Goal: Browse casually: Explore the website without a specific task or goal

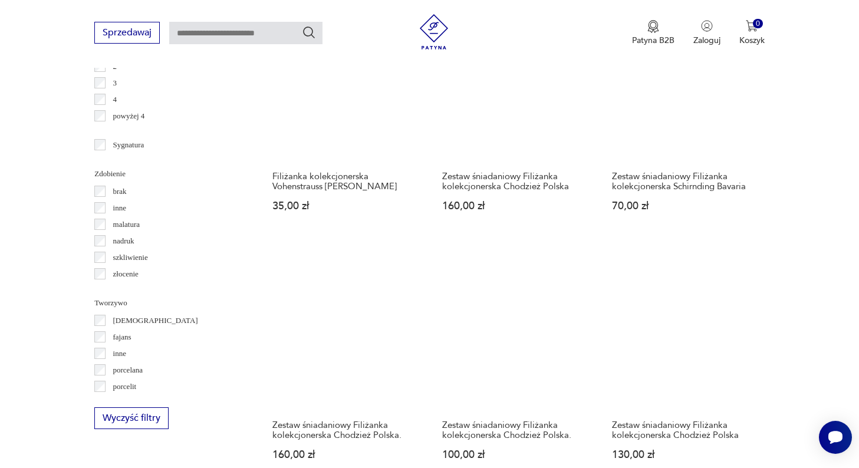
scroll to position [1314, 0]
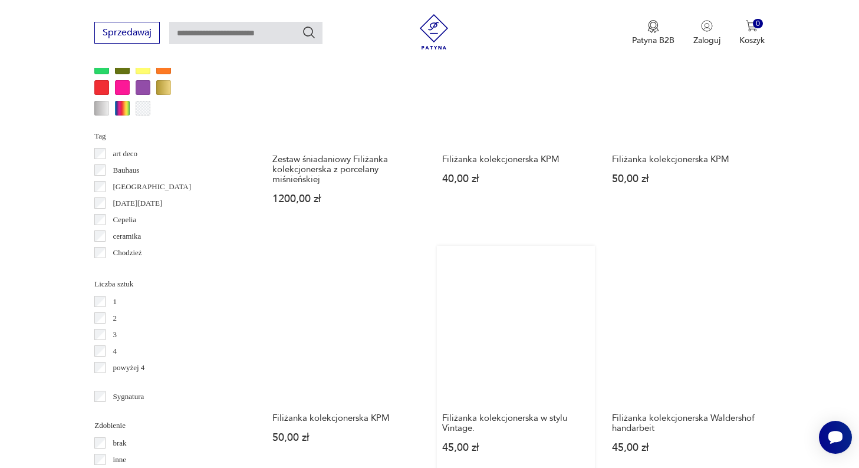
scroll to position [1062, 0]
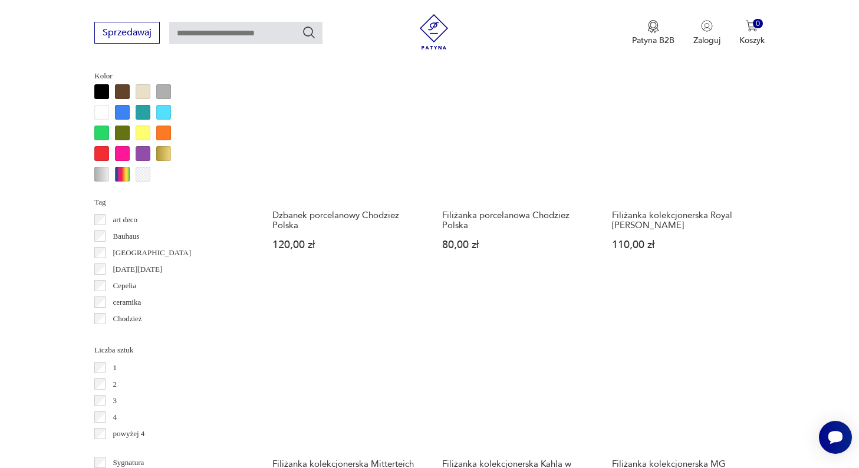
scroll to position [1011, 0]
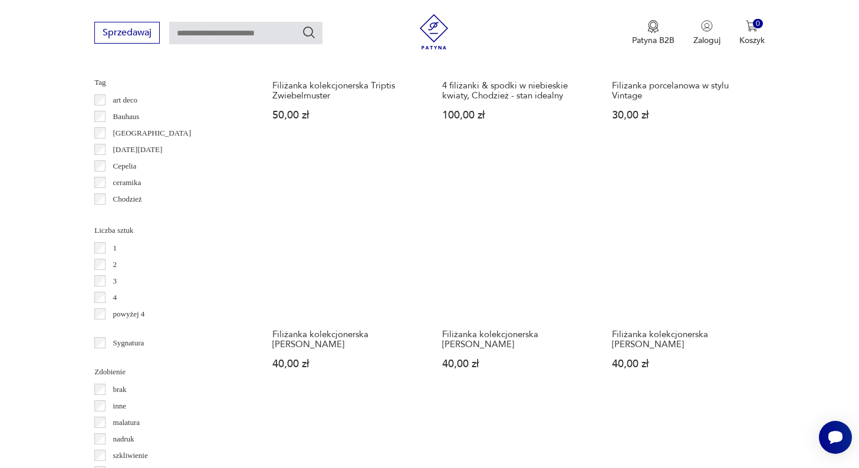
scroll to position [1115, 0]
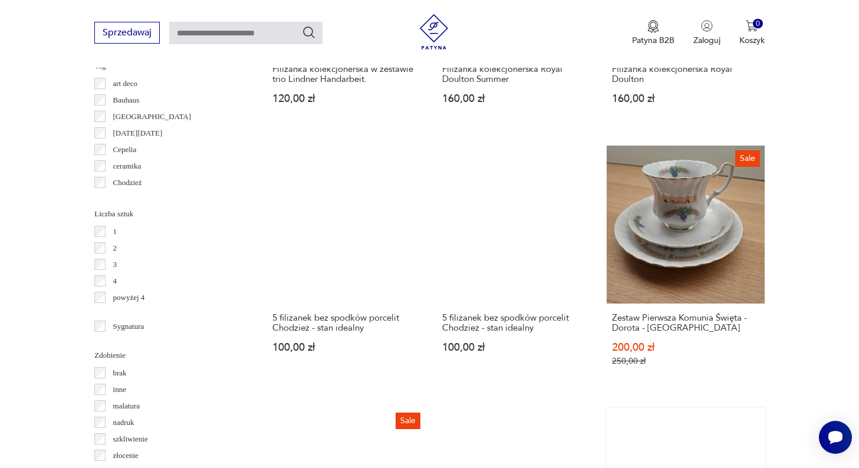
scroll to position [1132, 0]
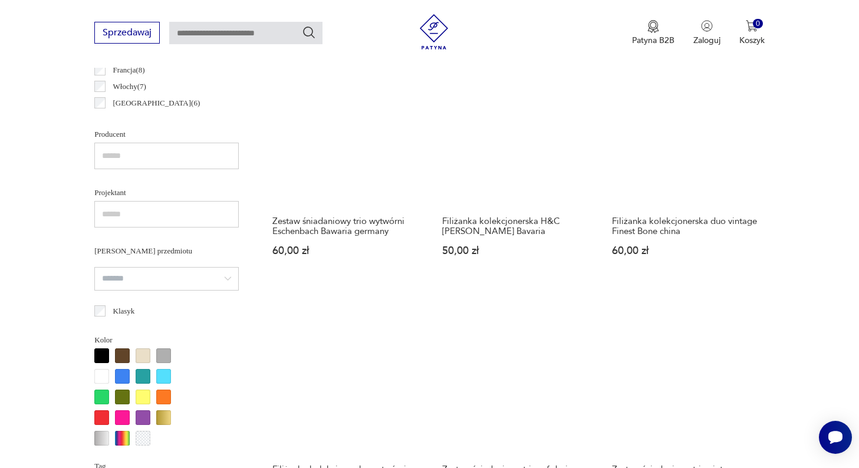
scroll to position [732, 0]
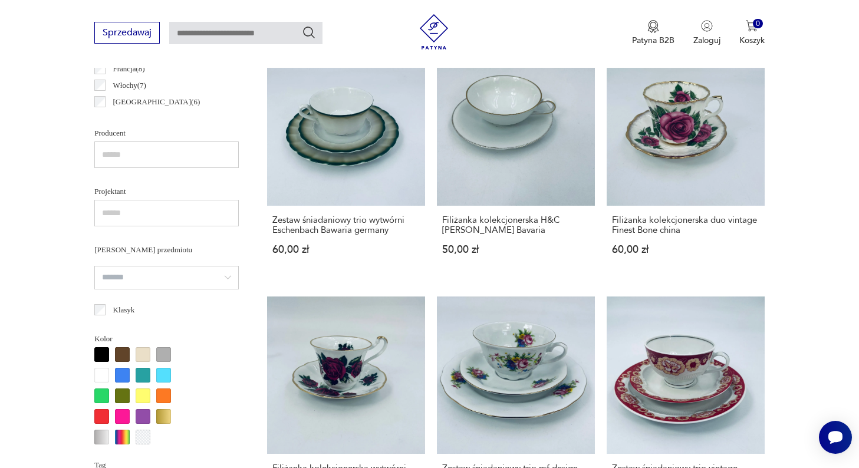
click at [129, 371] on div at bounding box center [122, 375] width 15 height 15
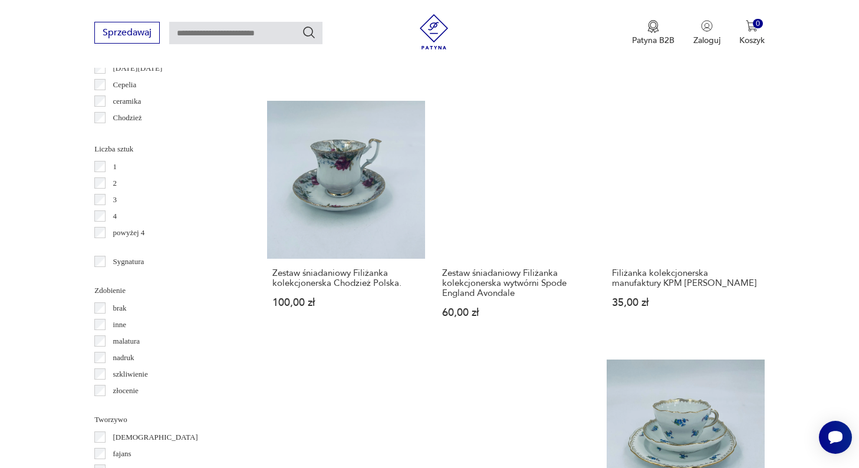
scroll to position [1191, 0]
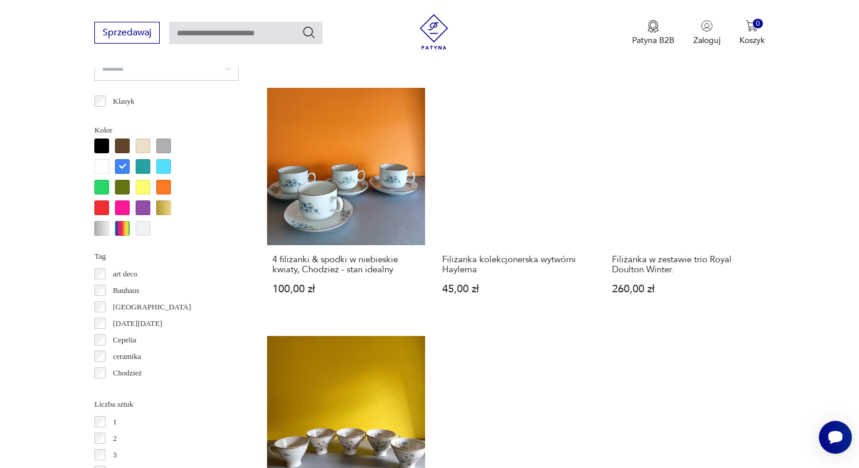
scroll to position [942, 0]
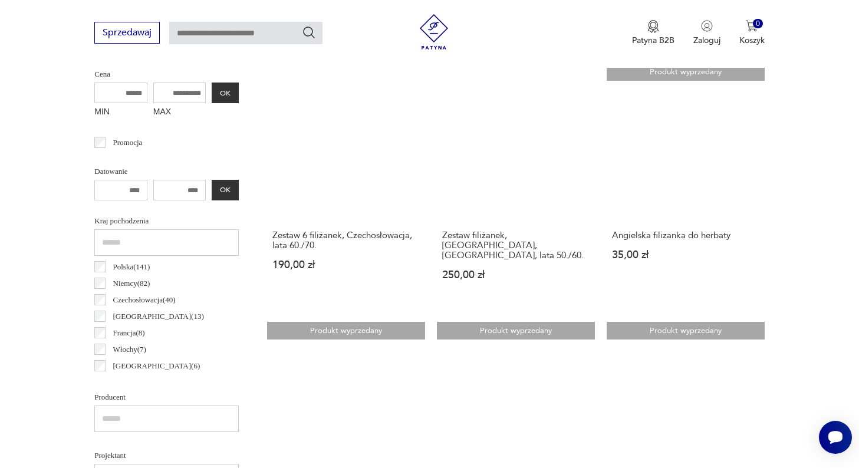
scroll to position [464, 0]
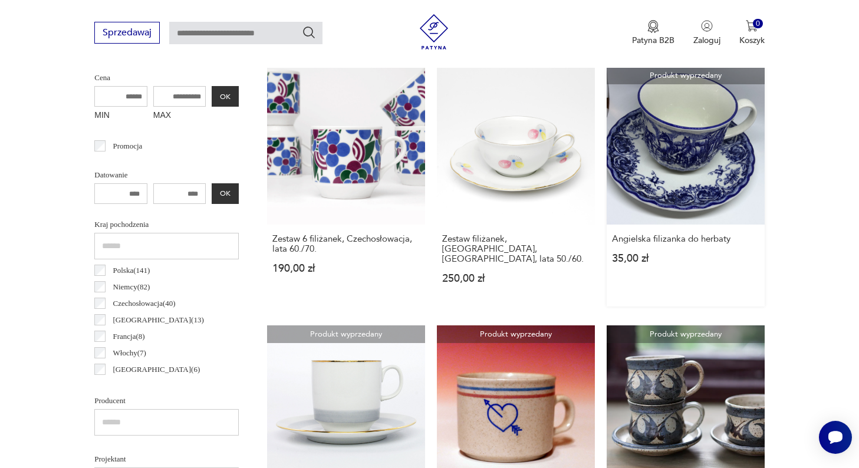
click at [607, 168] on link "Produkt wyprzedany Angielska filizanka do herbaty 35,00 zł" at bounding box center [686, 187] width 158 height 240
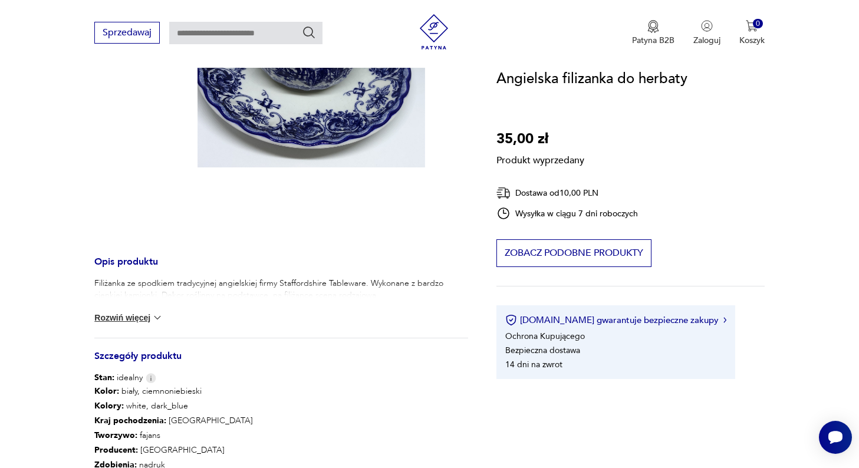
scroll to position [258, 0]
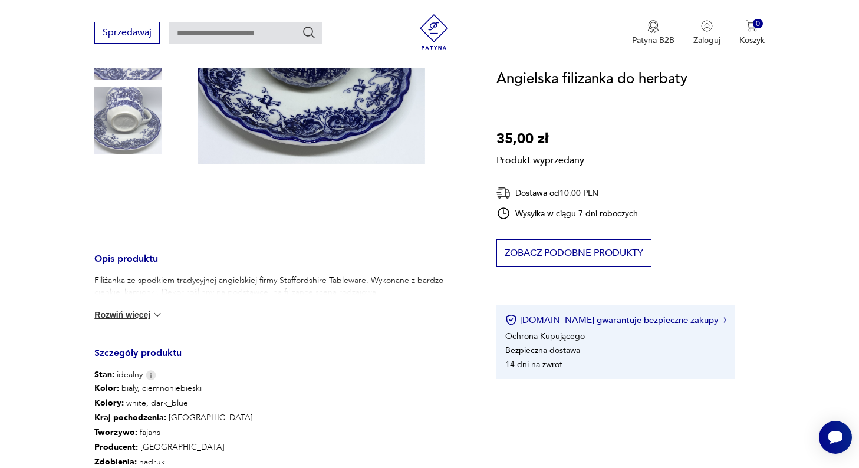
click at [121, 318] on button "Rozwiń więcej" at bounding box center [128, 315] width 68 height 12
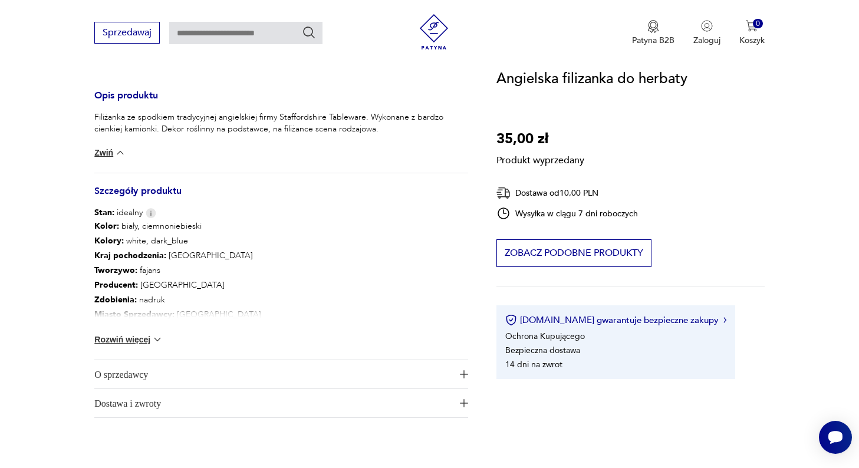
scroll to position [453, 0]
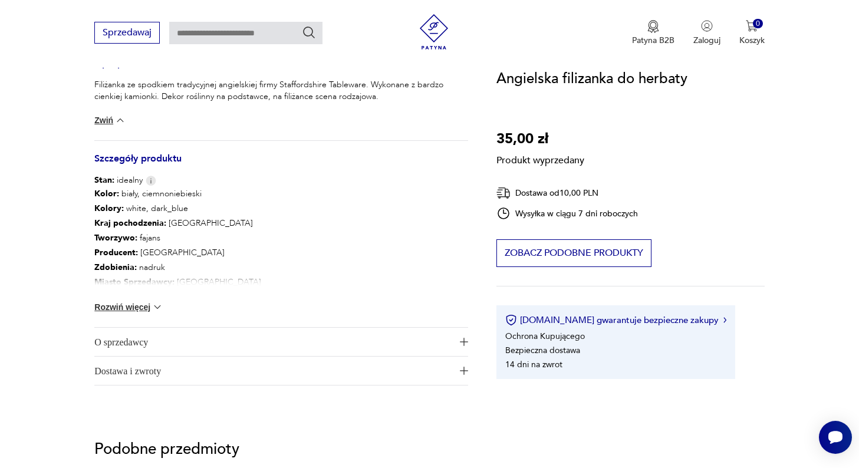
click at [127, 301] on div "Kolor: biały, ciemnoniebieski Kolory : white, dark_blue Kraj pochodzenia : Wiel…" at bounding box center [281, 256] width 374 height 141
click at [127, 305] on button "Rozwiń więcej" at bounding box center [128, 307] width 68 height 12
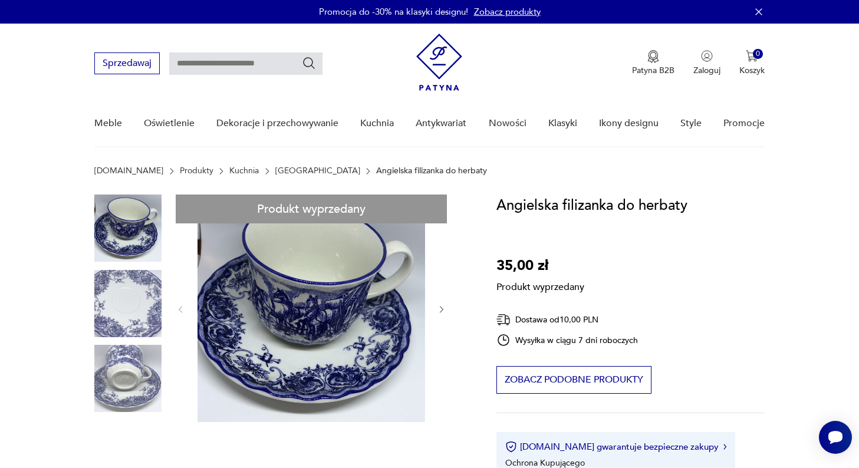
scroll to position [0, 0]
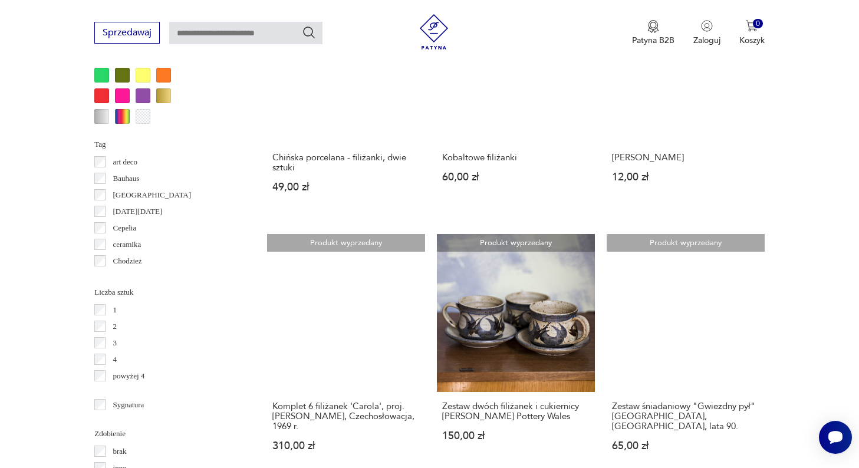
scroll to position [1054, 0]
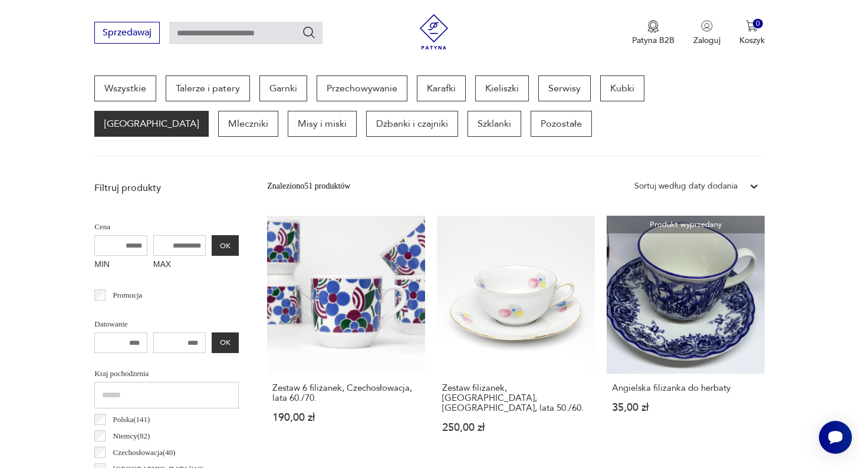
scroll to position [314, 0]
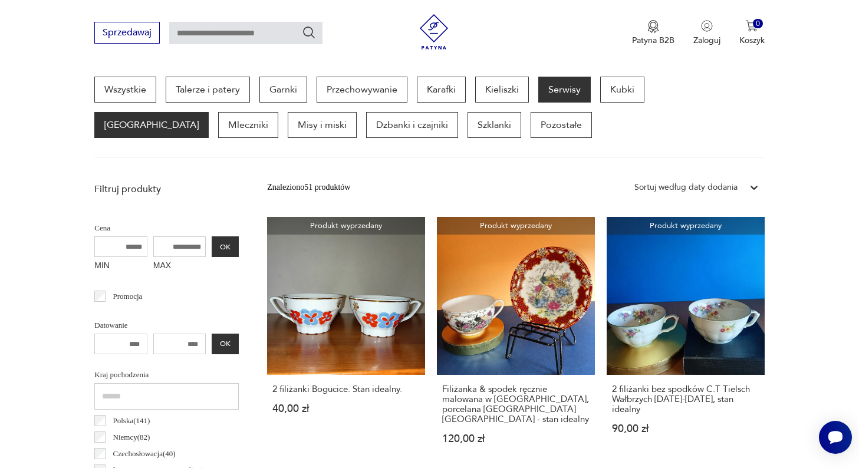
click at [558, 90] on p "Serwisy" at bounding box center [564, 90] width 52 height 26
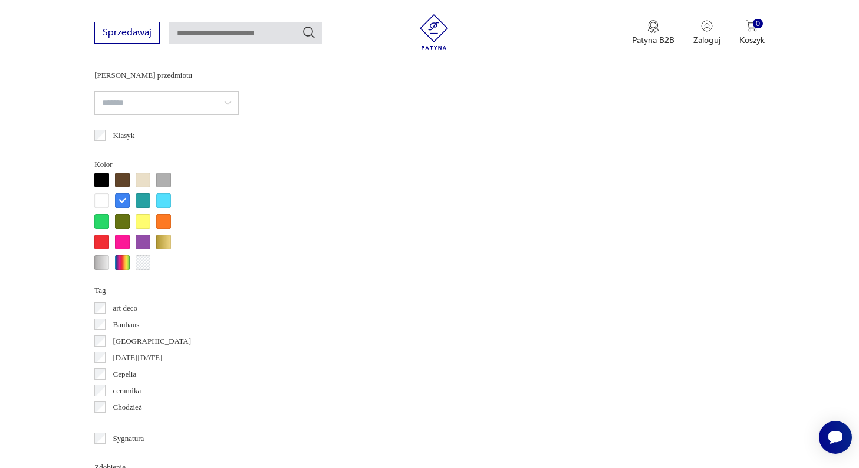
scroll to position [1032, 0]
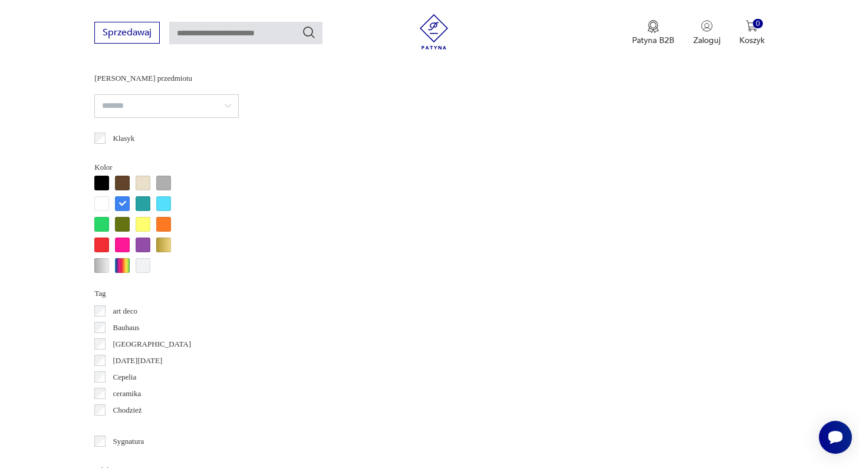
click at [124, 201] on div at bounding box center [122, 203] width 15 height 15
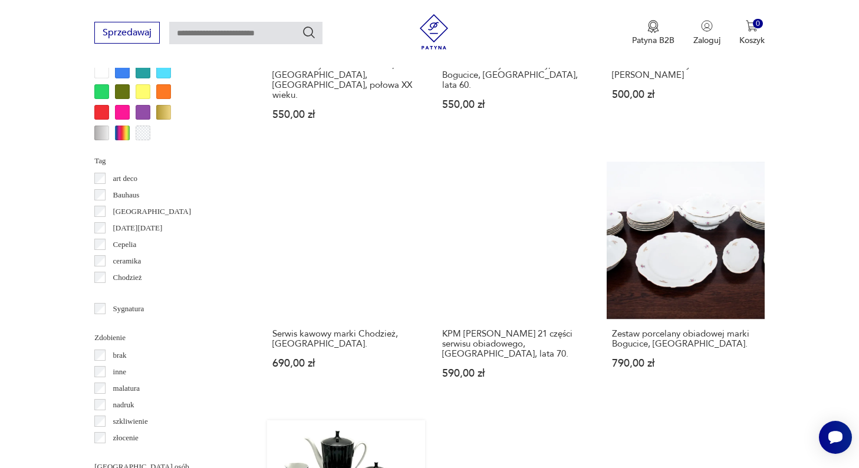
scroll to position [1166, 0]
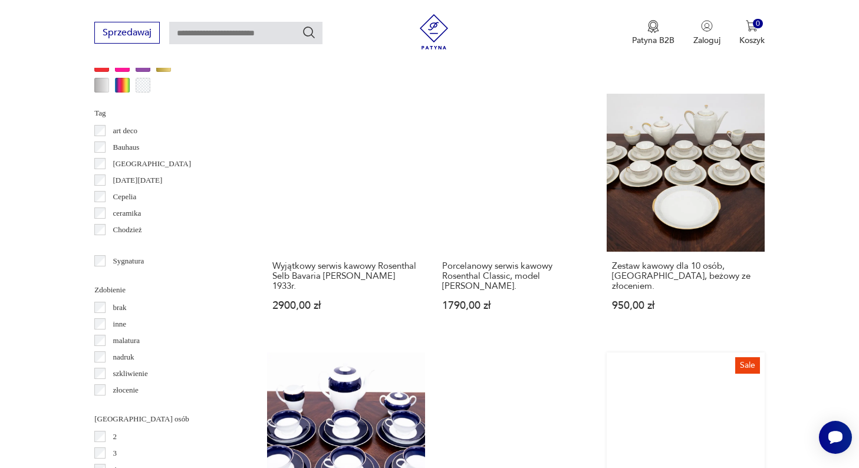
scroll to position [1222, 0]
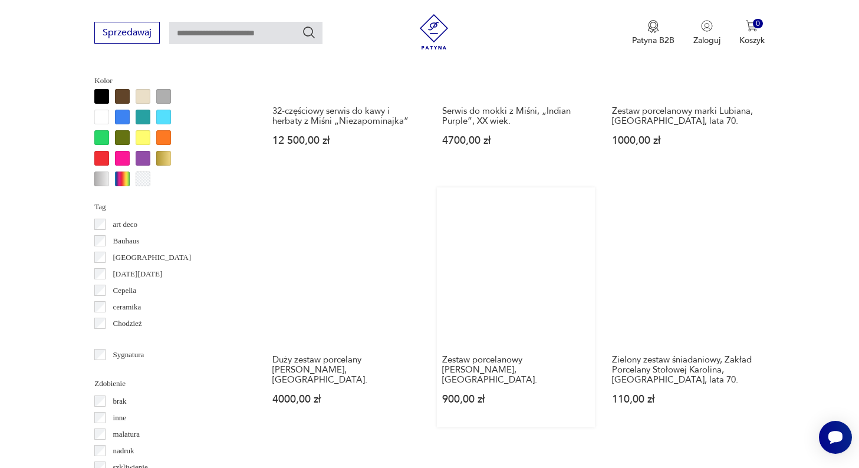
scroll to position [1120, 0]
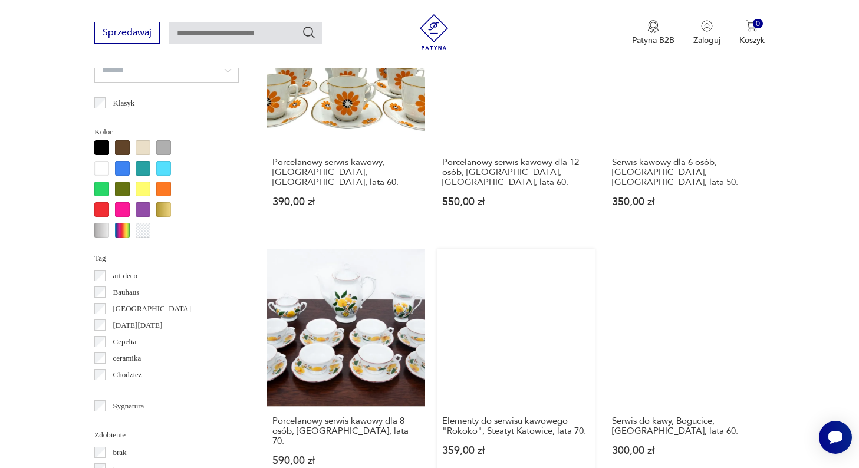
scroll to position [1072, 0]
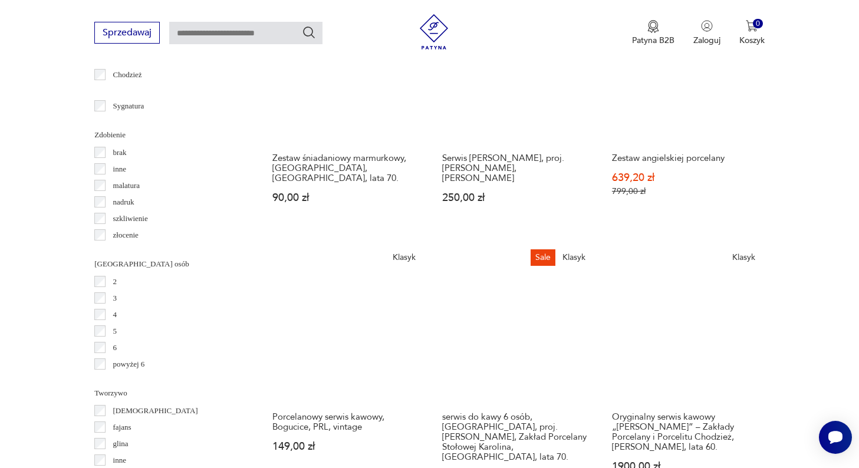
scroll to position [1380, 0]
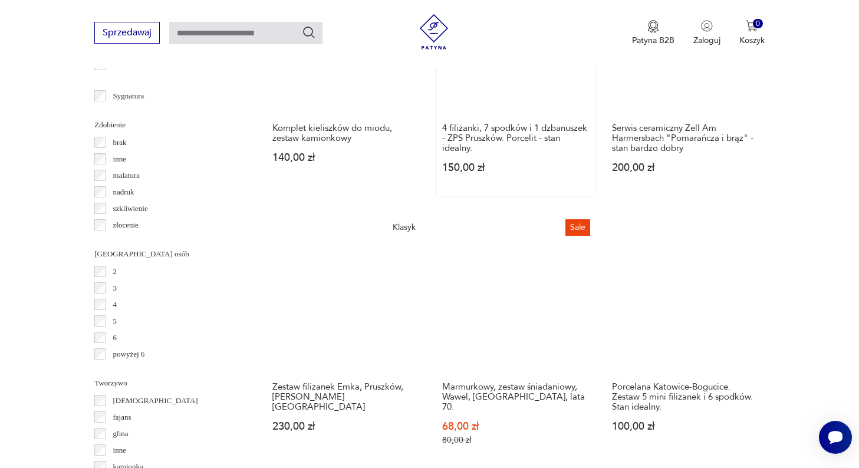
scroll to position [1382, 0]
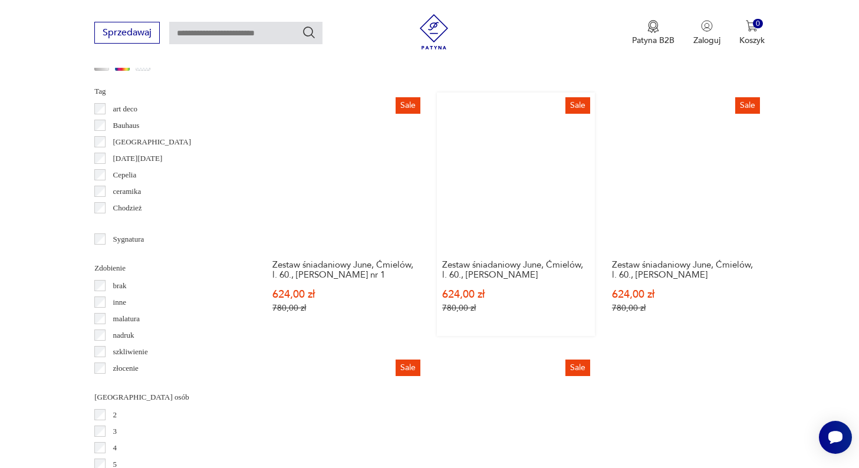
scroll to position [1246, 0]
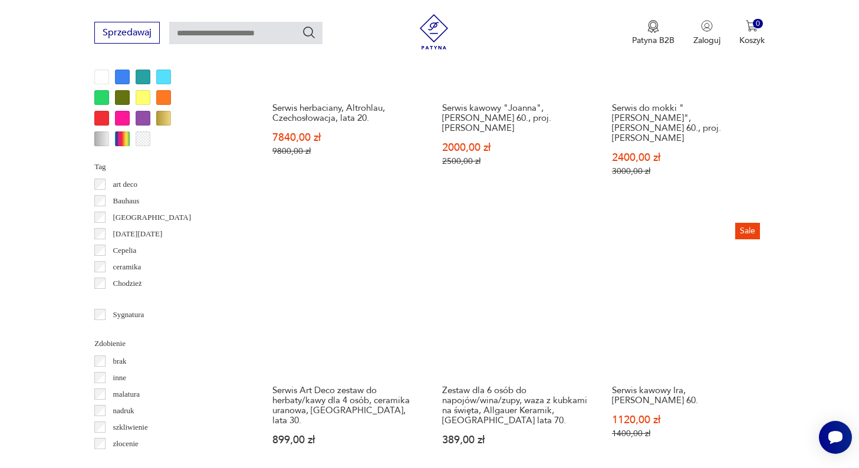
scroll to position [1160, 0]
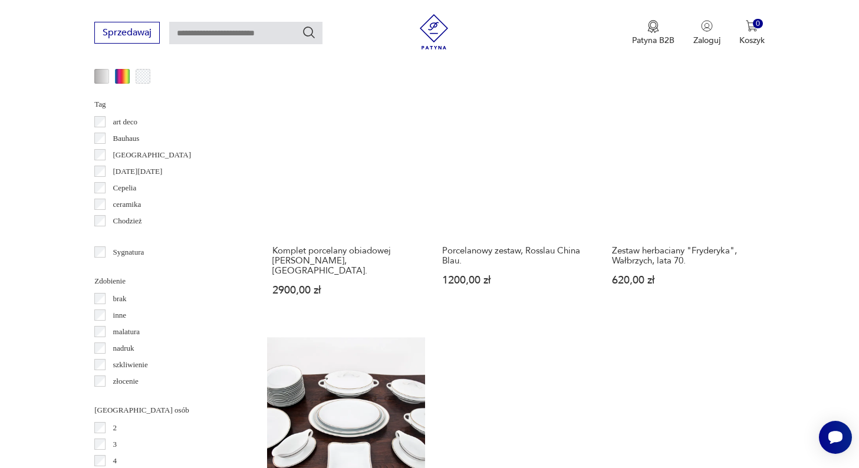
scroll to position [1226, 0]
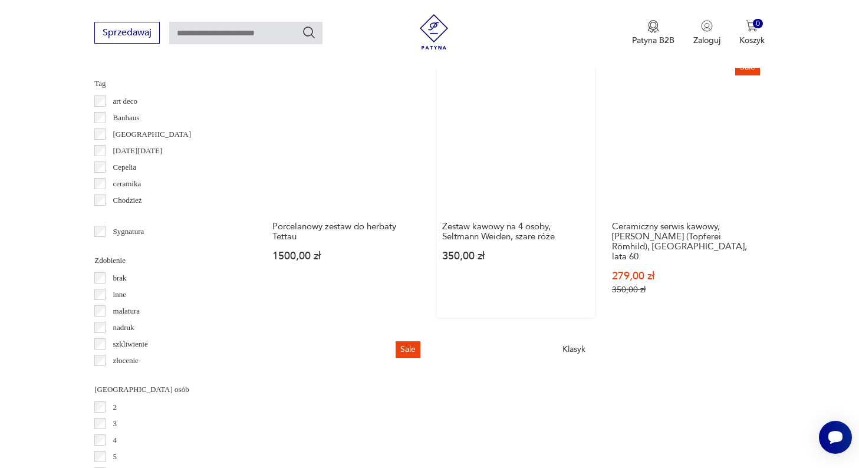
scroll to position [1246, 0]
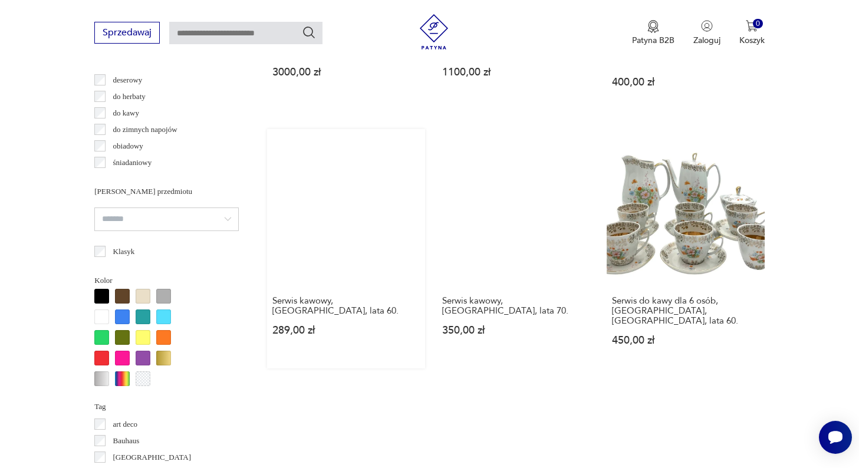
scroll to position [921, 0]
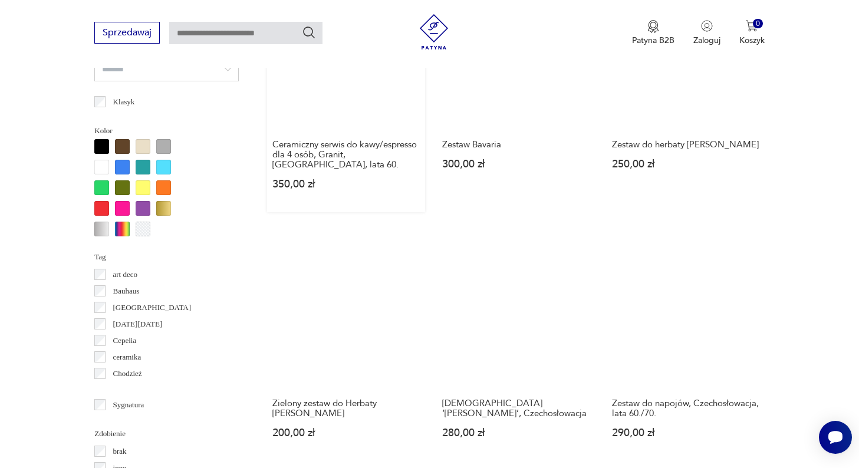
scroll to position [1069, 0]
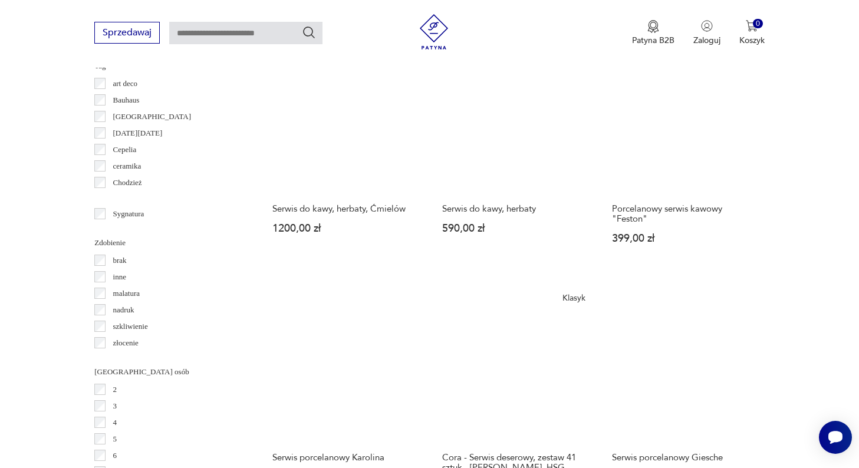
scroll to position [1272, 0]
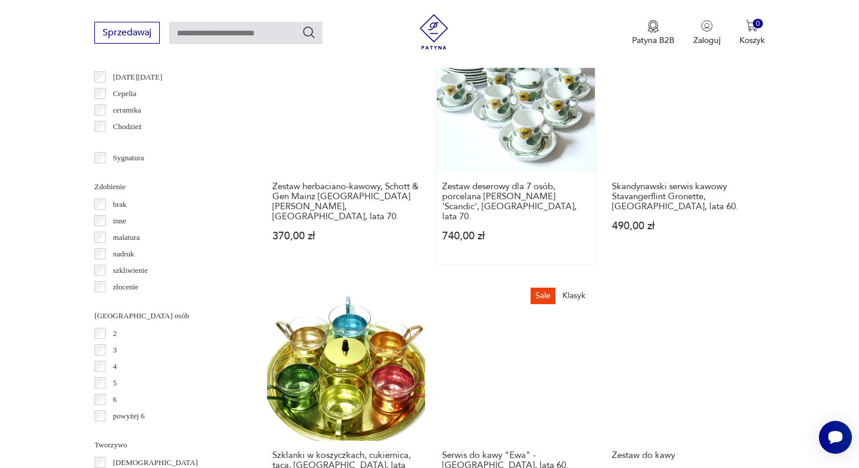
scroll to position [1365, 0]
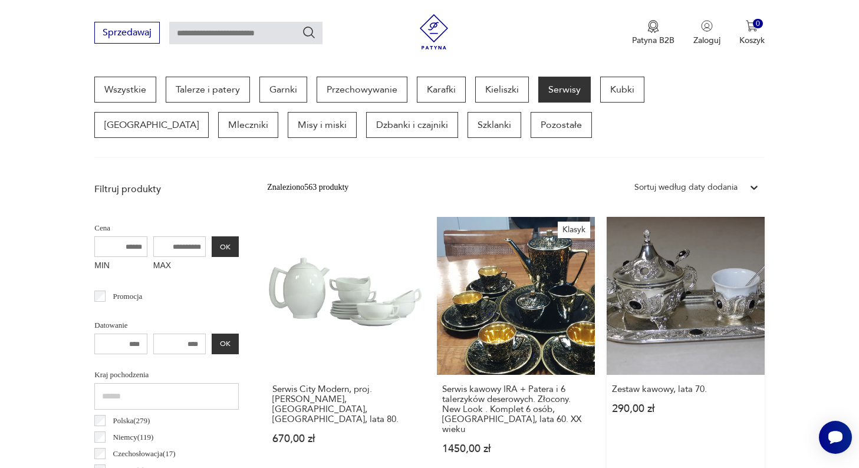
click at [607, 235] on link "Zestaw kawowy, lata 70. 290,00 zł" at bounding box center [686, 347] width 158 height 260
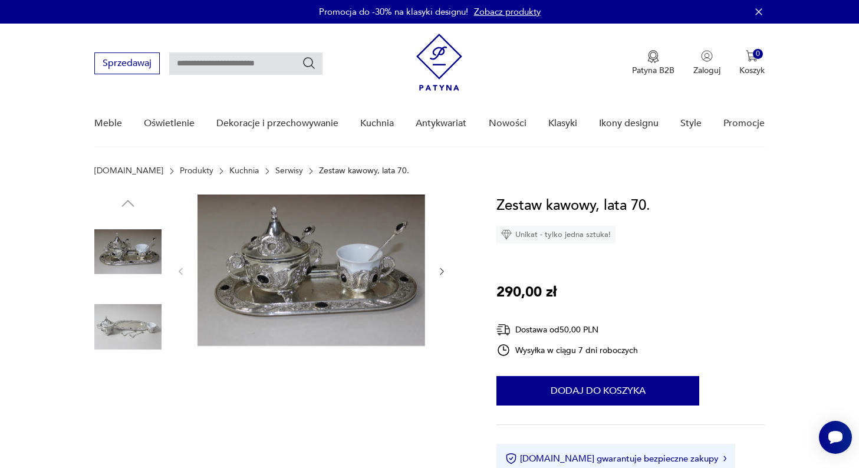
click at [113, 270] on img at bounding box center [127, 251] width 67 height 67
click at [122, 323] on img at bounding box center [127, 327] width 67 height 67
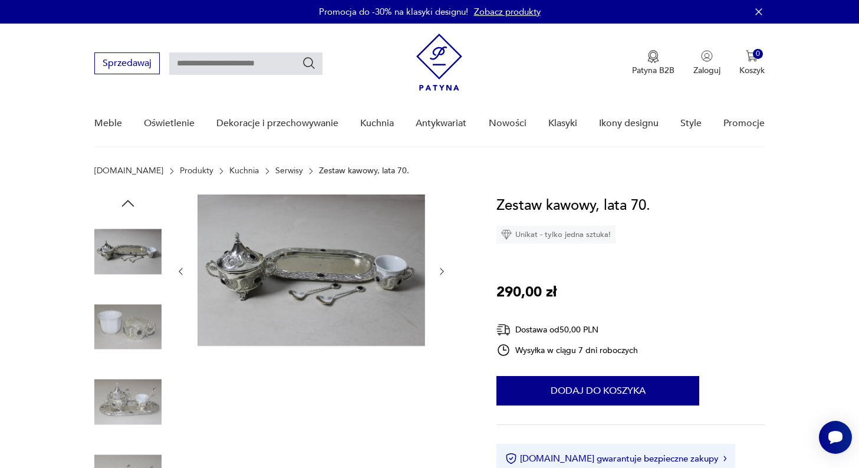
click at [126, 336] on img at bounding box center [127, 327] width 67 height 67
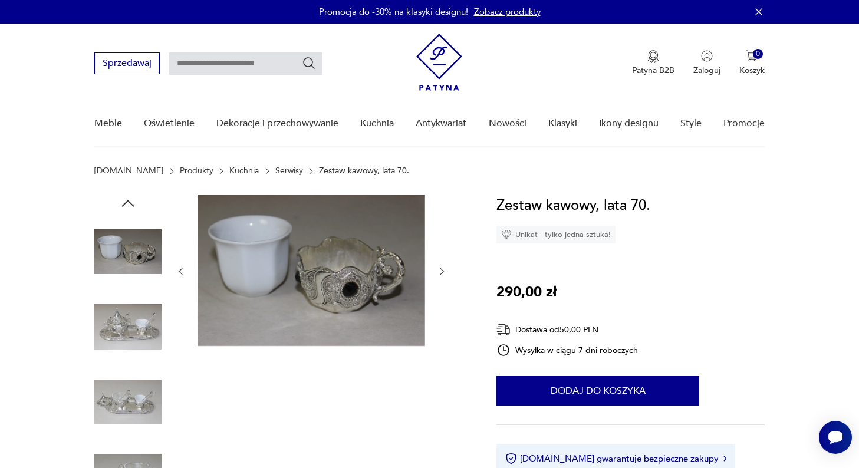
click at [126, 336] on img at bounding box center [127, 327] width 67 height 67
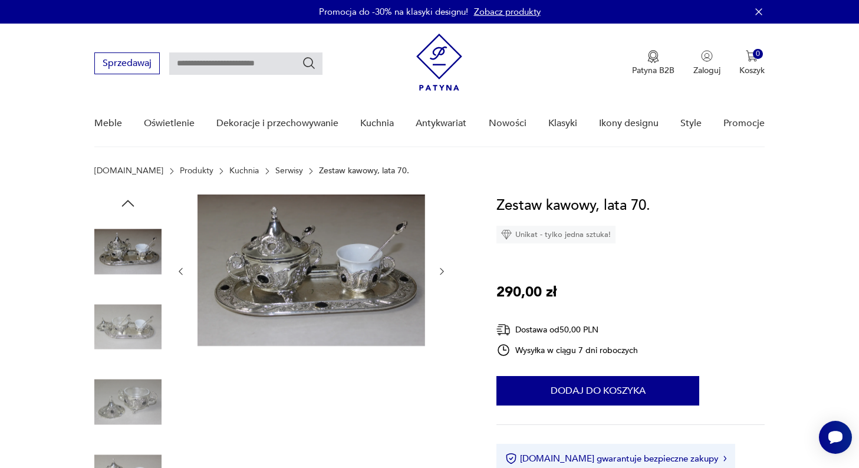
click at [126, 336] on img at bounding box center [127, 327] width 67 height 67
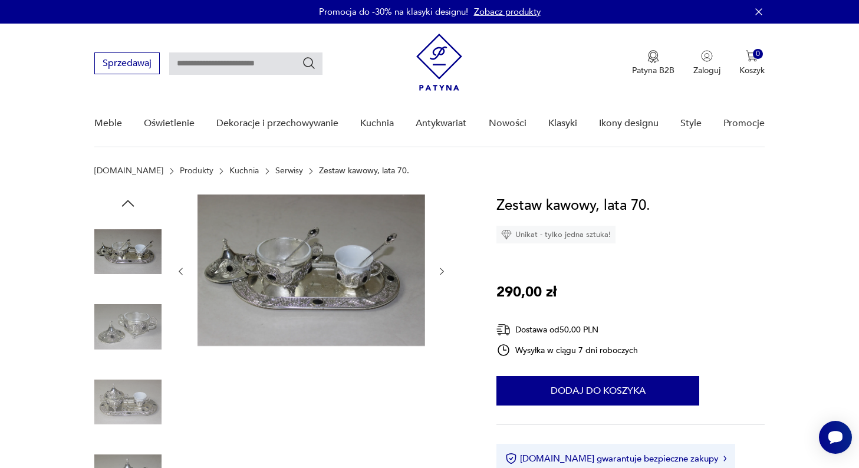
click at [126, 336] on img at bounding box center [127, 327] width 67 height 67
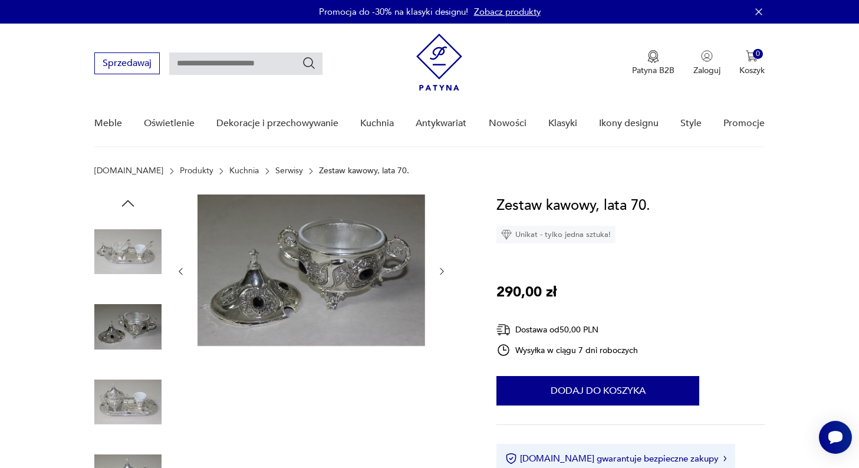
click at [125, 373] on img at bounding box center [127, 401] width 67 height 67
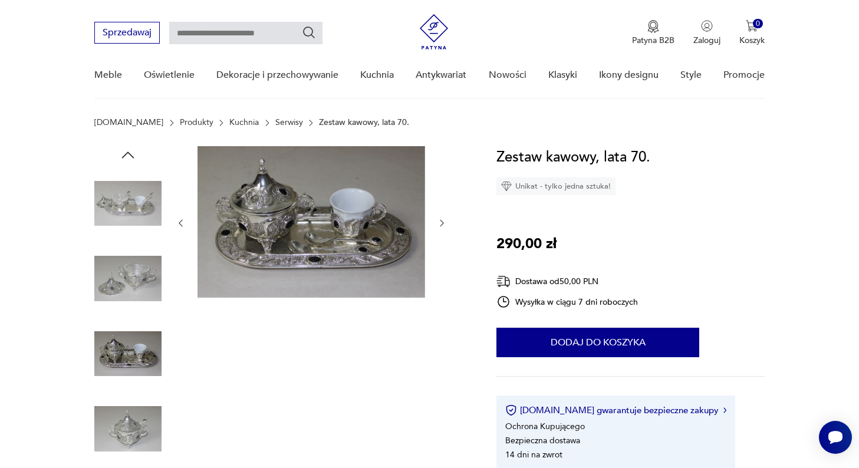
scroll to position [187, 0]
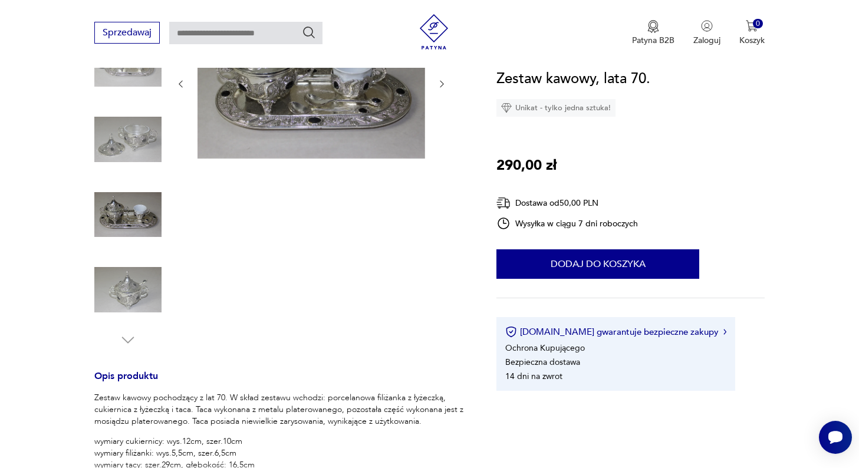
click at [147, 294] on img at bounding box center [127, 289] width 67 height 67
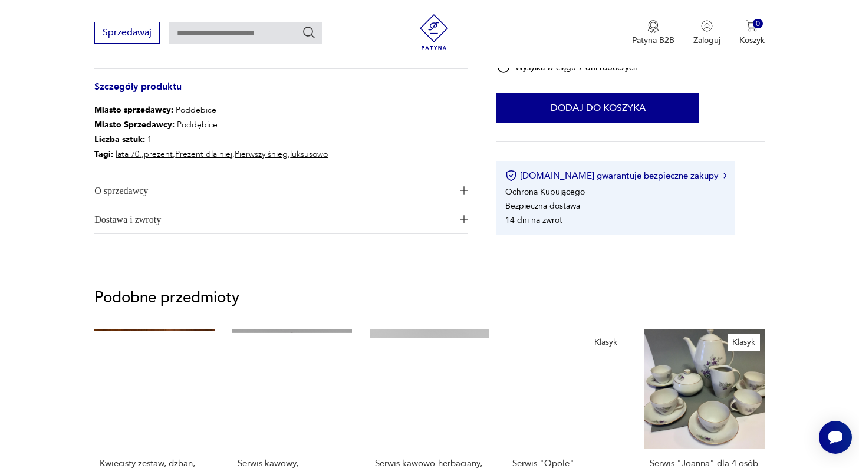
scroll to position [644, 0]
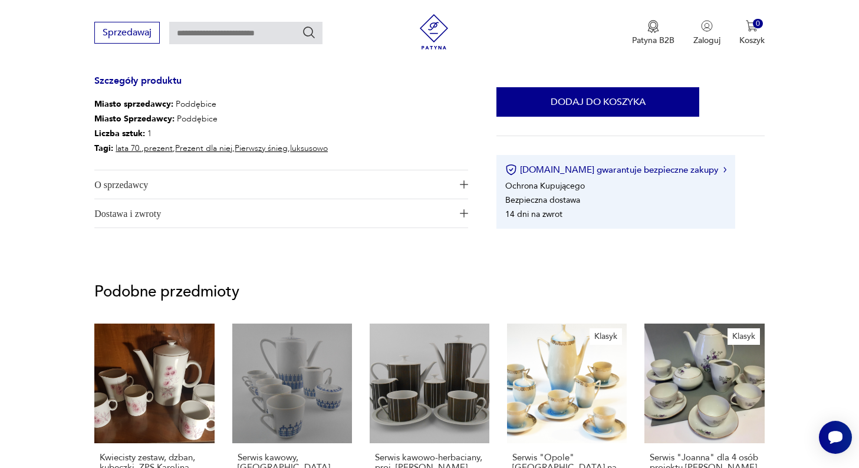
click at [162, 183] on span "O sprzedawcy" at bounding box center [272, 184] width 357 height 28
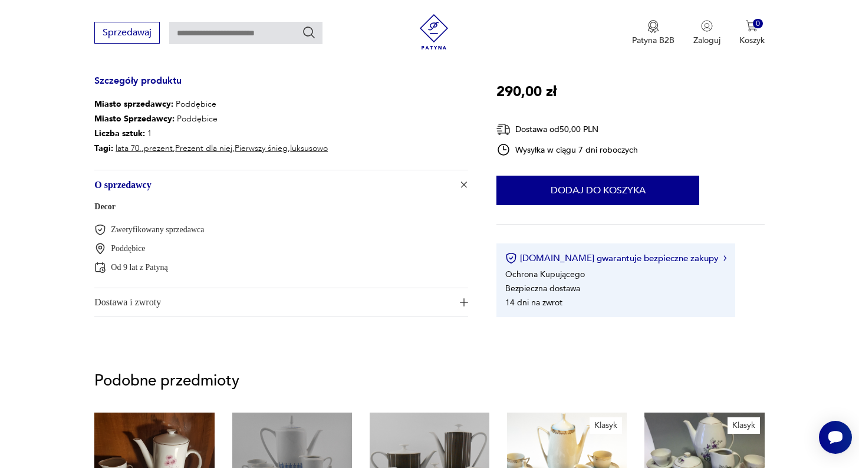
click at [162, 183] on span "O sprzedawcy" at bounding box center [272, 184] width 357 height 28
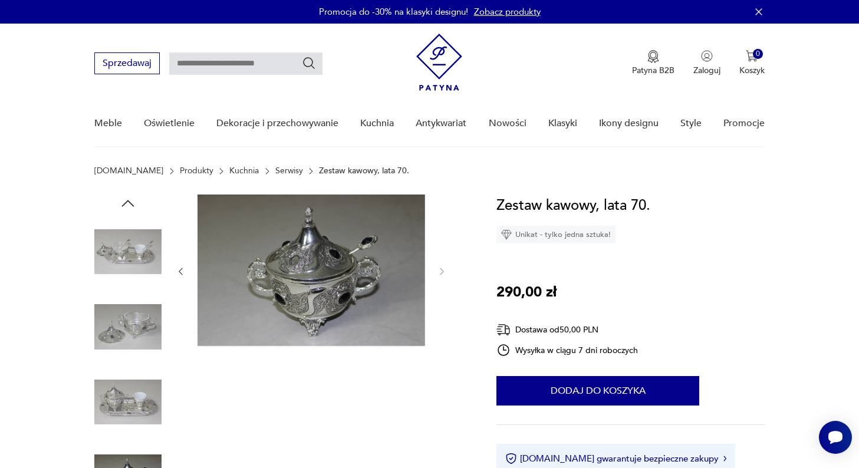
scroll to position [0, 0]
click at [229, 168] on link "Kuchnia" at bounding box center [243, 170] width 29 height 9
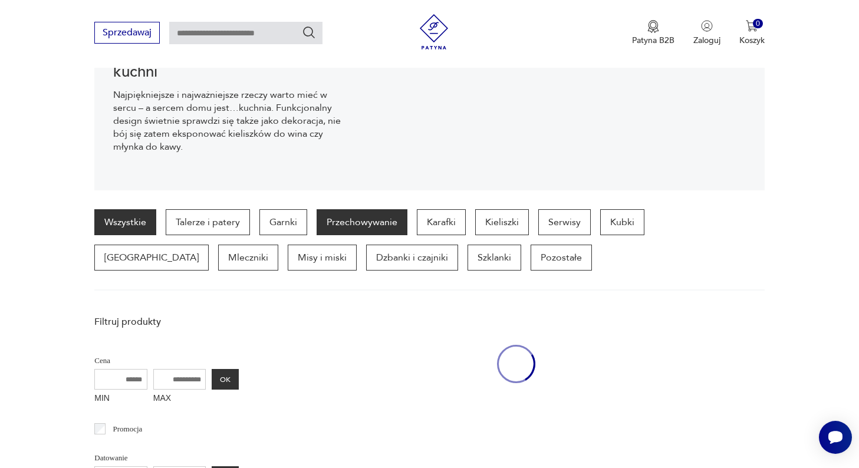
scroll to position [182, 0]
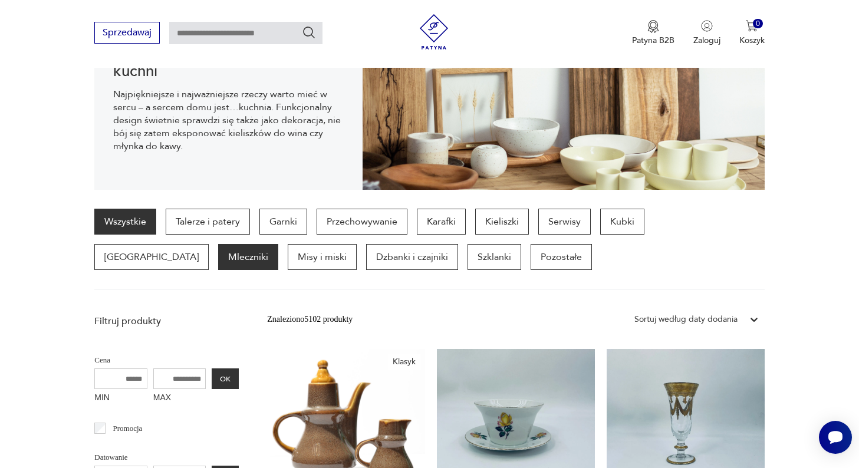
click at [218, 255] on p "Mleczniki" at bounding box center [248, 257] width 60 height 26
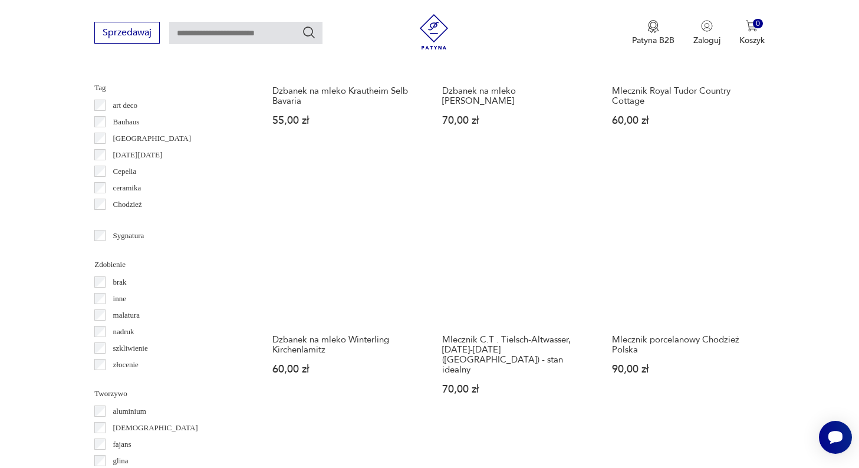
scroll to position [1111, 0]
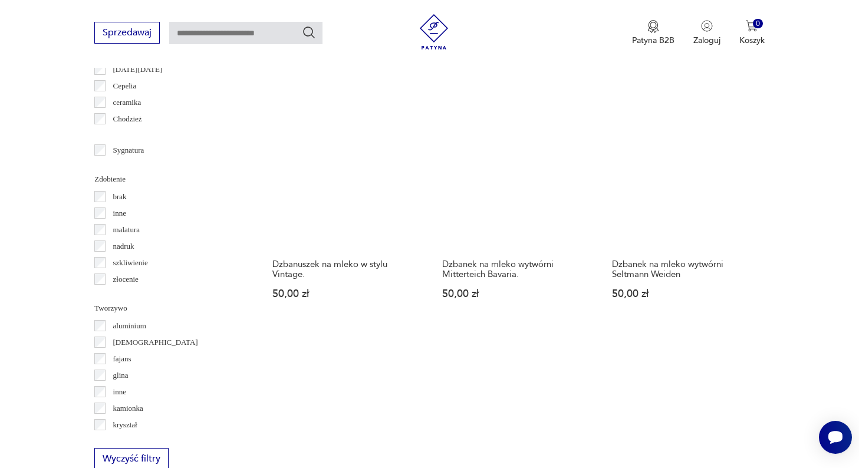
scroll to position [1197, 0]
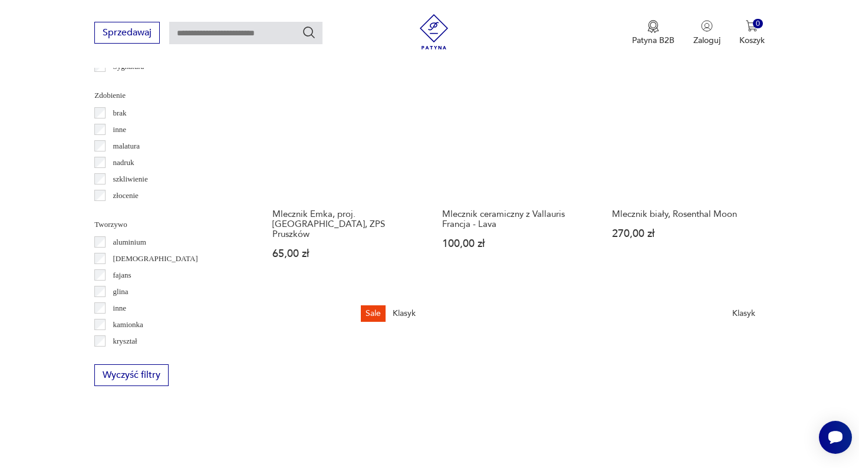
scroll to position [1295, 0]
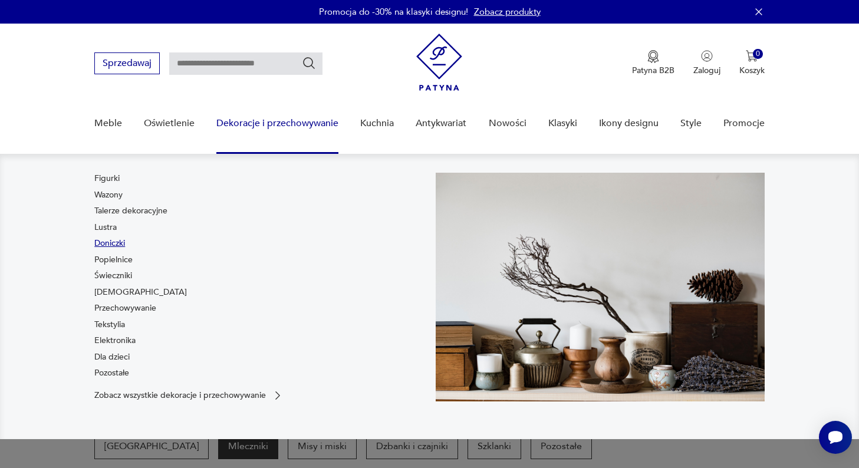
click at [113, 238] on link "Doniczki" at bounding box center [109, 244] width 31 height 12
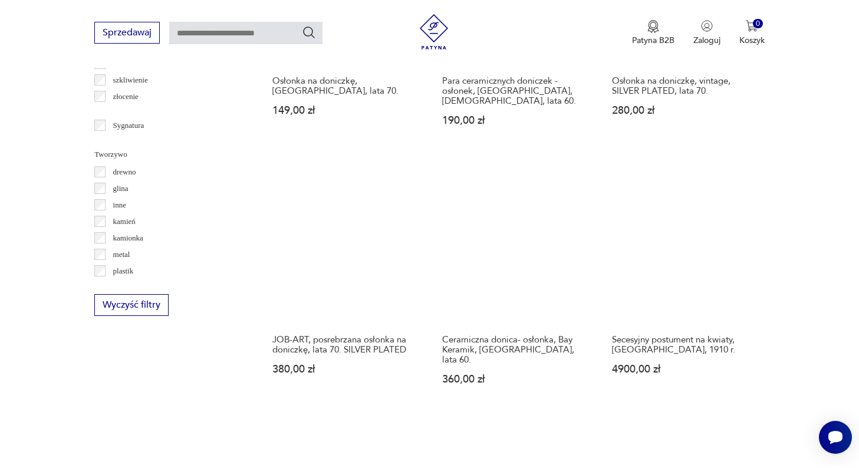
scroll to position [1439, 0]
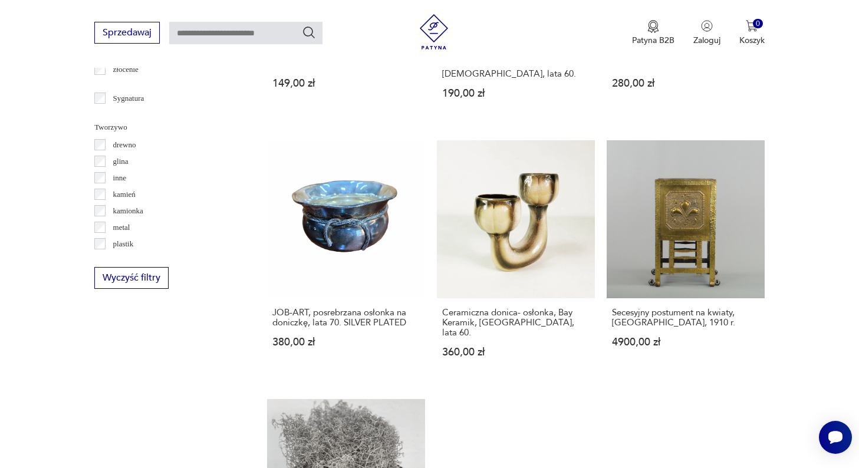
click at [116, 162] on p "glina" at bounding box center [120, 161] width 15 height 13
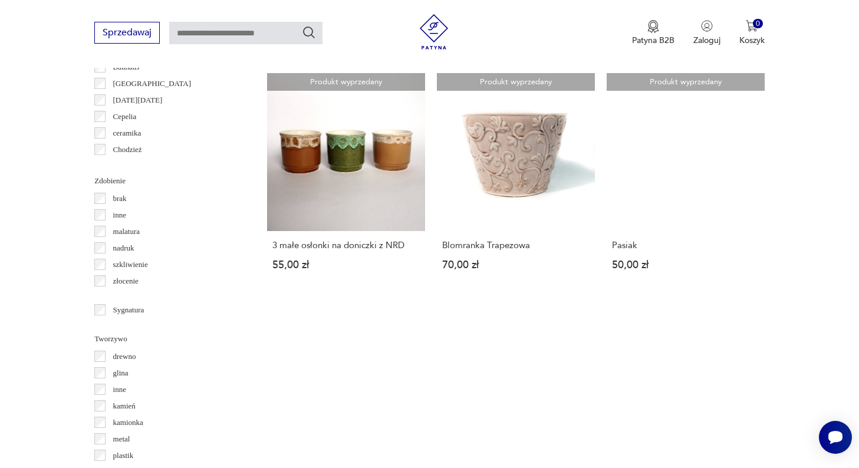
scroll to position [1233, 0]
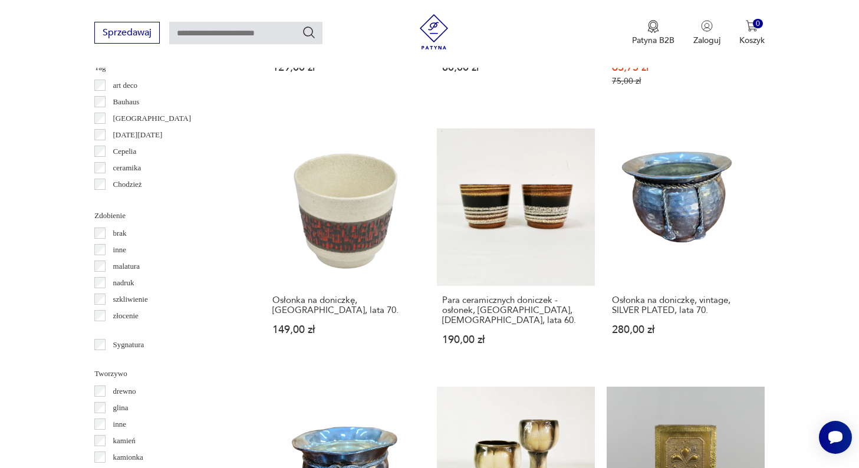
scroll to position [1195, 0]
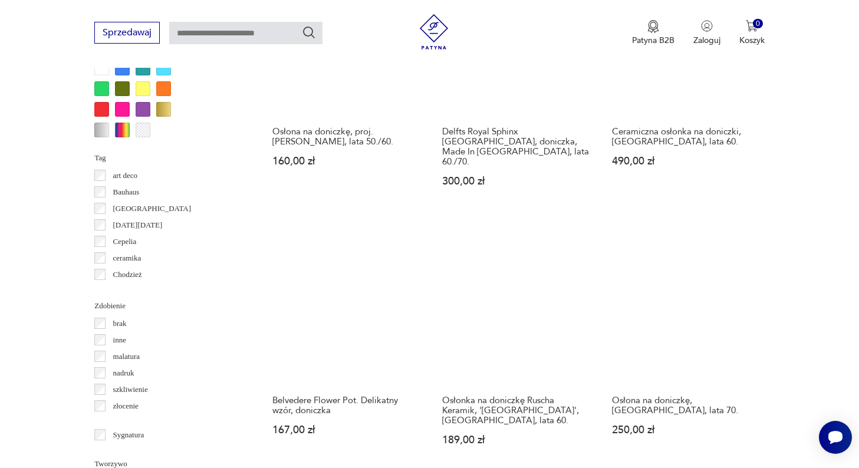
scroll to position [1104, 0]
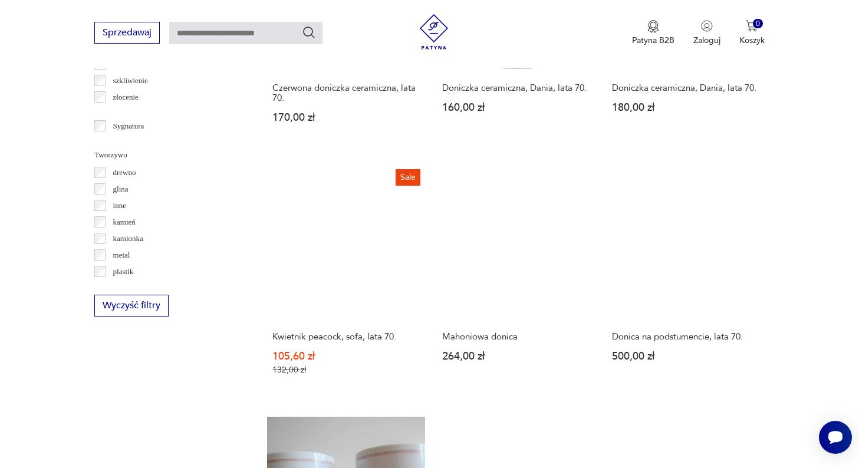
scroll to position [1418, 0]
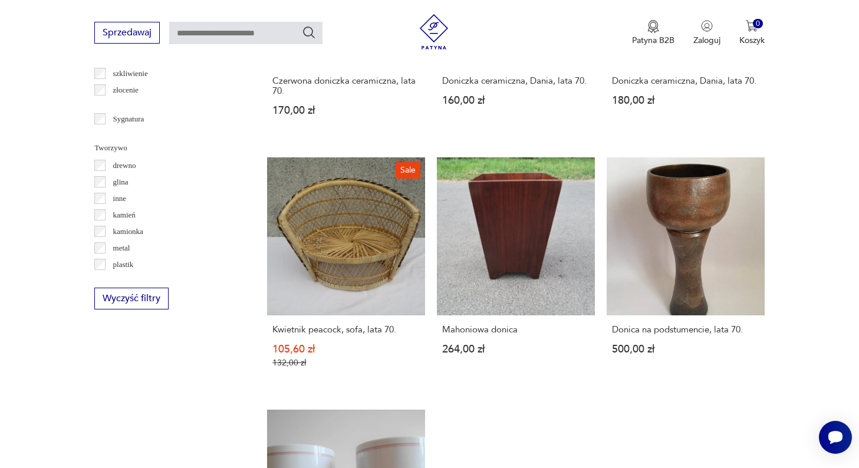
click at [128, 234] on p "kamionka" at bounding box center [128, 231] width 30 height 13
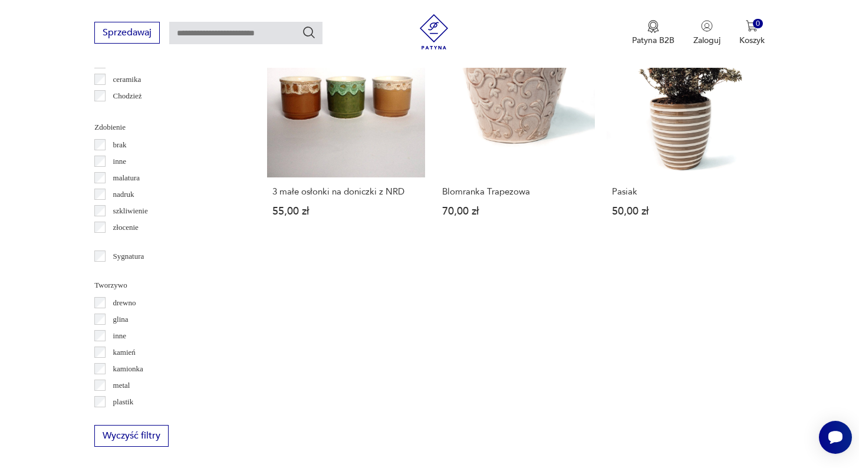
scroll to position [1395, 0]
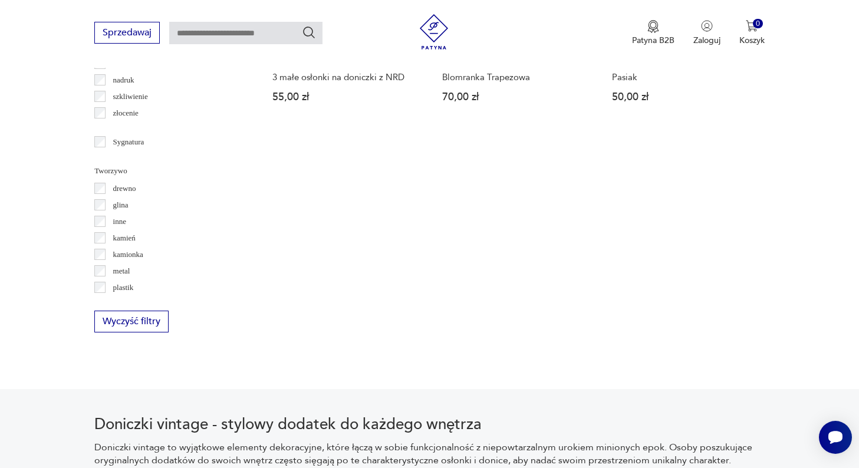
click at [120, 259] on p "kamionka" at bounding box center [128, 254] width 30 height 13
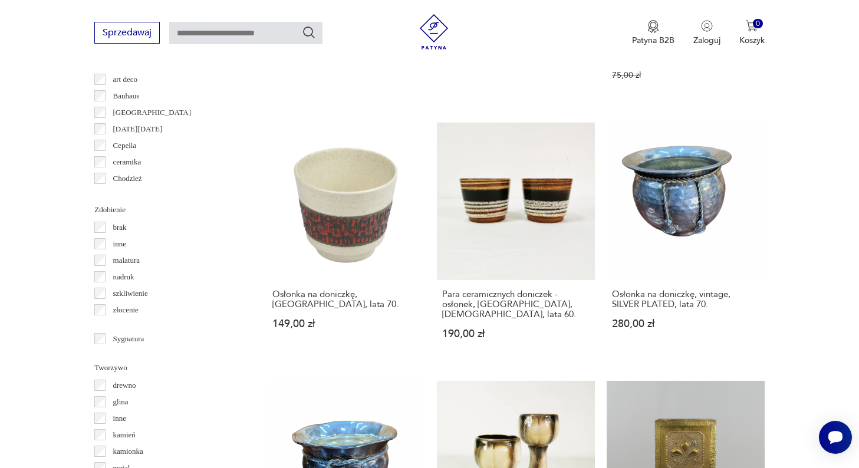
scroll to position [1319, 0]
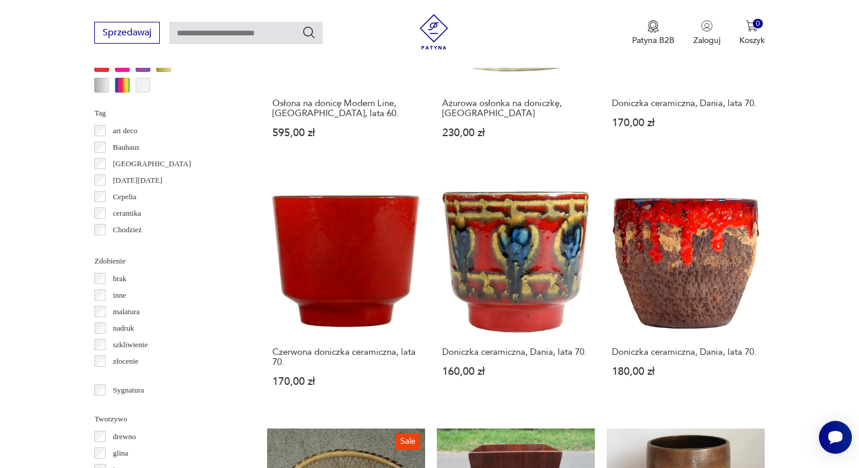
scroll to position [1147, 0]
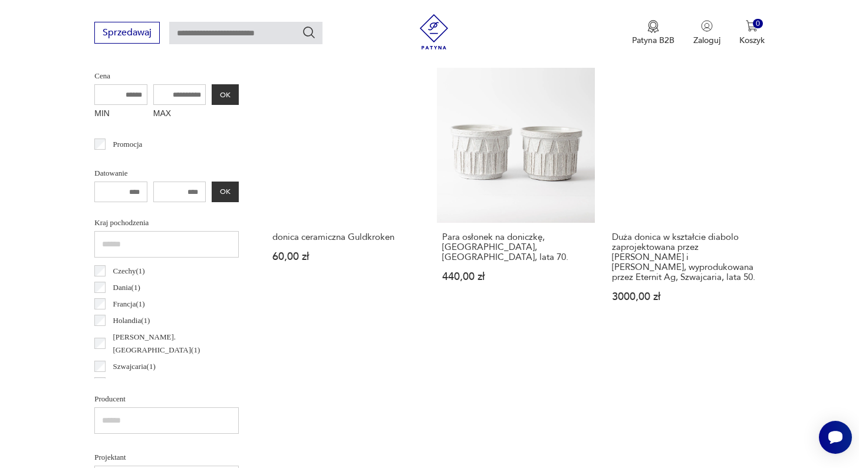
scroll to position [314, 0]
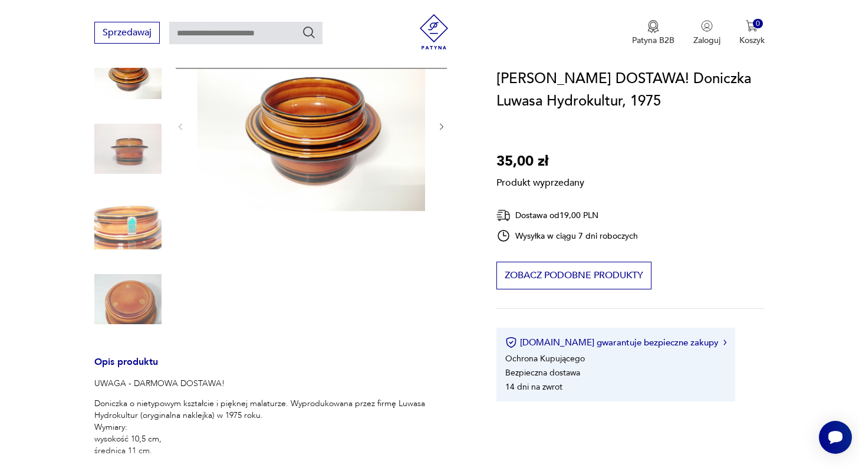
scroll to position [154, 0]
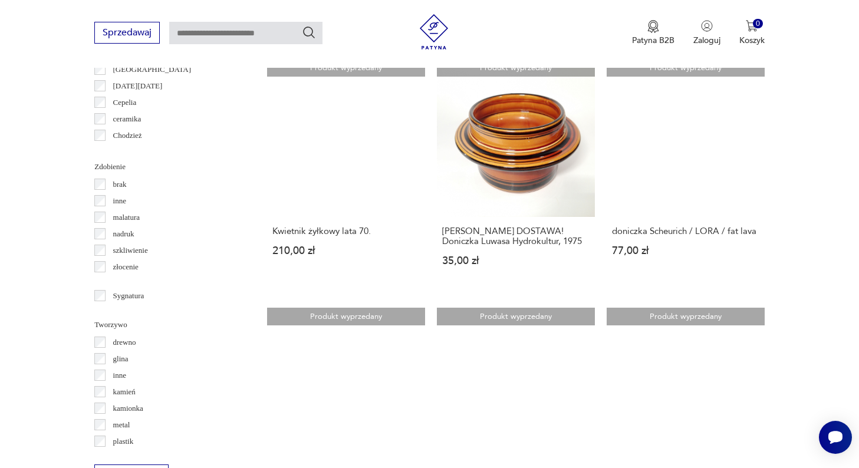
scroll to position [1245, 0]
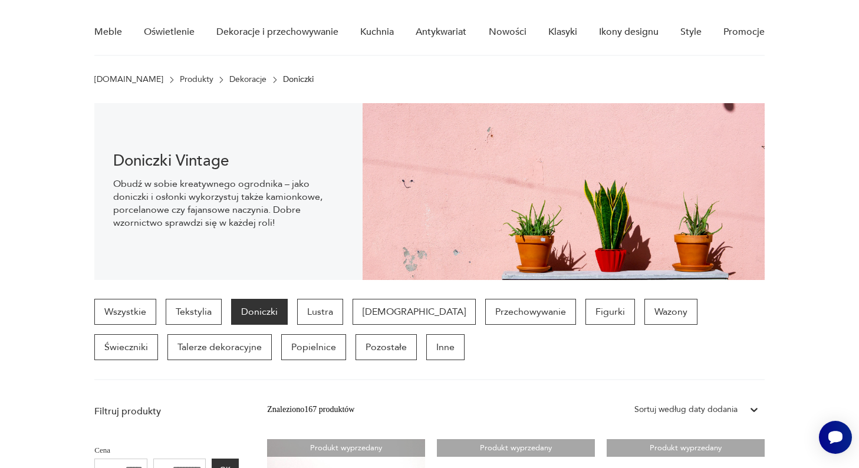
scroll to position [83, 0]
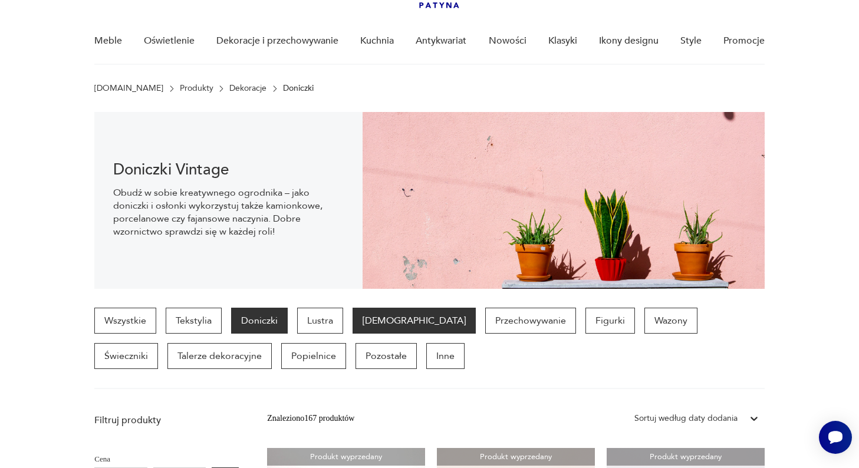
click at [368, 311] on p "[DEMOGRAPHIC_DATA]" at bounding box center [414, 321] width 123 height 26
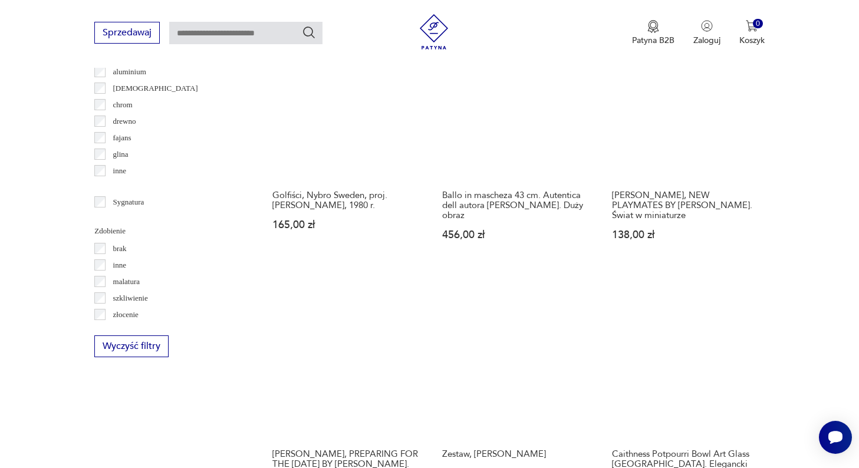
scroll to position [1319, 0]
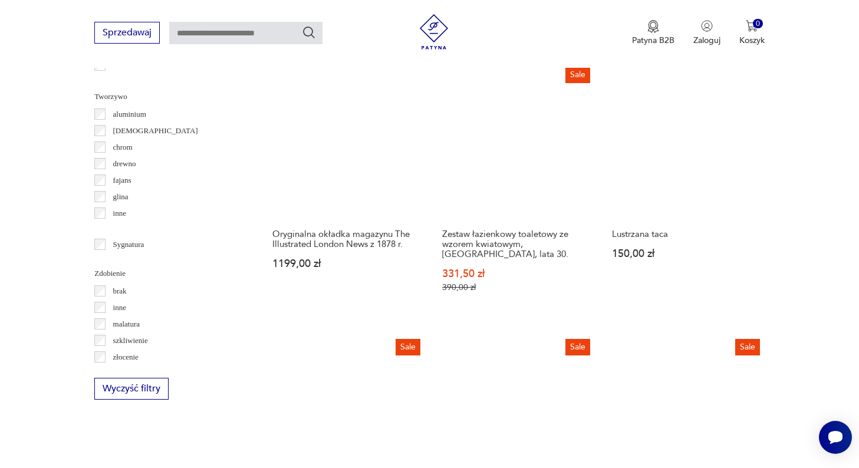
scroll to position [1252, 0]
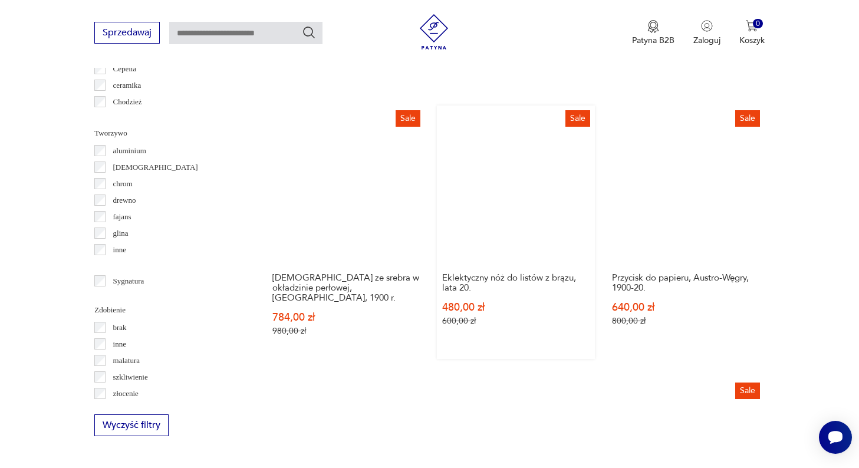
scroll to position [1213, 0]
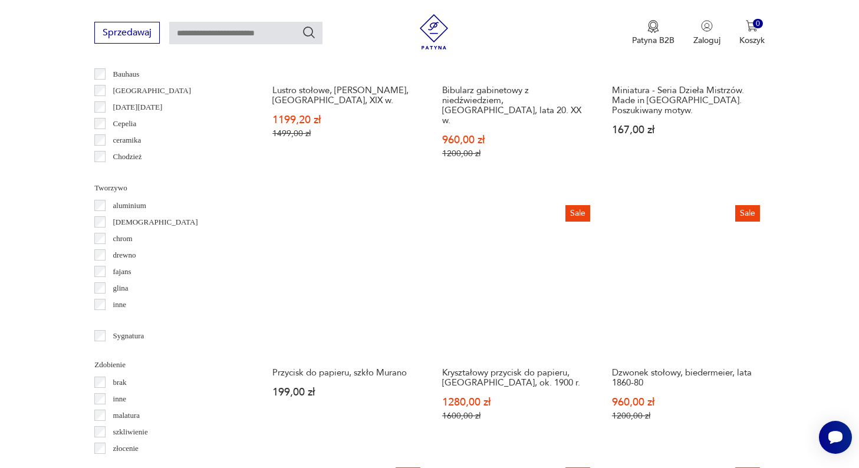
scroll to position [1157, 0]
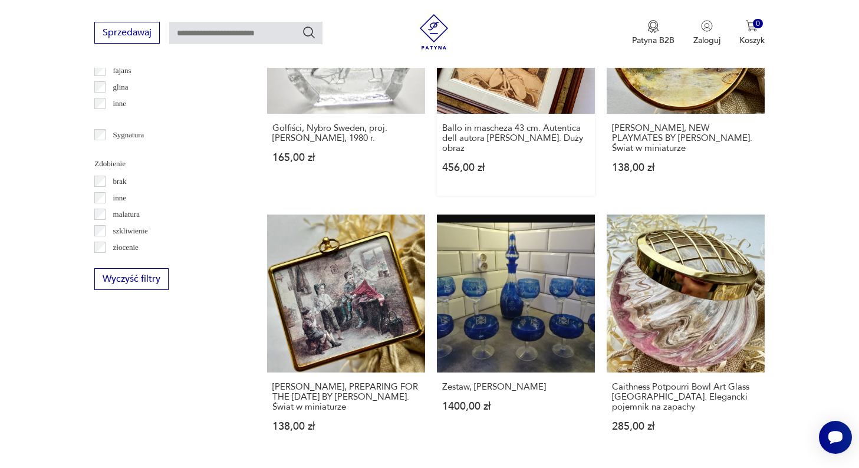
scroll to position [1375, 0]
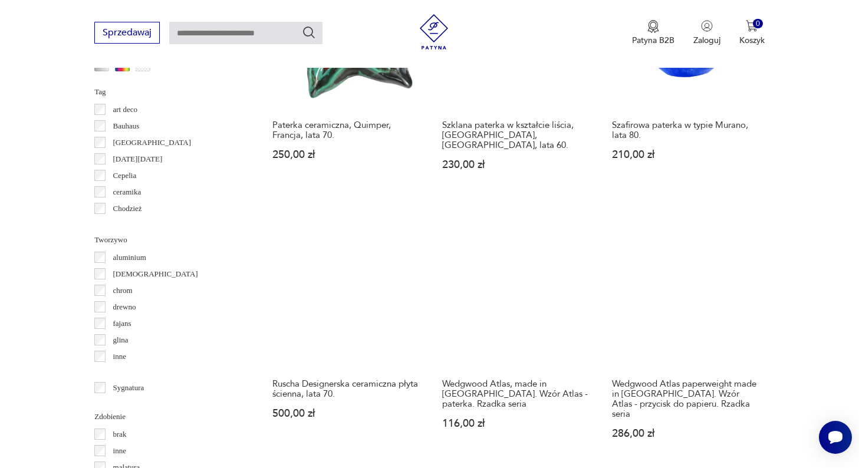
scroll to position [1115, 0]
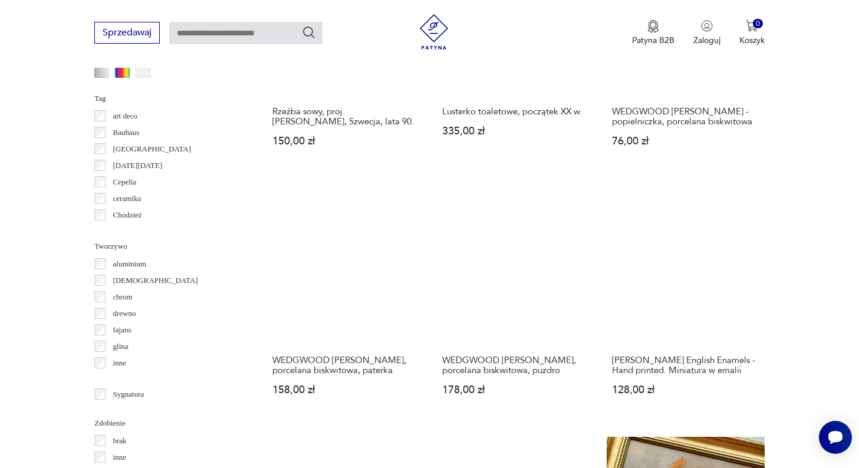
scroll to position [1098, 0]
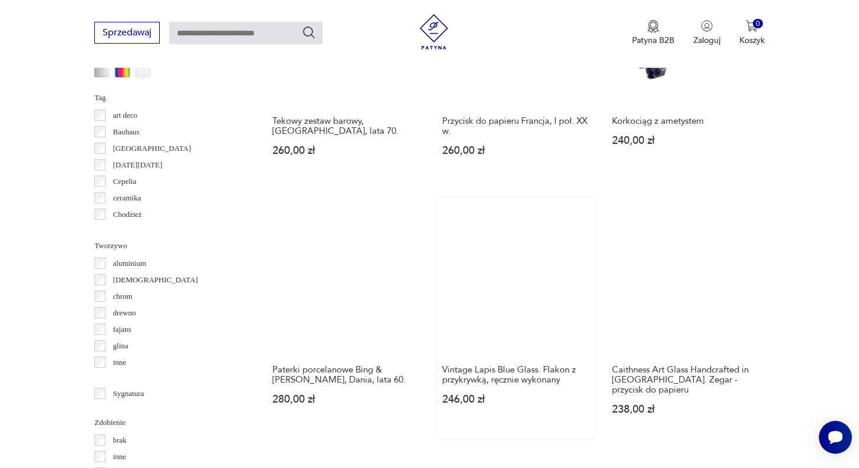
scroll to position [1104, 0]
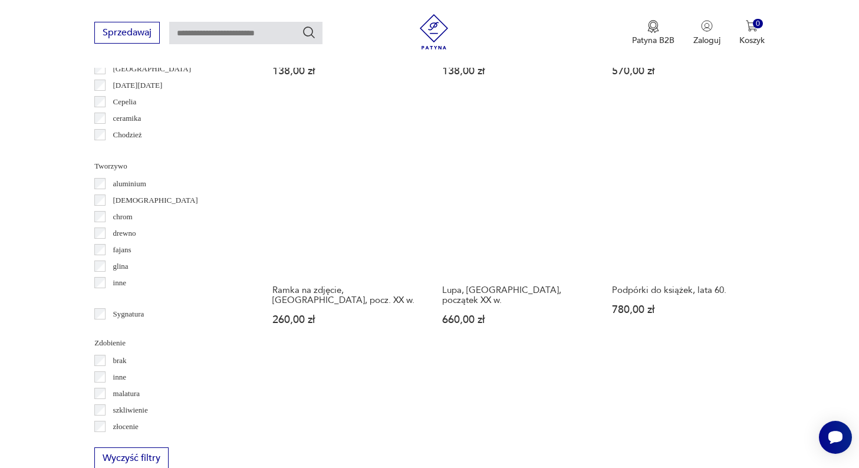
scroll to position [1185, 0]
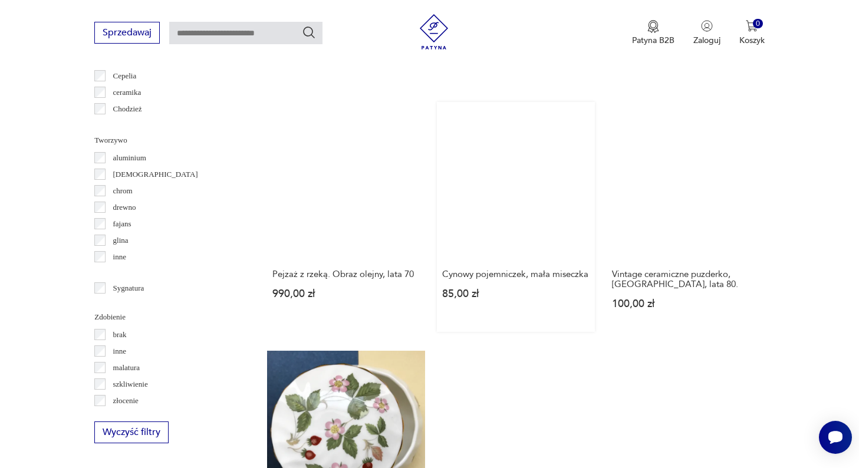
scroll to position [1210, 0]
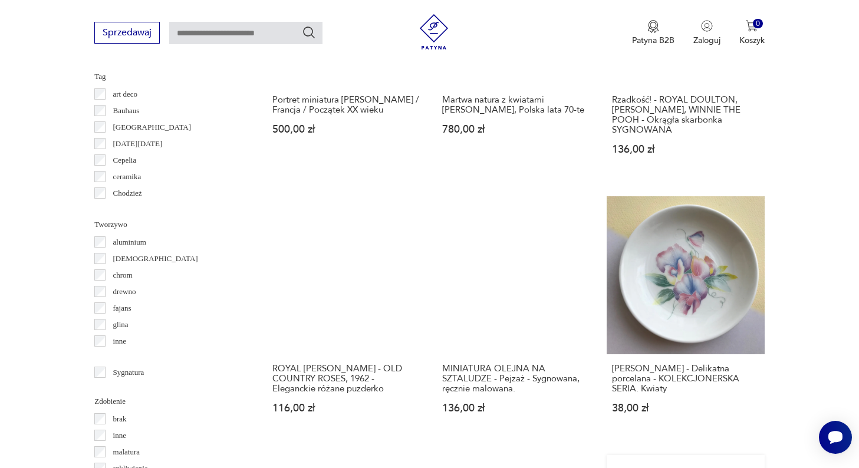
scroll to position [1121, 0]
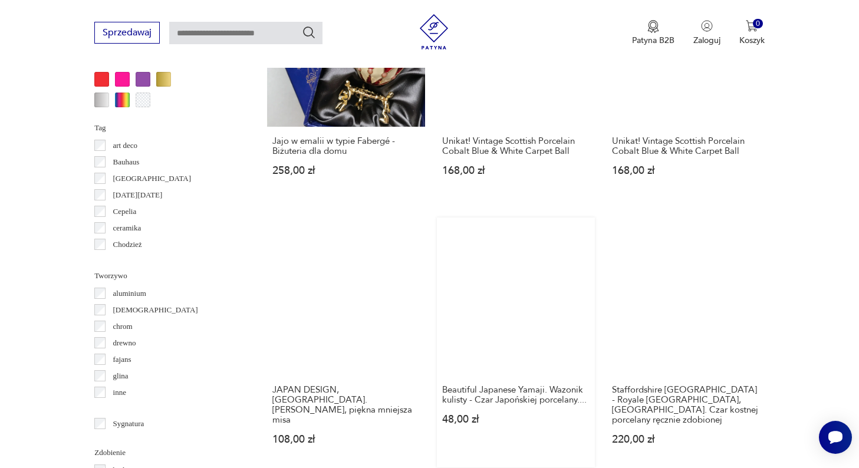
scroll to position [1070, 0]
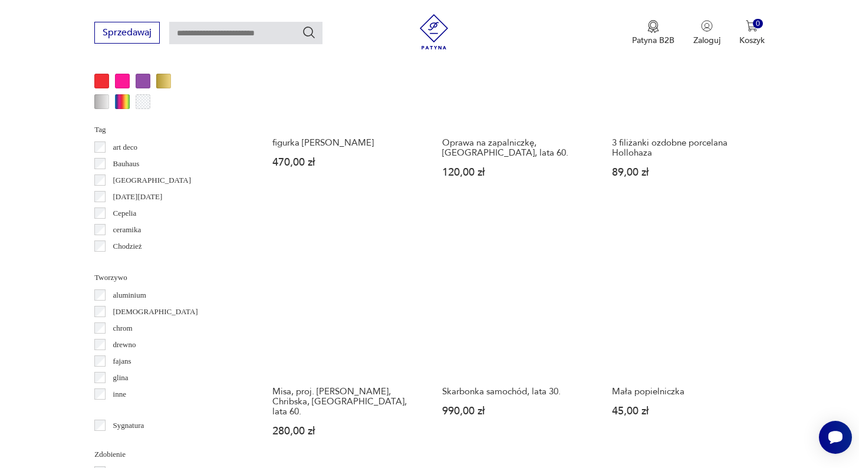
scroll to position [1068, 0]
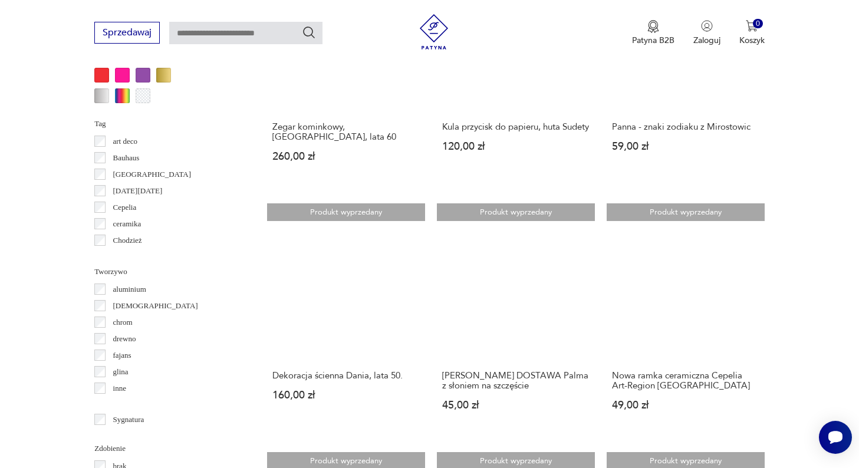
scroll to position [1074, 0]
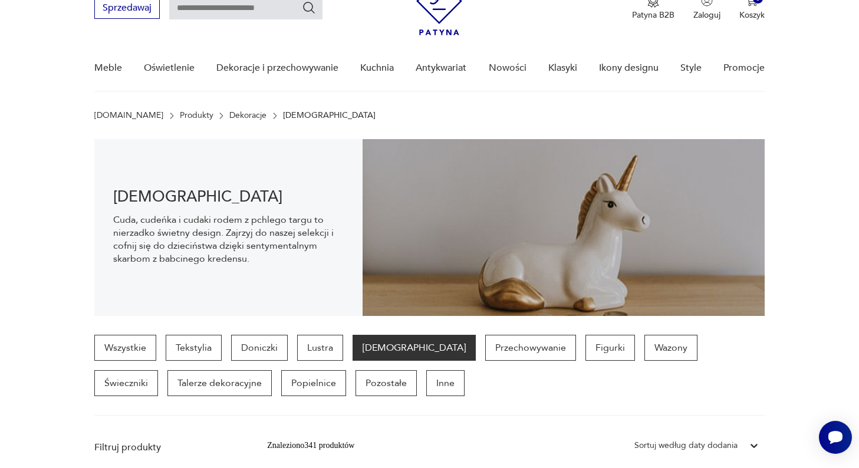
scroll to position [56, 0]
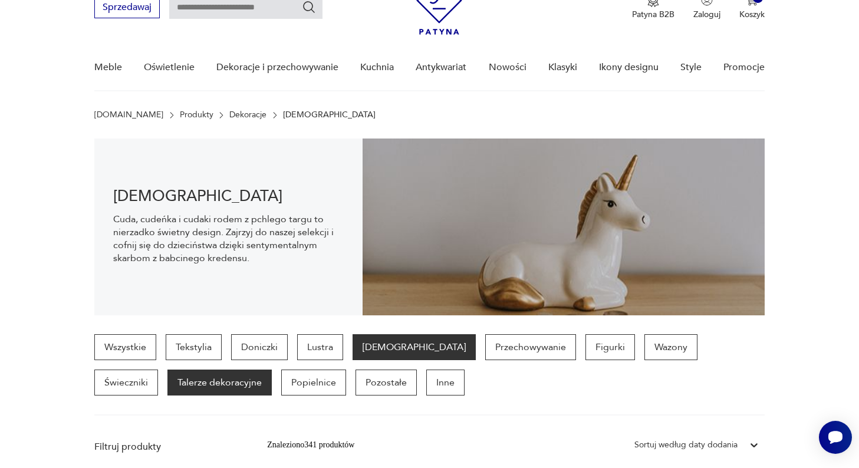
click at [187, 389] on p "Talerze dekoracyjne" at bounding box center [219, 383] width 104 height 26
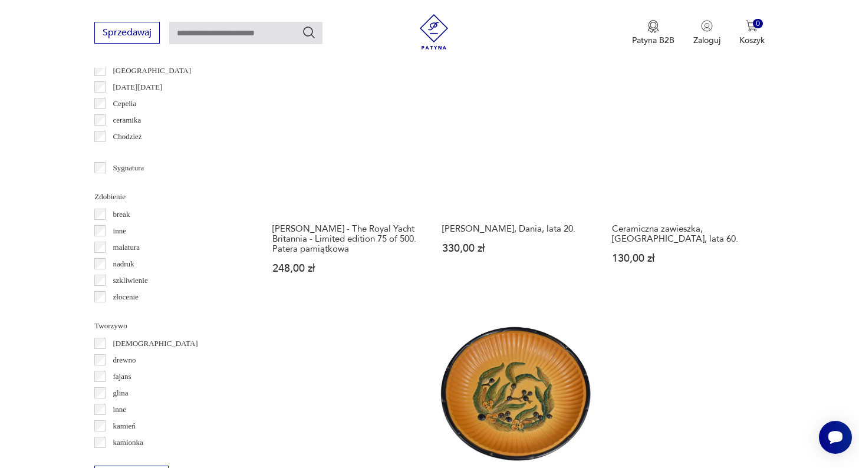
scroll to position [1123, 0]
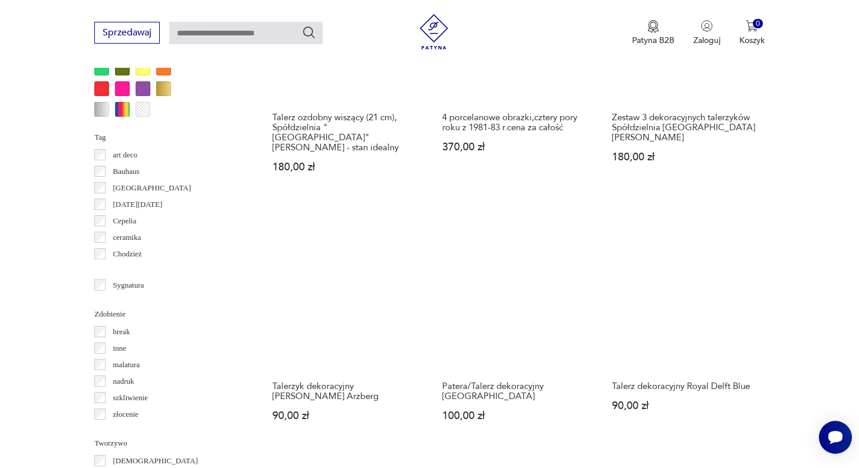
scroll to position [1130, 0]
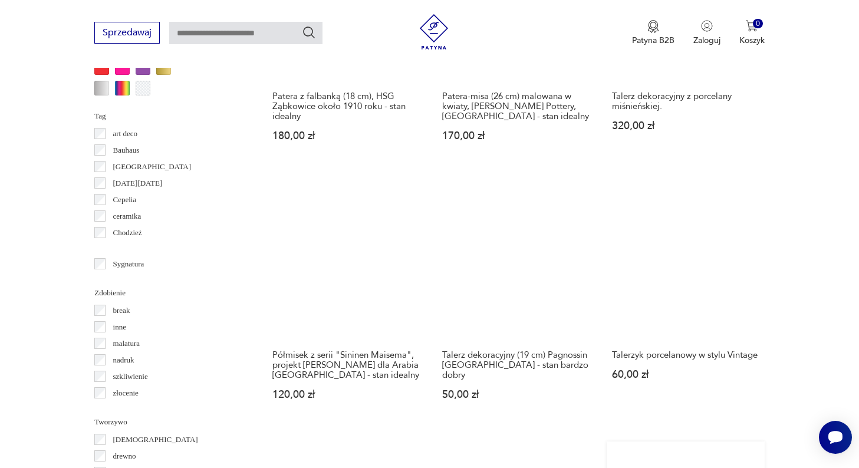
scroll to position [1144, 0]
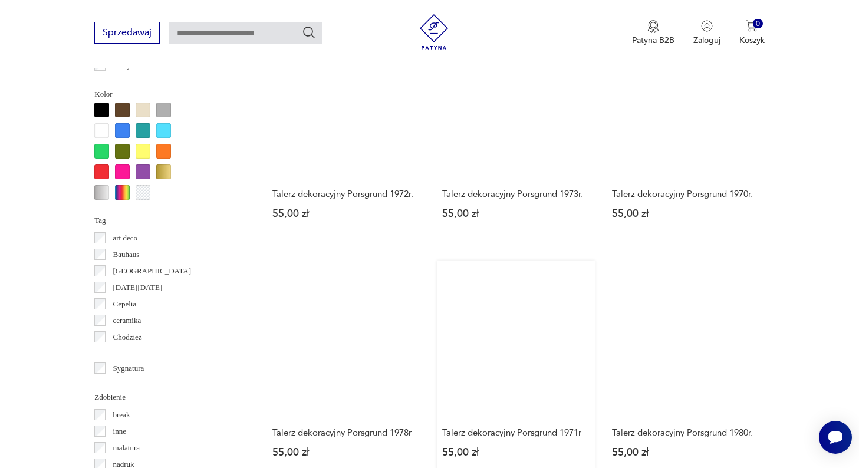
scroll to position [1041, 0]
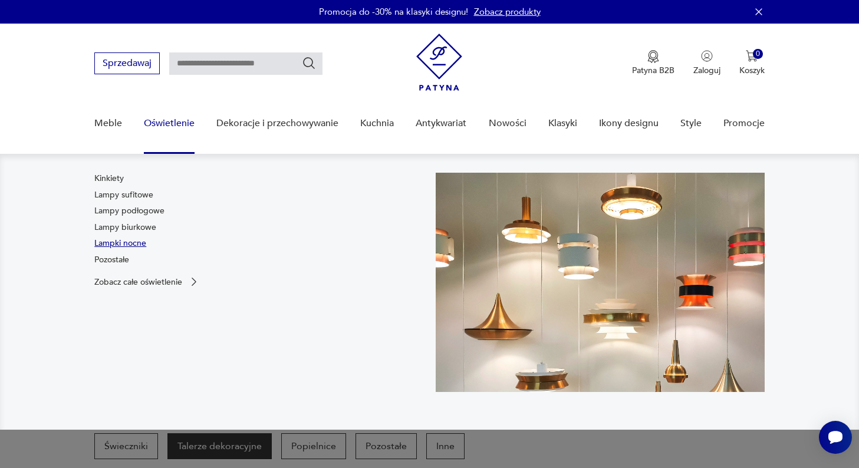
click at [137, 241] on link "Lampki nocne" at bounding box center [120, 244] width 52 height 12
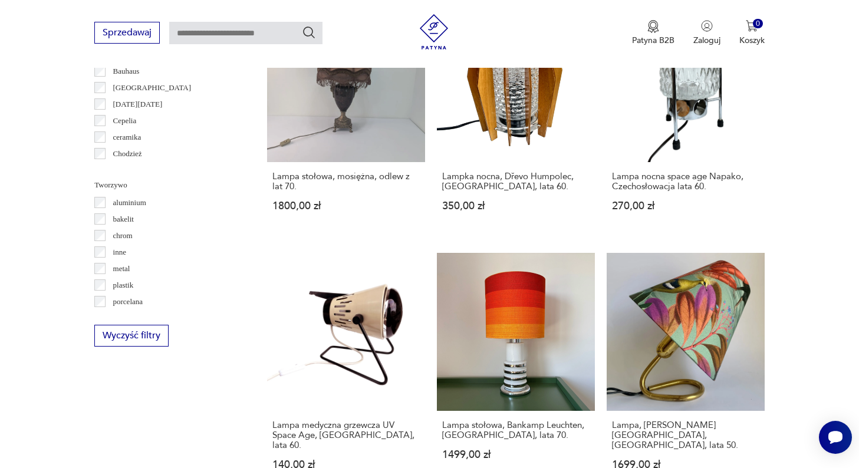
scroll to position [9, 0]
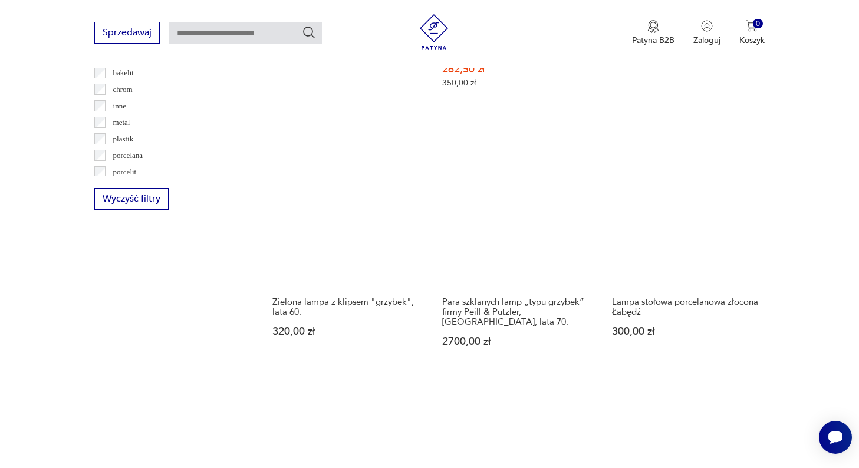
scroll to position [1138, 0]
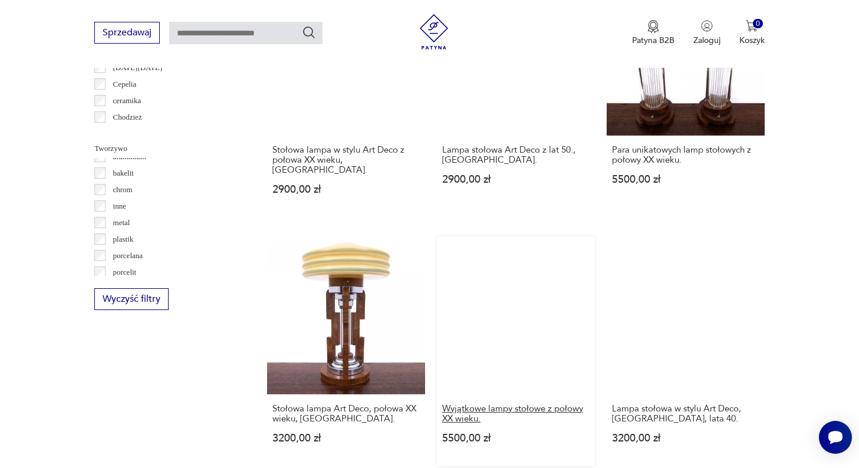
scroll to position [1036, 0]
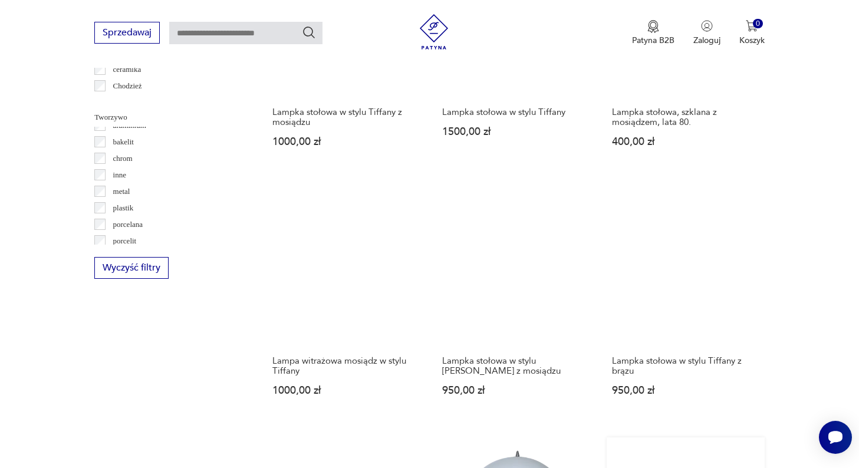
scroll to position [1074, 0]
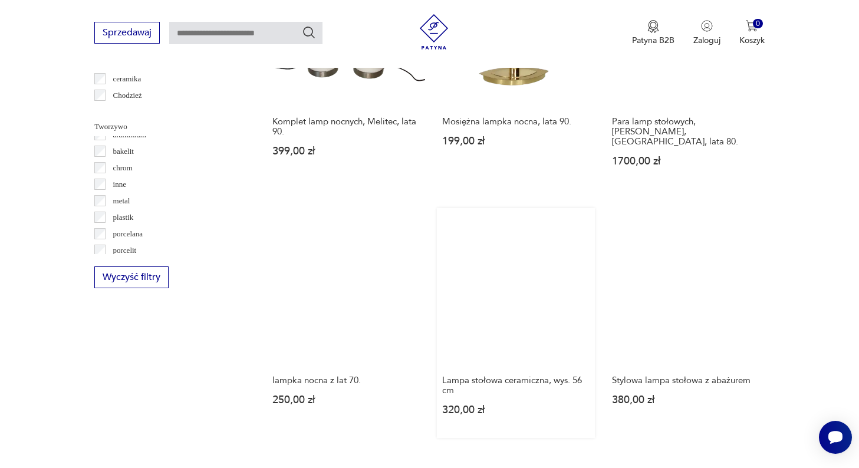
scroll to position [1057, 0]
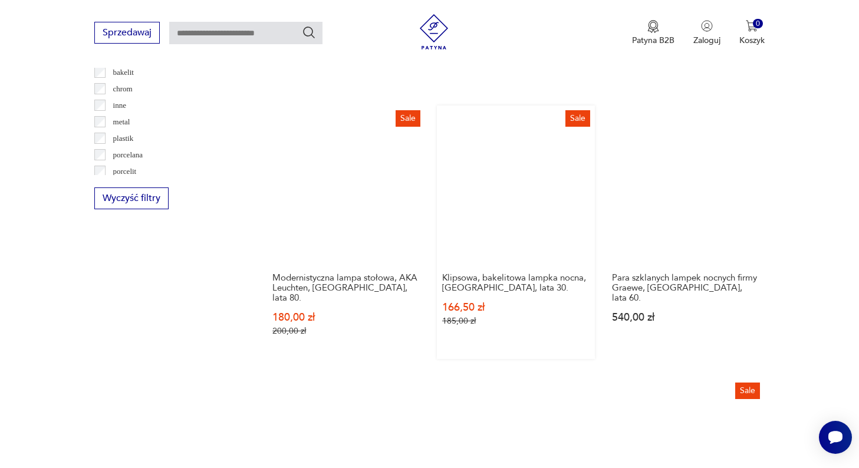
scroll to position [1147, 0]
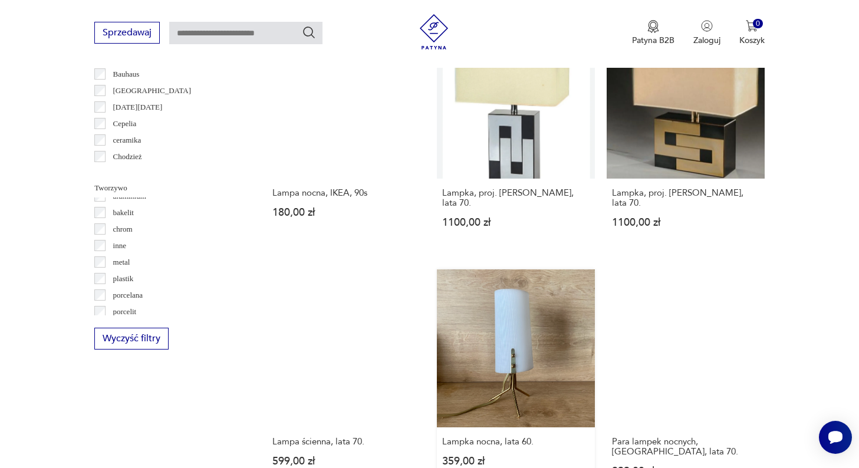
scroll to position [1001, 0]
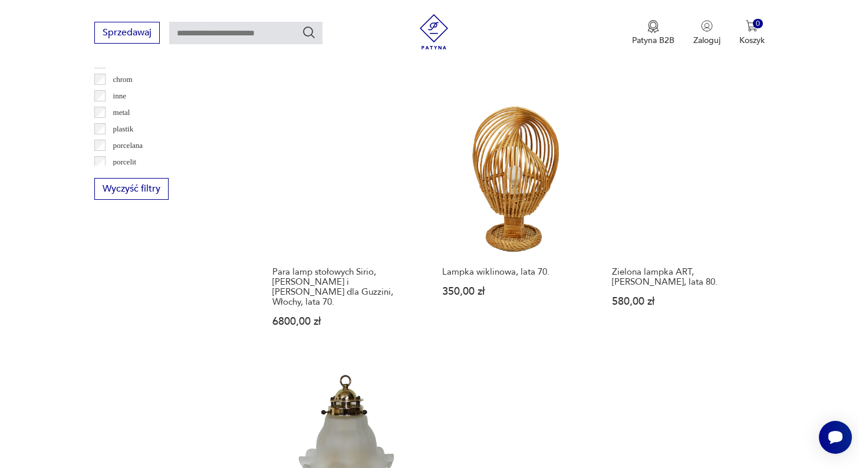
scroll to position [1152, 0]
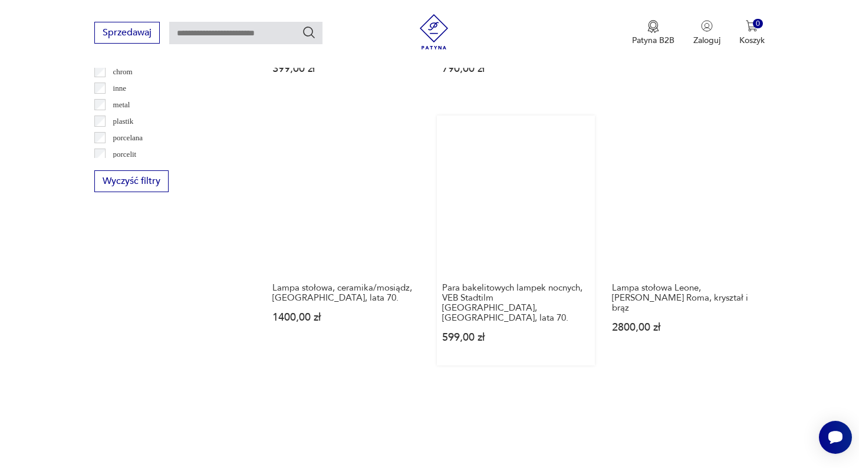
scroll to position [1159, 0]
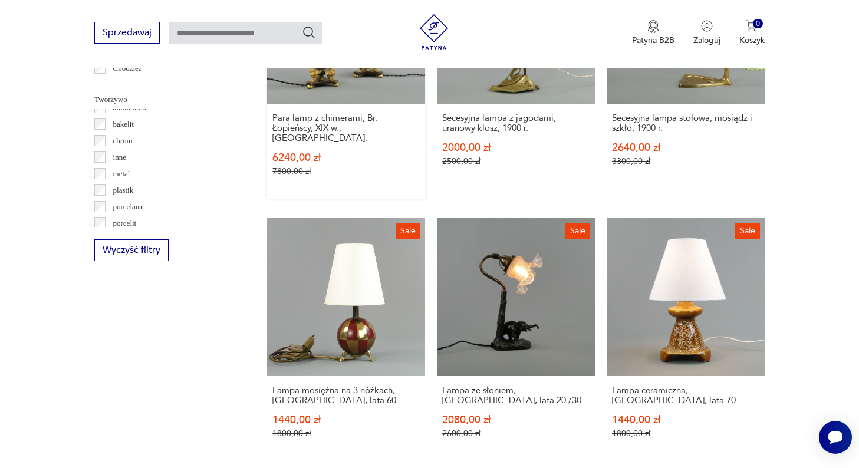
scroll to position [1141, 0]
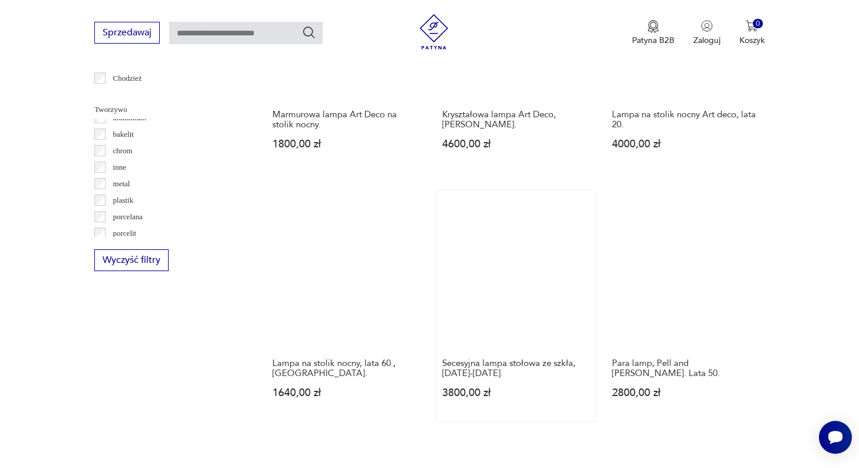
scroll to position [1084, 0]
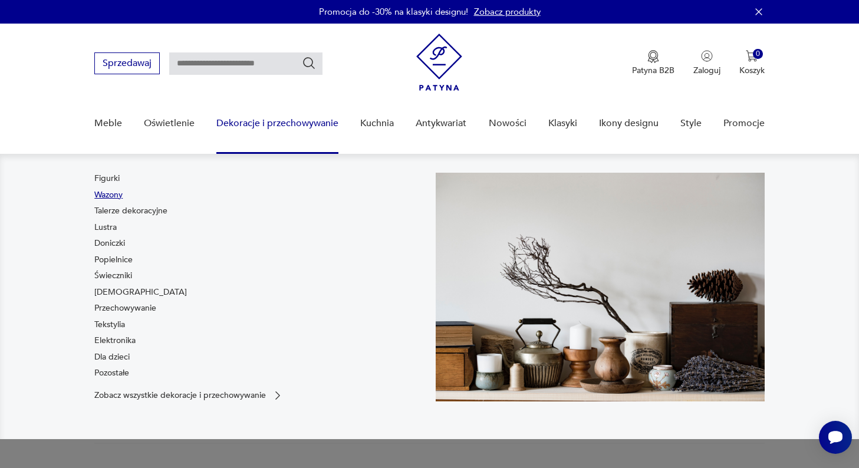
click at [110, 194] on link "Wazony" at bounding box center [108, 195] width 28 height 12
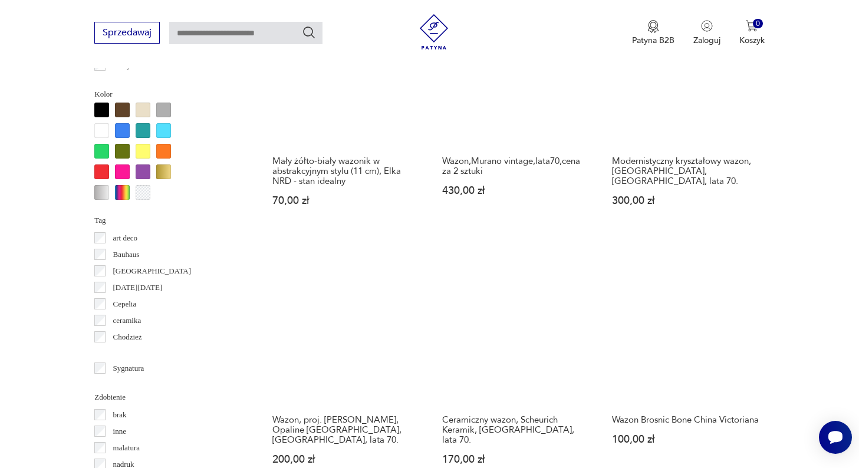
scroll to position [1073, 0]
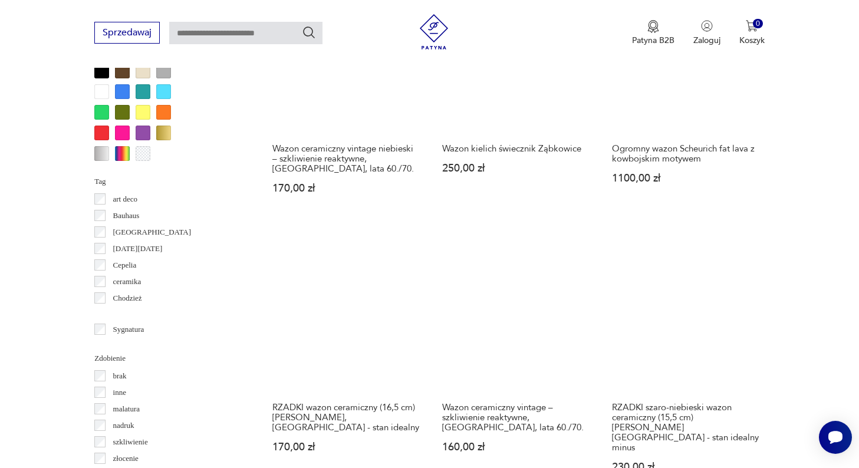
scroll to position [1112, 0]
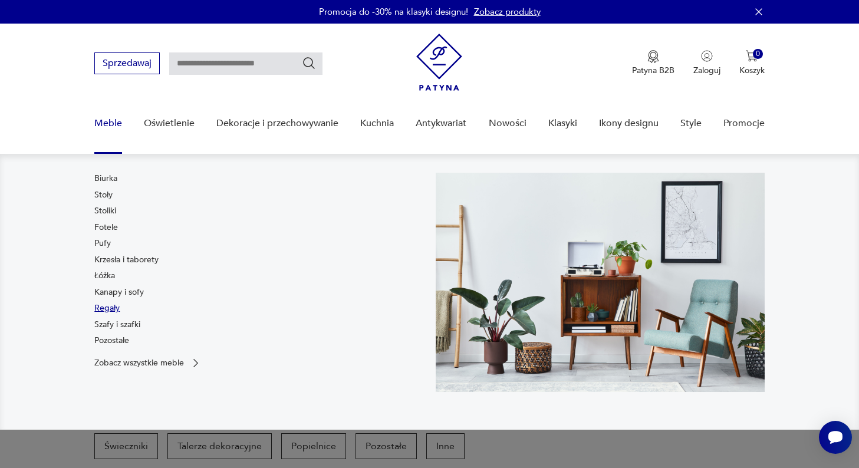
click at [110, 303] on link "Regały" at bounding box center [106, 308] width 25 height 12
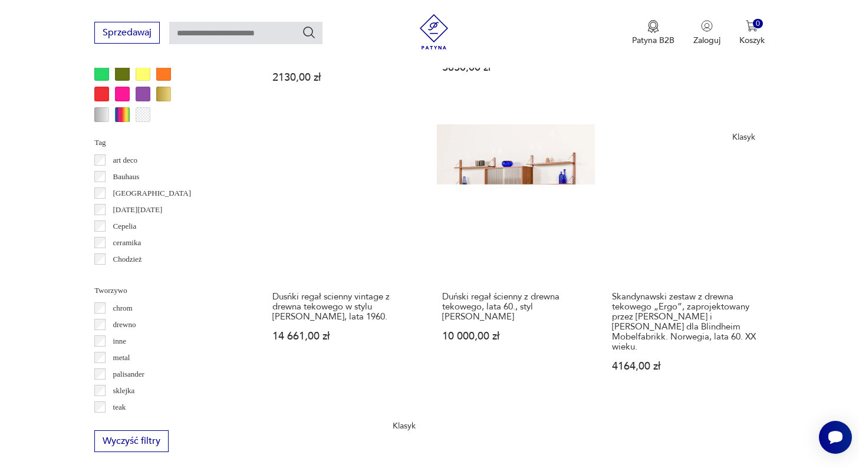
scroll to position [1203, 0]
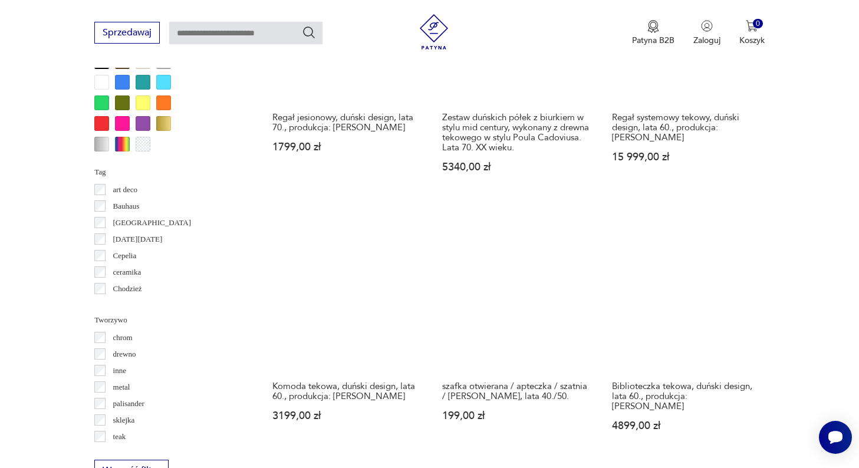
scroll to position [1163, 0]
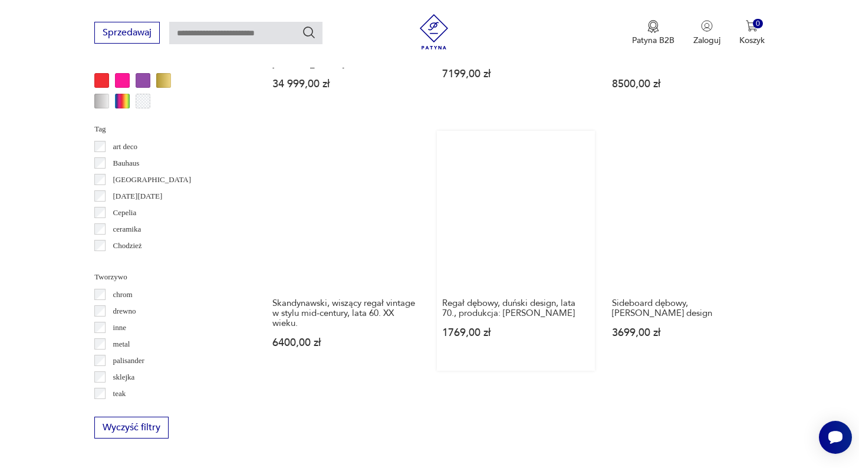
scroll to position [1214, 0]
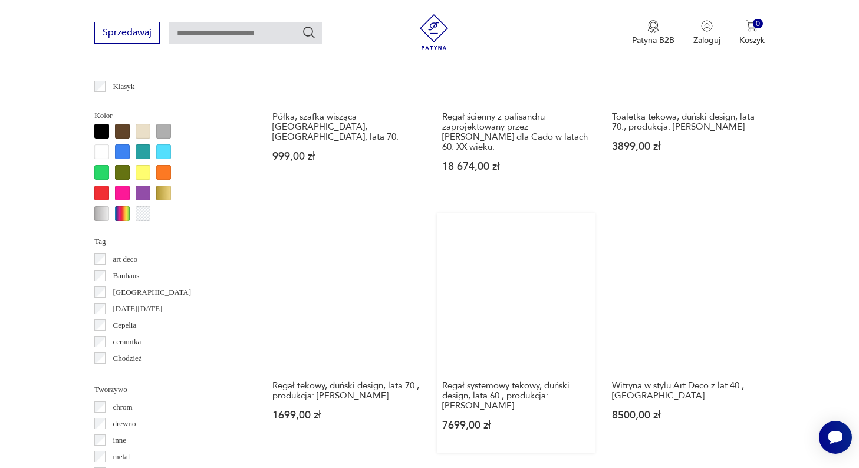
scroll to position [1122, 0]
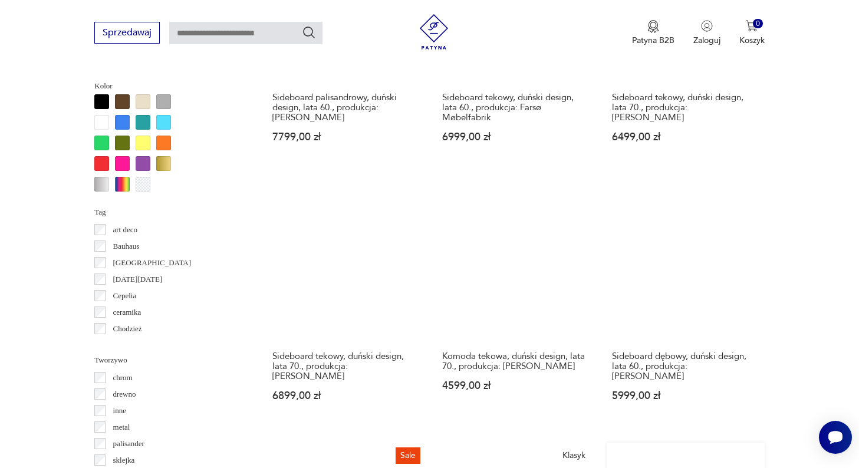
scroll to position [1130, 0]
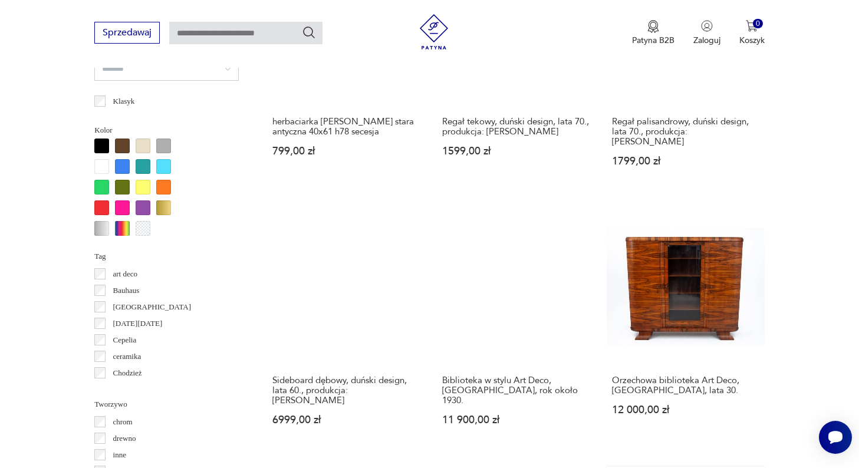
scroll to position [1104, 0]
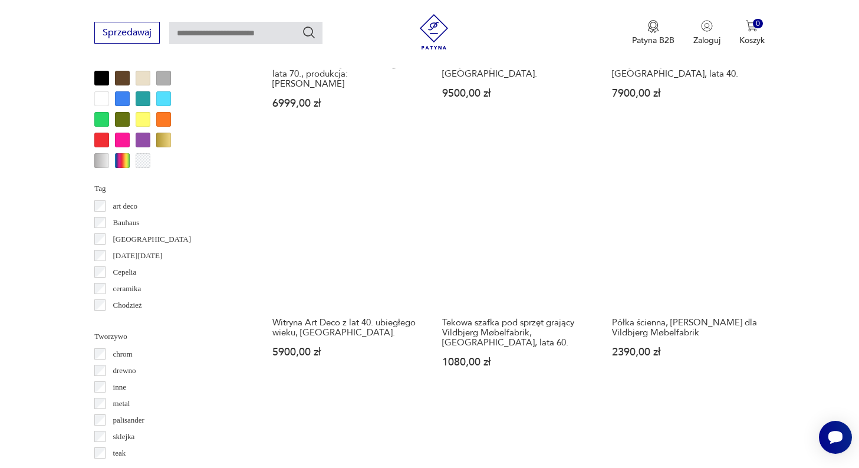
scroll to position [1157, 0]
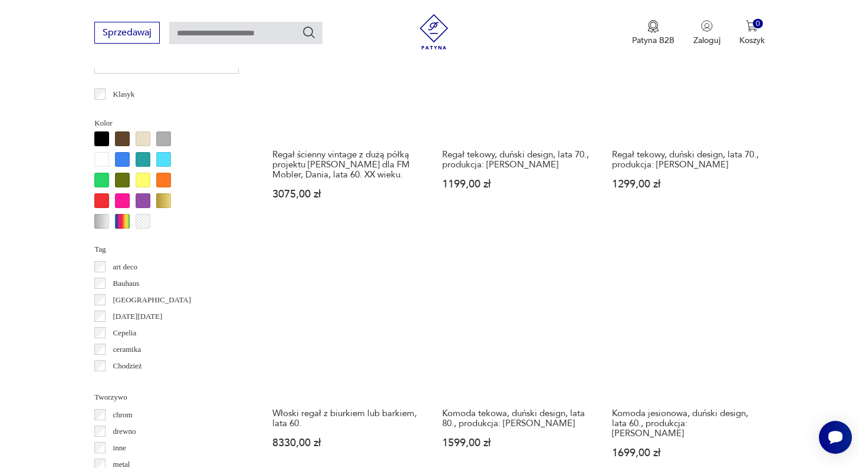
scroll to position [1096, 0]
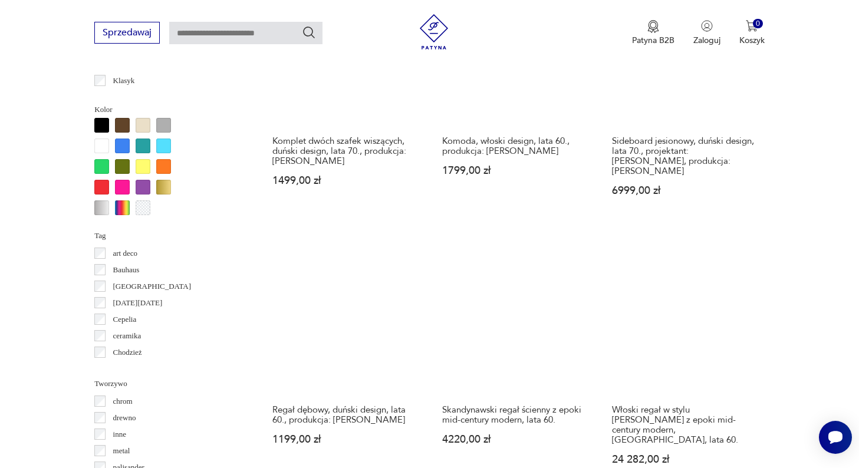
scroll to position [1110, 0]
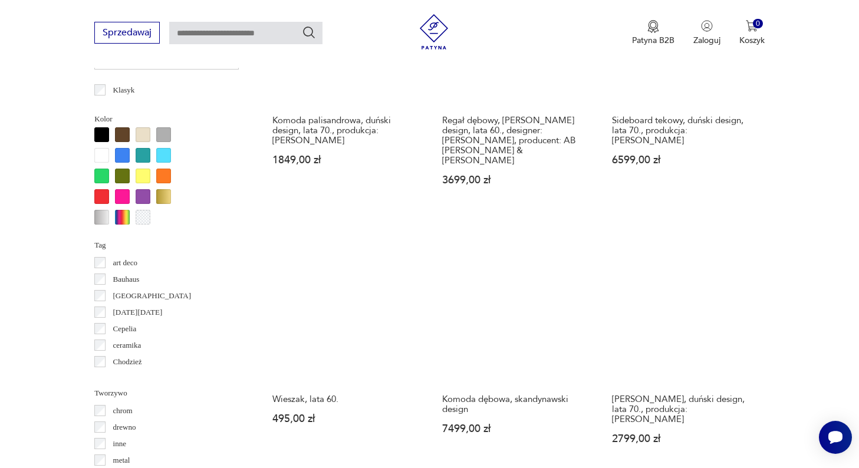
scroll to position [1101, 0]
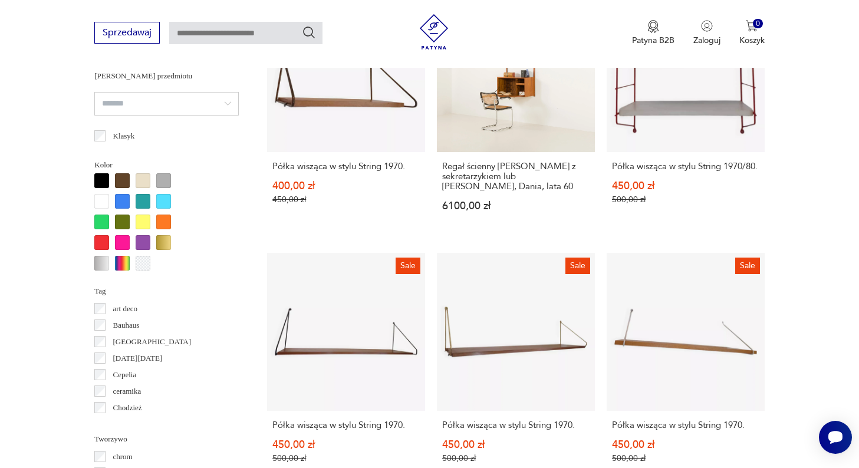
scroll to position [1055, 0]
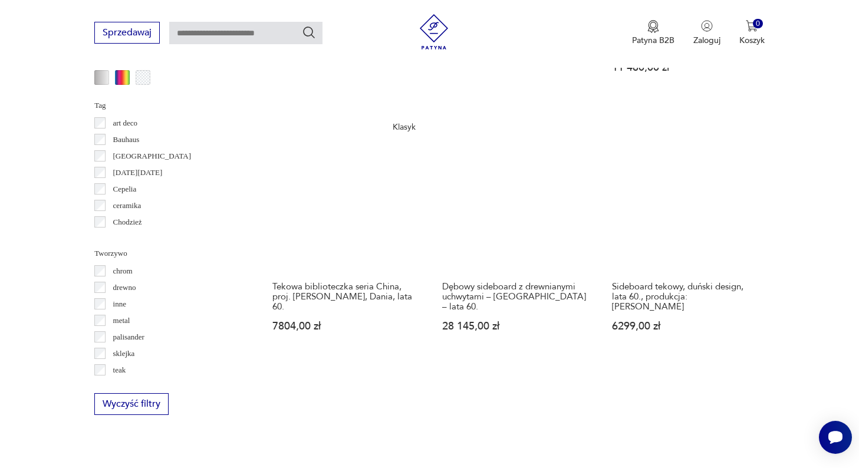
scroll to position [1240, 0]
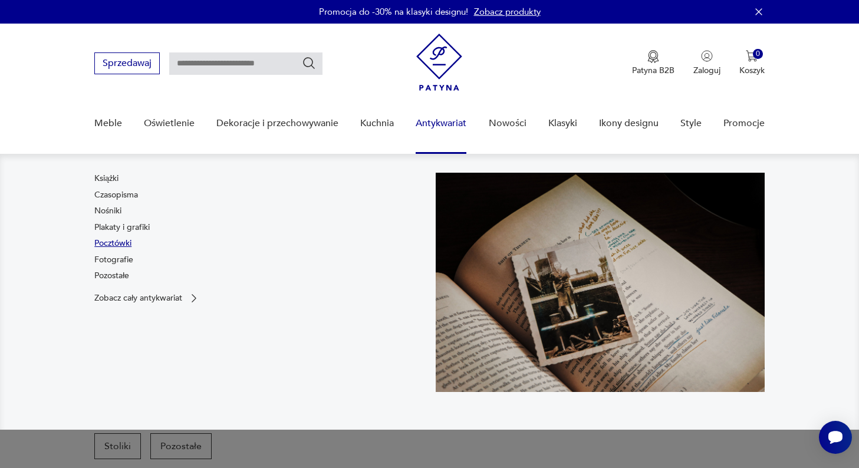
click at [112, 245] on link "Pocztówki" at bounding box center [112, 244] width 37 height 12
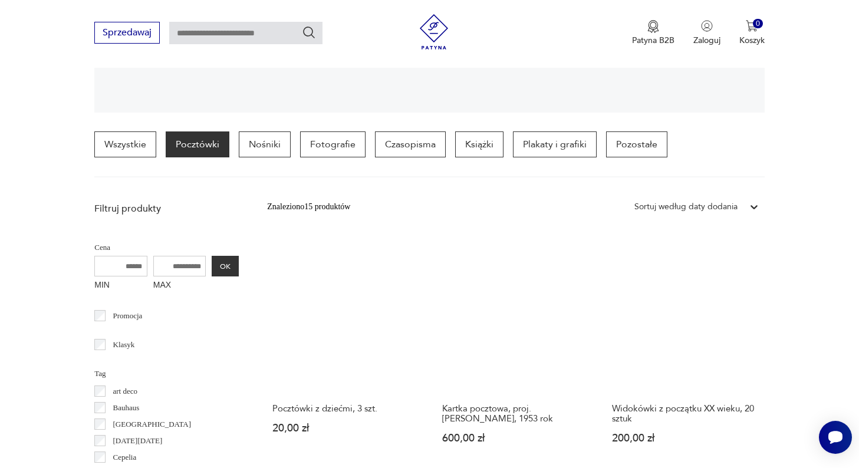
scroll to position [258, 0]
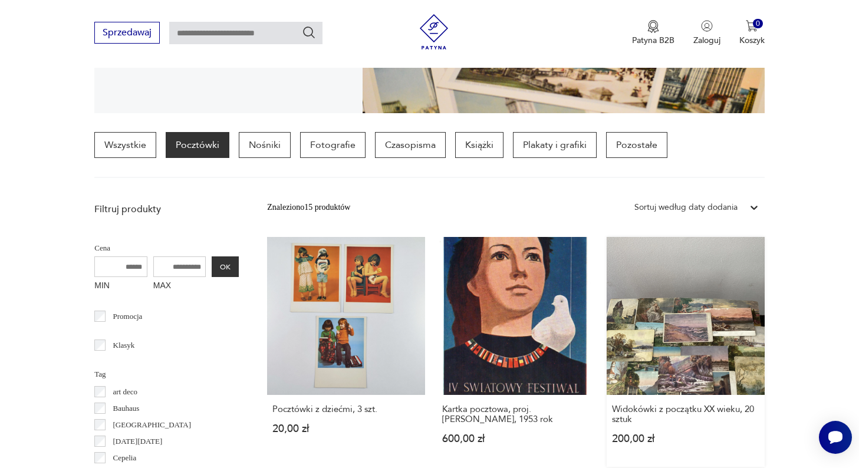
click at [607, 344] on link "Widokówki z początku XX wieku, 20 sztuk 200,00 zł" at bounding box center [686, 352] width 158 height 230
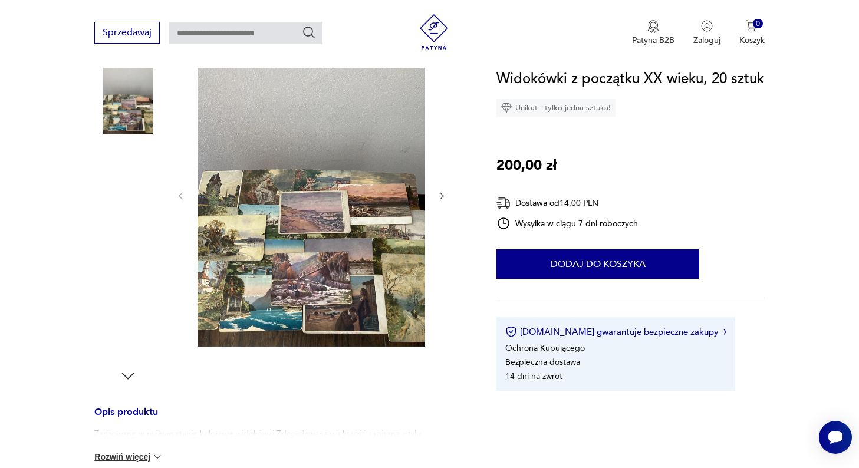
click at [136, 185] on img at bounding box center [127, 175] width 67 height 67
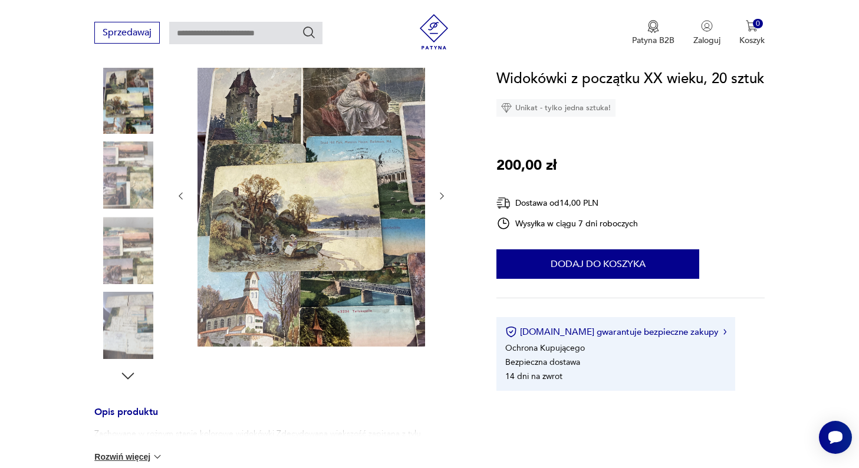
click at [131, 190] on img at bounding box center [127, 175] width 67 height 67
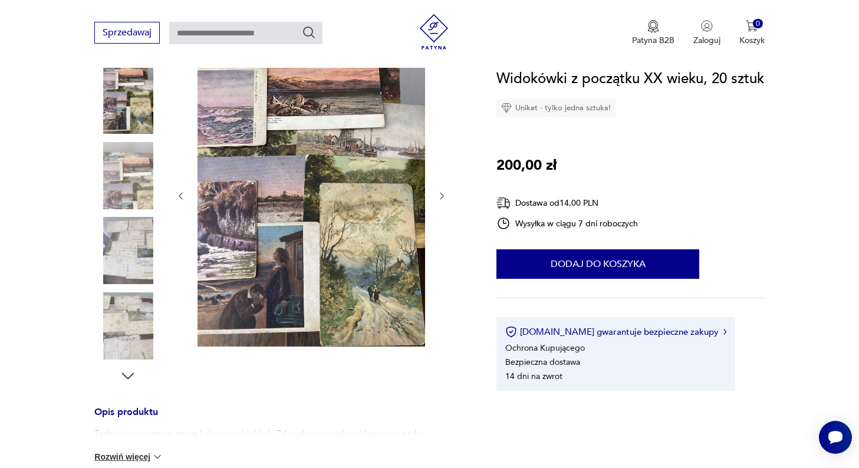
click at [131, 190] on img at bounding box center [127, 175] width 67 height 67
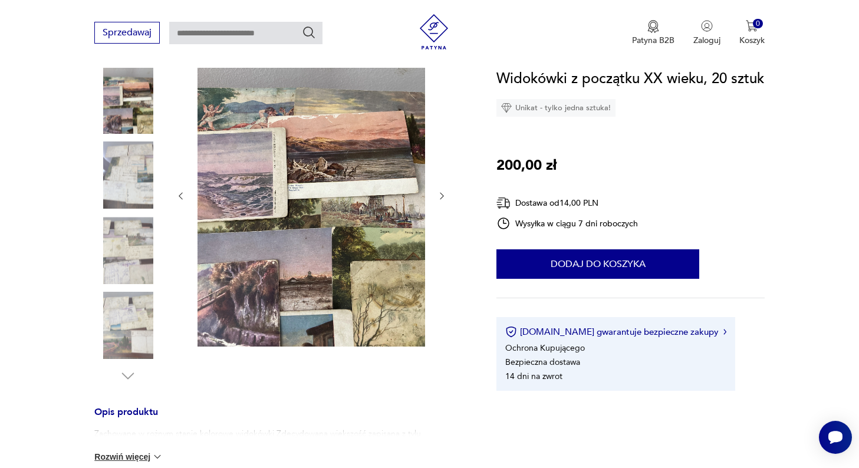
click at [131, 190] on img at bounding box center [127, 175] width 67 height 67
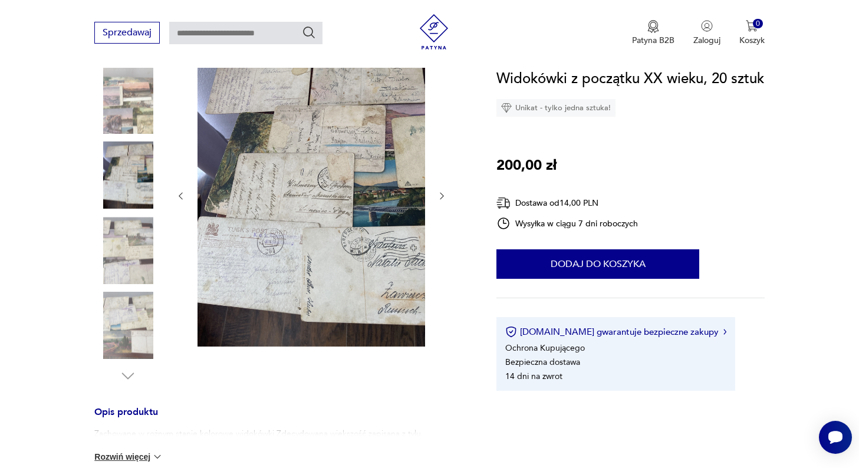
click at [131, 190] on img at bounding box center [127, 175] width 67 height 67
click at [127, 252] on img at bounding box center [127, 250] width 67 height 67
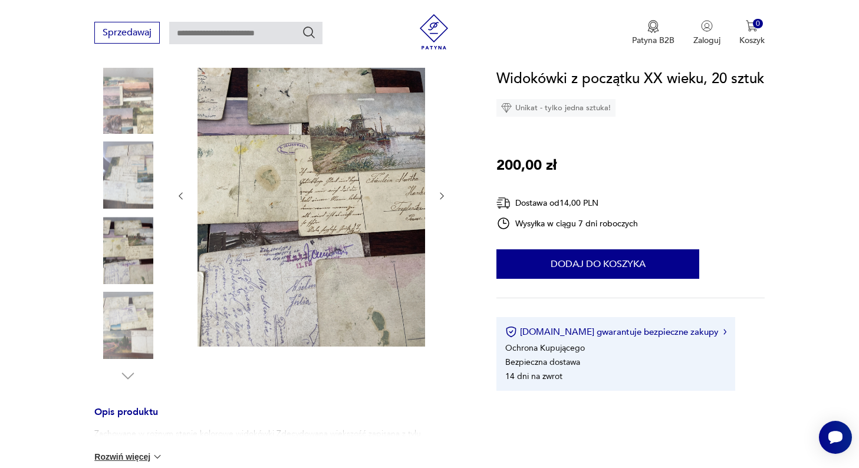
click at [130, 308] on img at bounding box center [127, 325] width 67 height 67
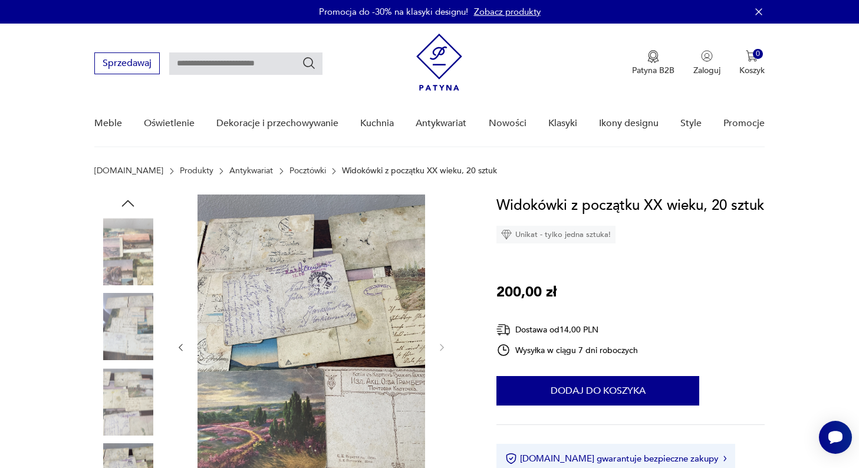
scroll to position [0, 0]
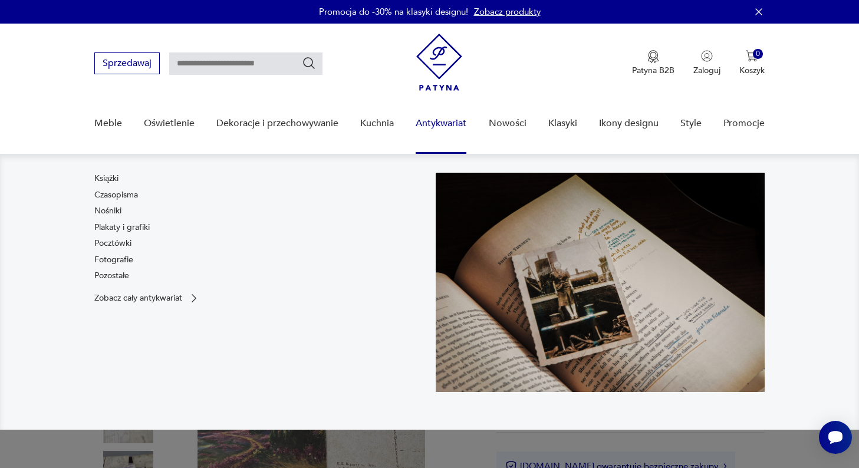
click at [457, 114] on link "Antykwariat" at bounding box center [441, 123] width 51 height 45
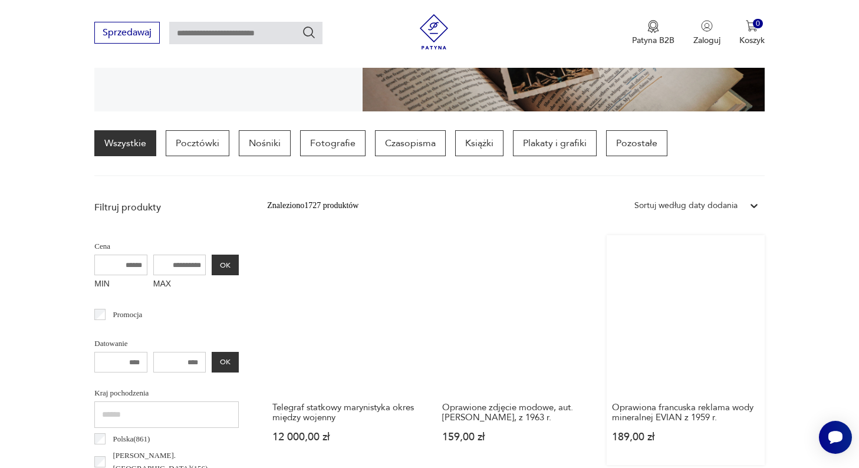
scroll to position [259, 0]
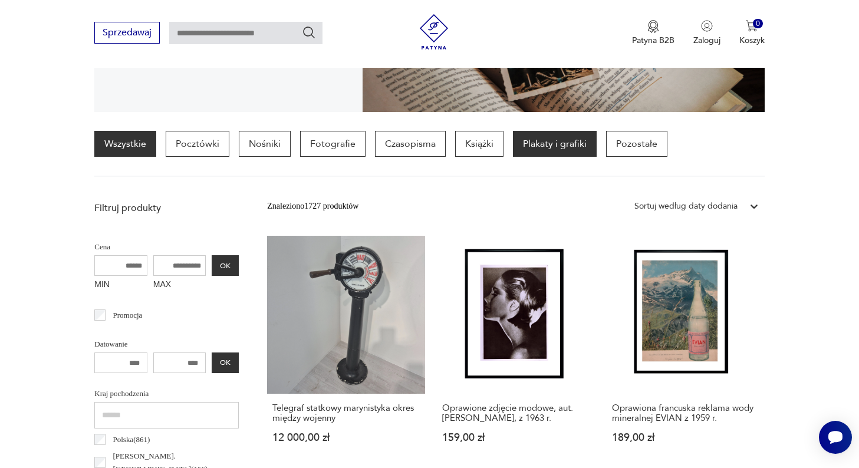
click at [552, 149] on p "Plakaty i grafiki" at bounding box center [555, 144] width 84 height 26
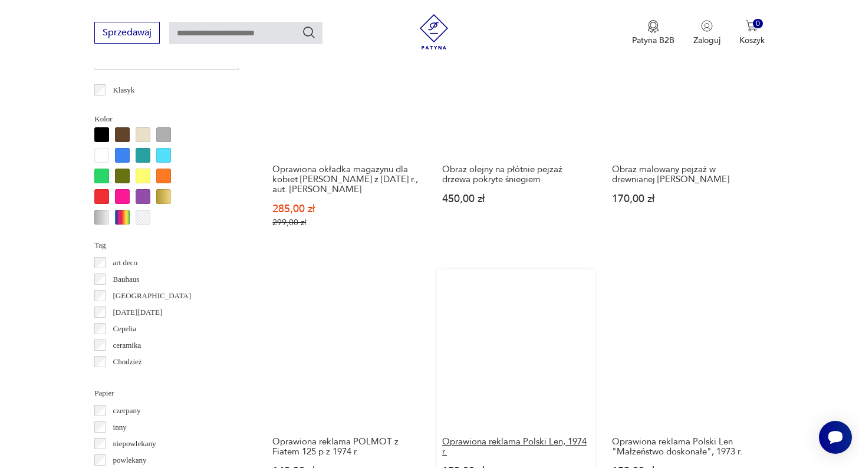
scroll to position [1032, 0]
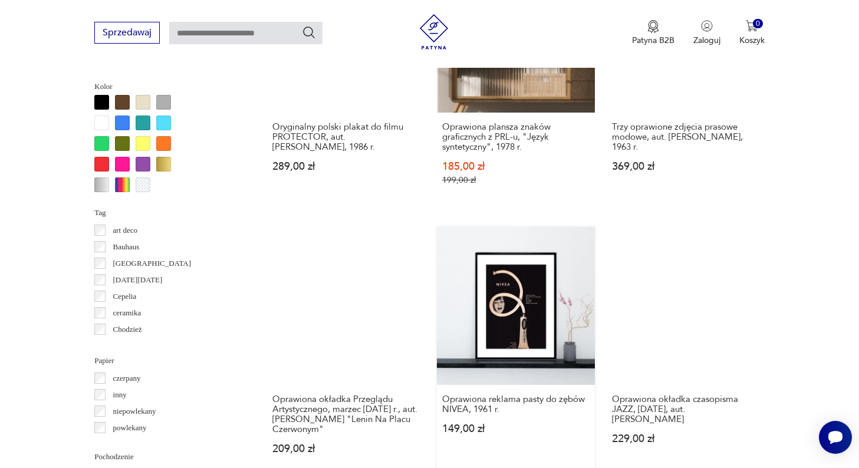
scroll to position [1067, 0]
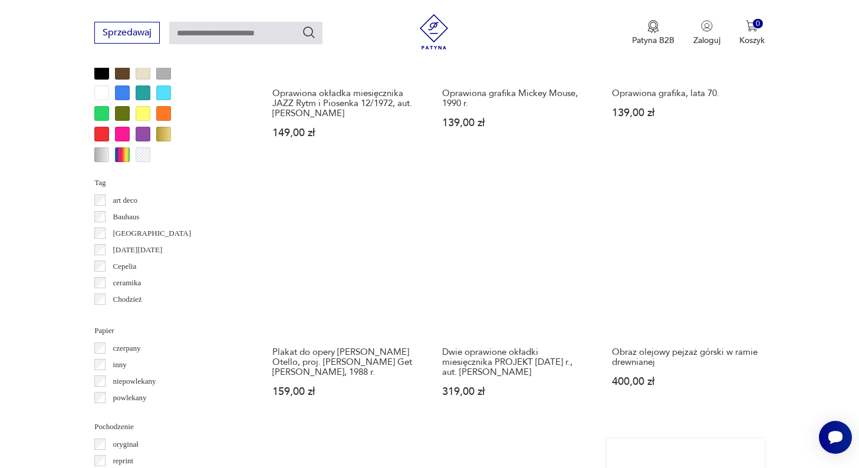
scroll to position [1092, 0]
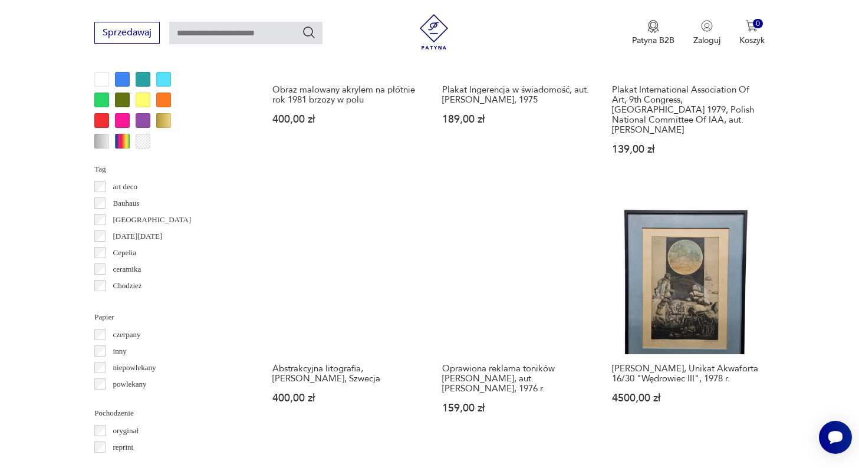
scroll to position [1104, 0]
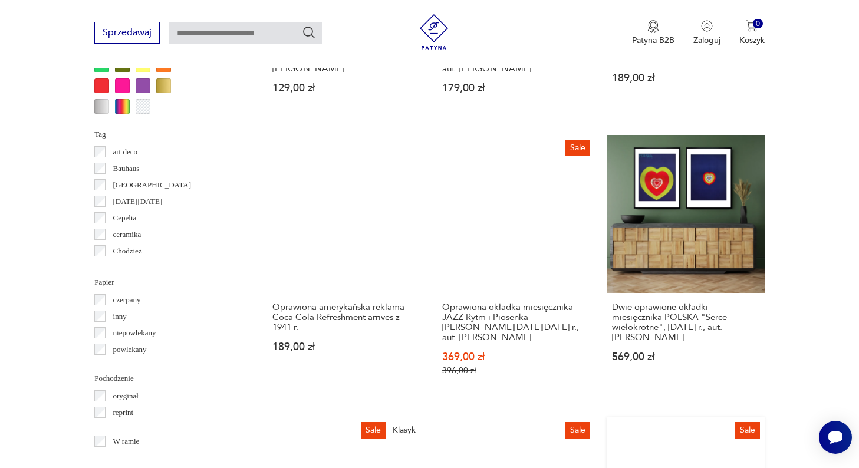
scroll to position [1141, 0]
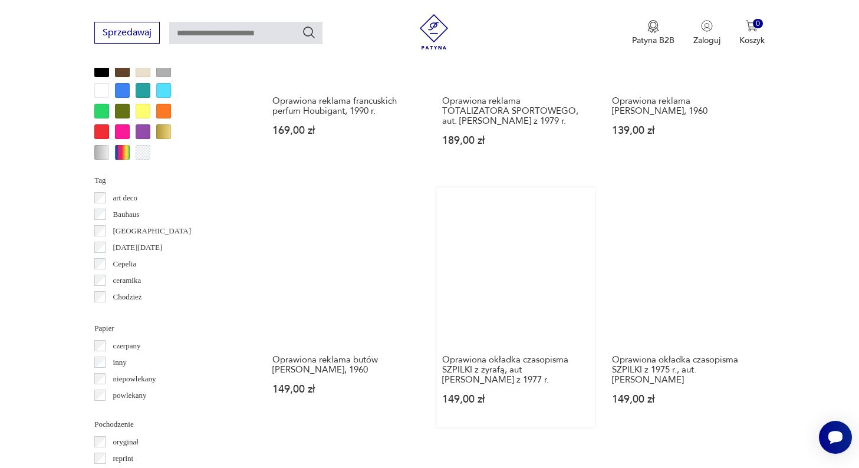
scroll to position [1095, 0]
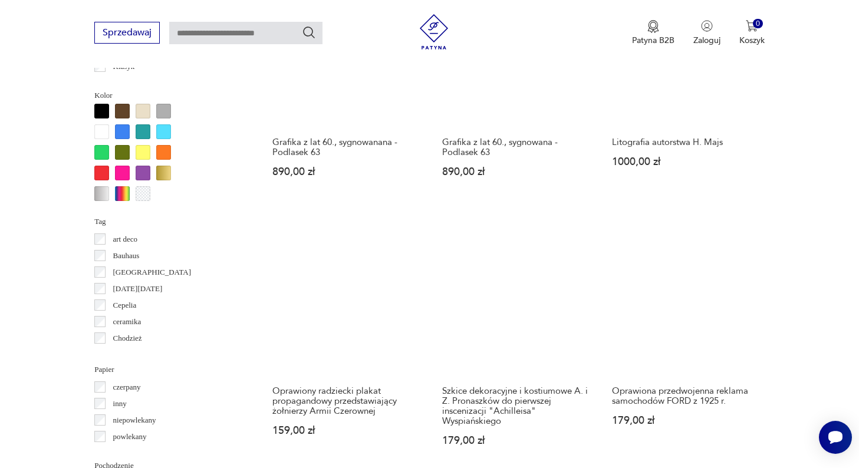
scroll to position [1054, 0]
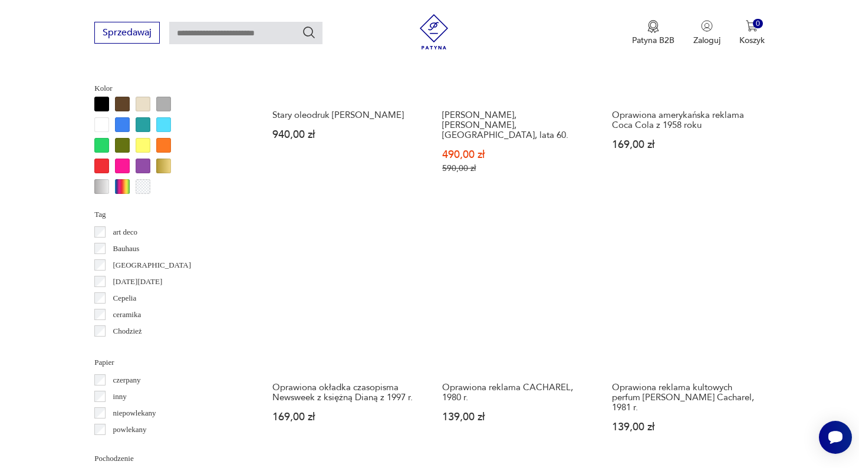
scroll to position [1060, 0]
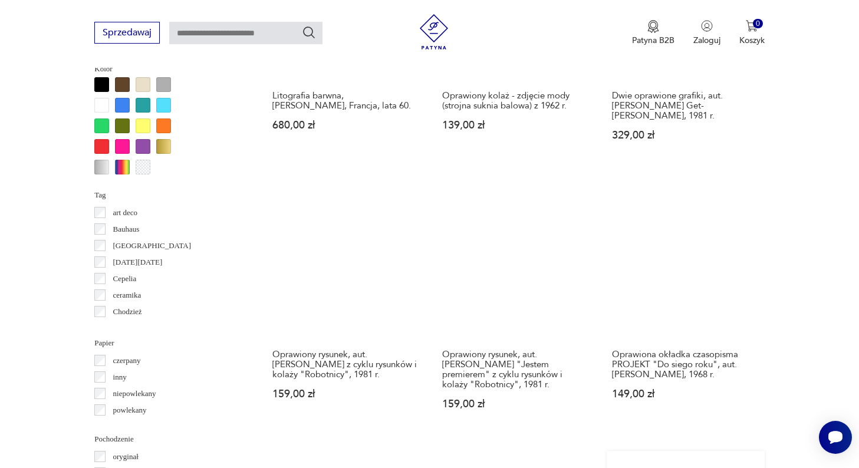
scroll to position [1080, 0]
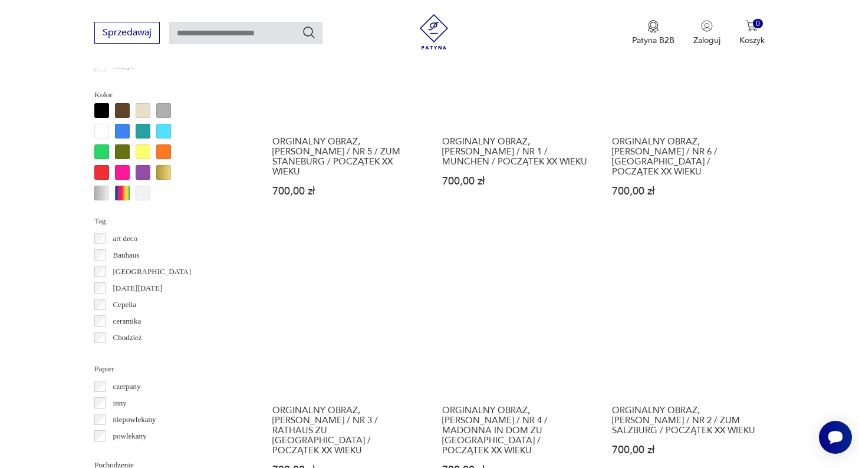
scroll to position [1054, 0]
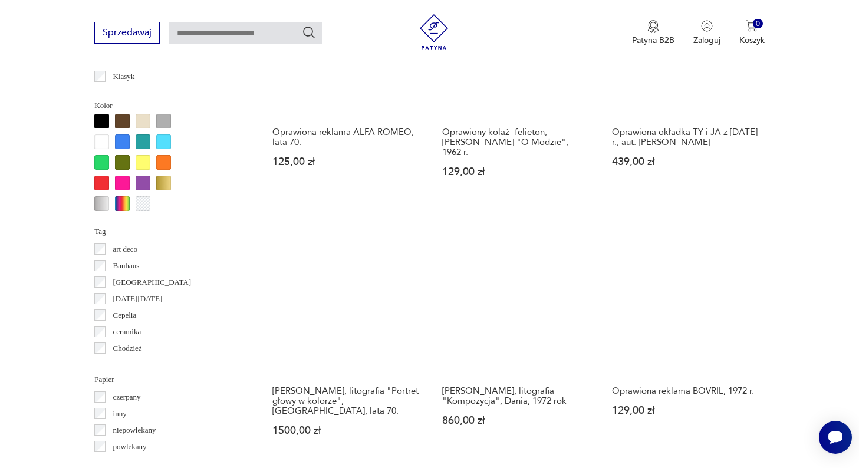
scroll to position [1044, 0]
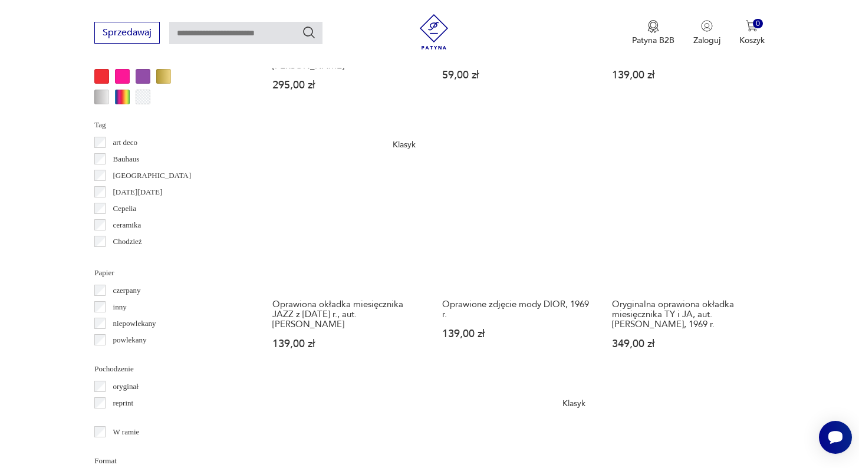
scroll to position [1150, 0]
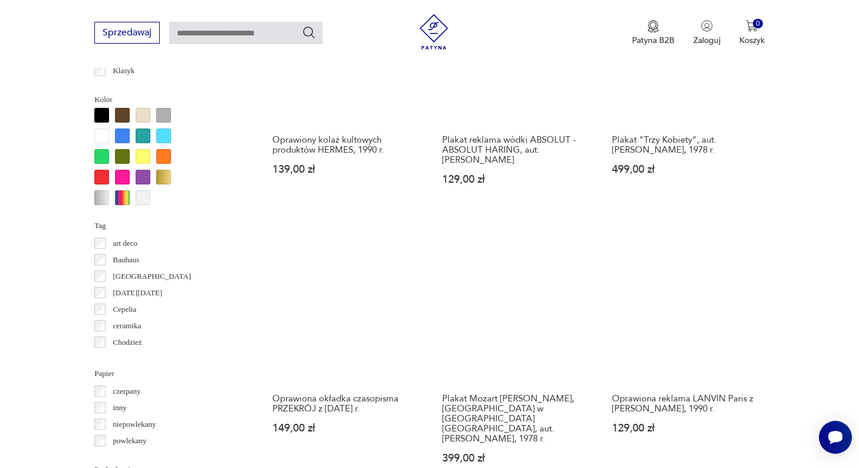
scroll to position [1054, 0]
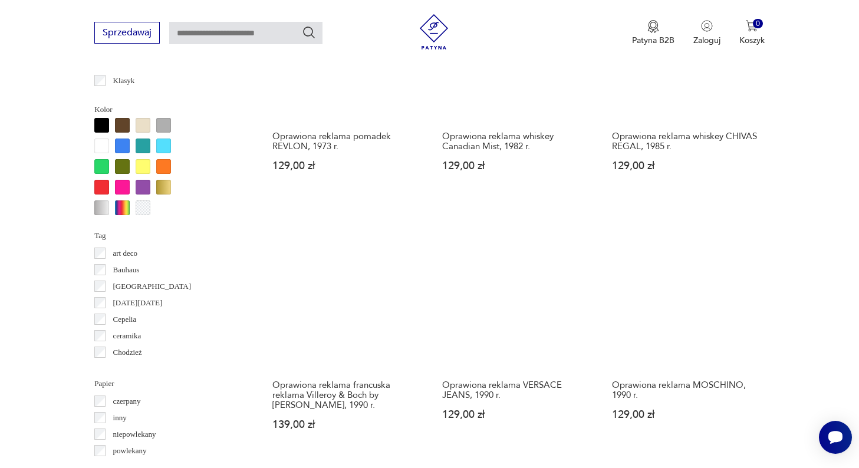
scroll to position [1040, 0]
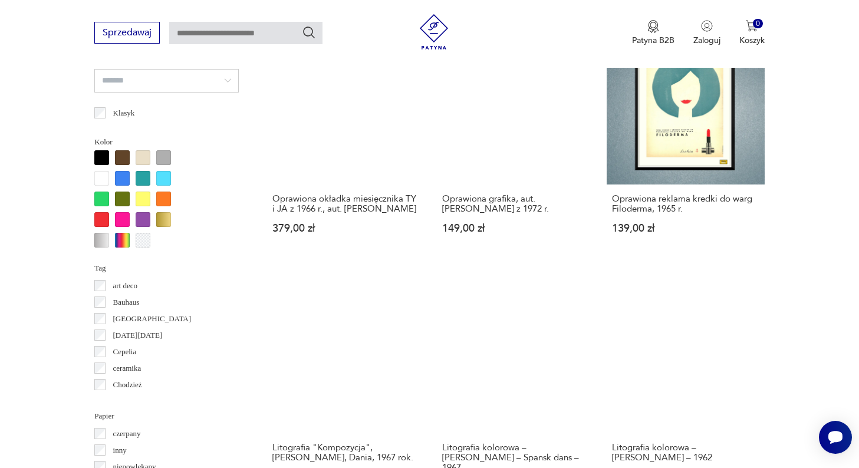
scroll to position [1006, 0]
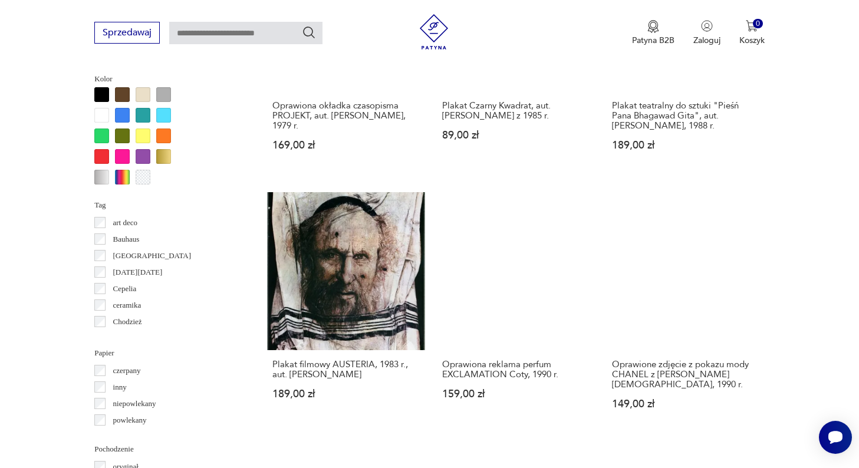
scroll to position [1069, 0]
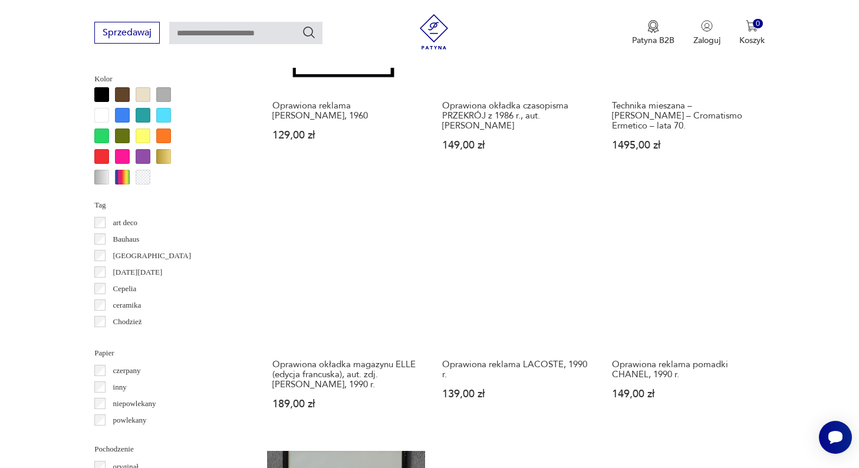
scroll to position [1069, 0]
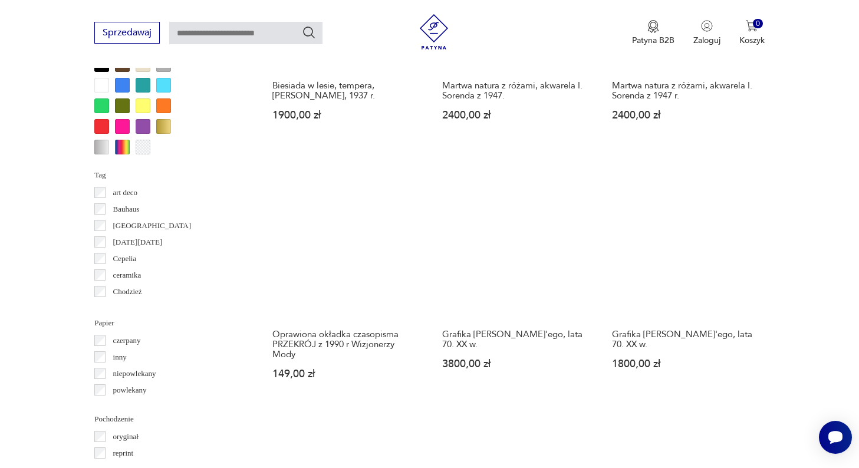
scroll to position [1101, 0]
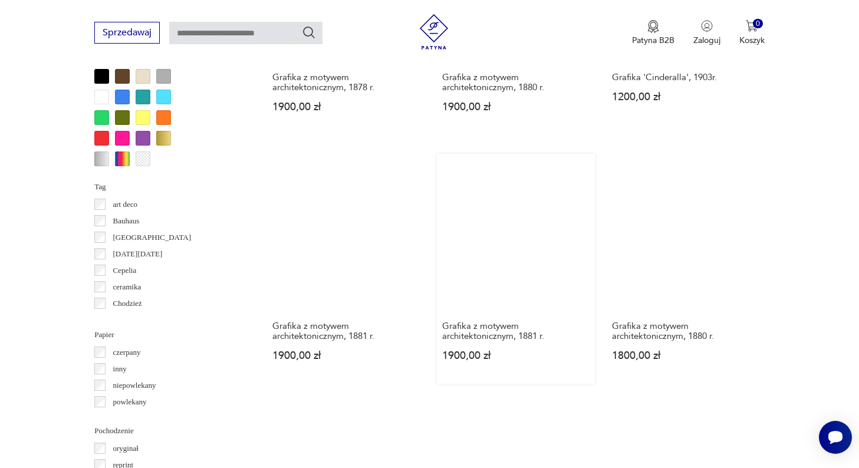
scroll to position [1080, 0]
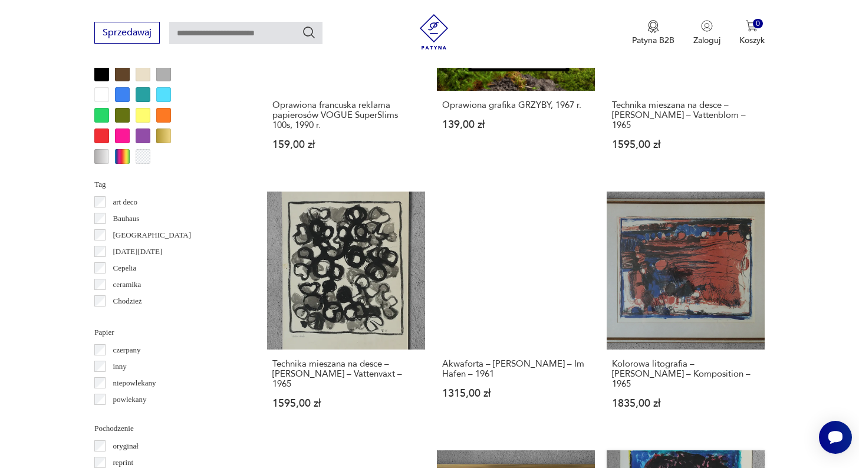
scroll to position [1103, 0]
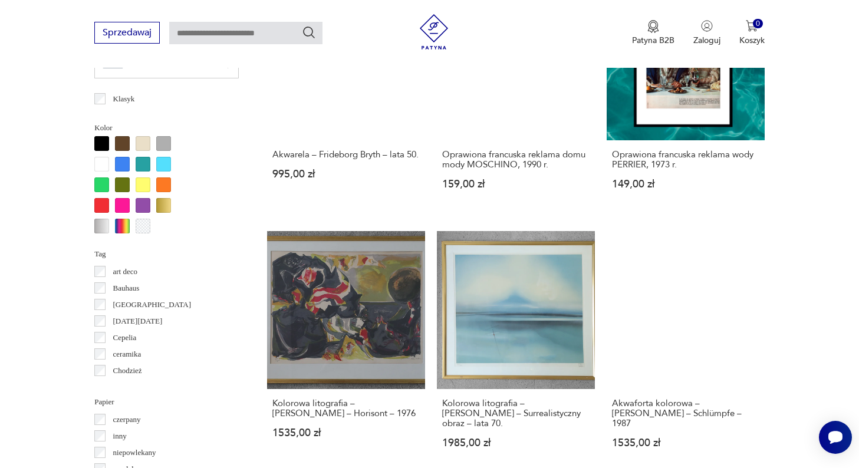
scroll to position [1021, 0]
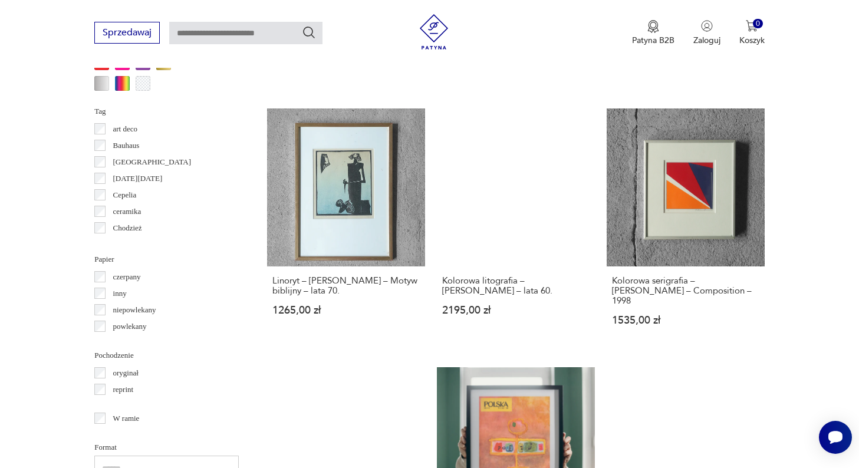
scroll to position [1163, 0]
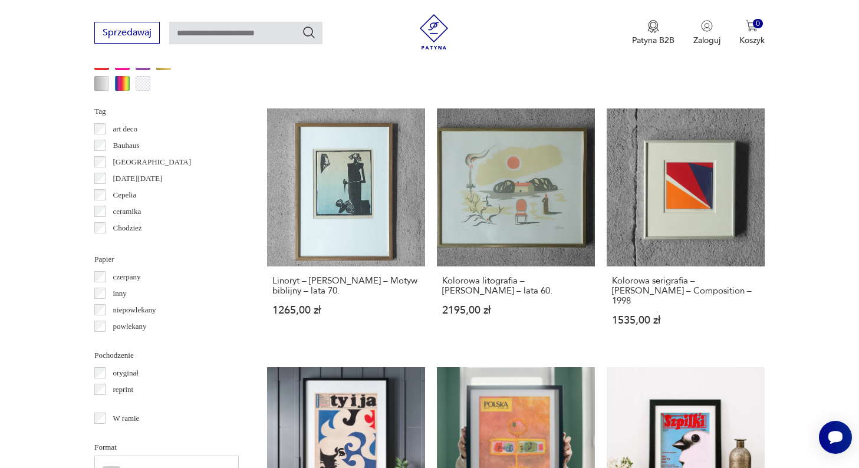
click at [130, 375] on p "oryginał" at bounding box center [125, 373] width 25 height 13
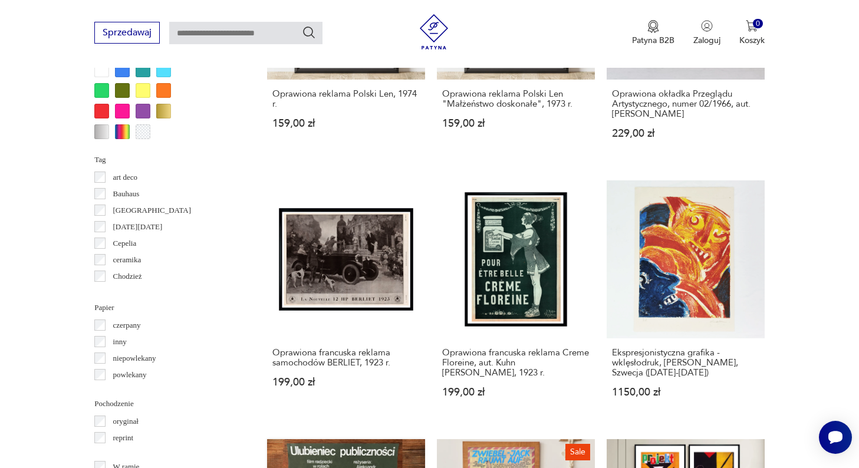
scroll to position [1116, 0]
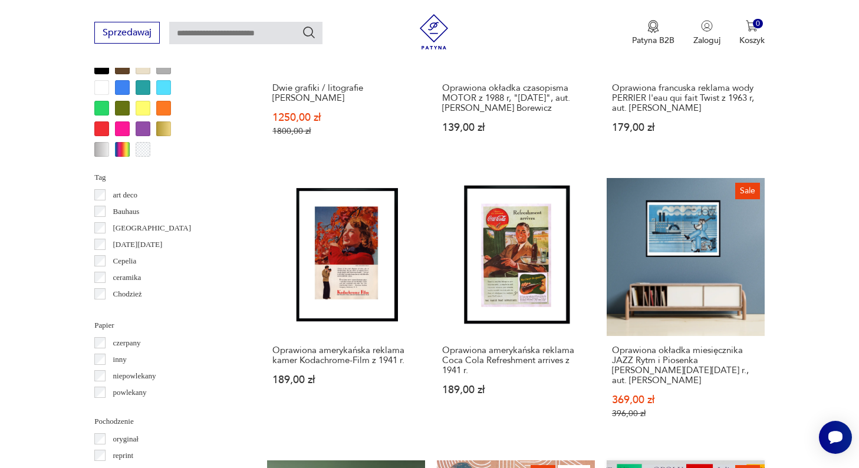
scroll to position [1097, 0]
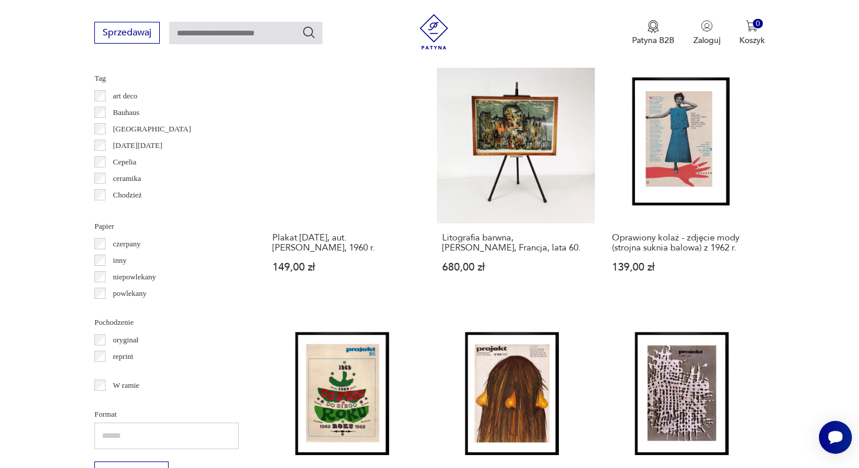
scroll to position [1192, 0]
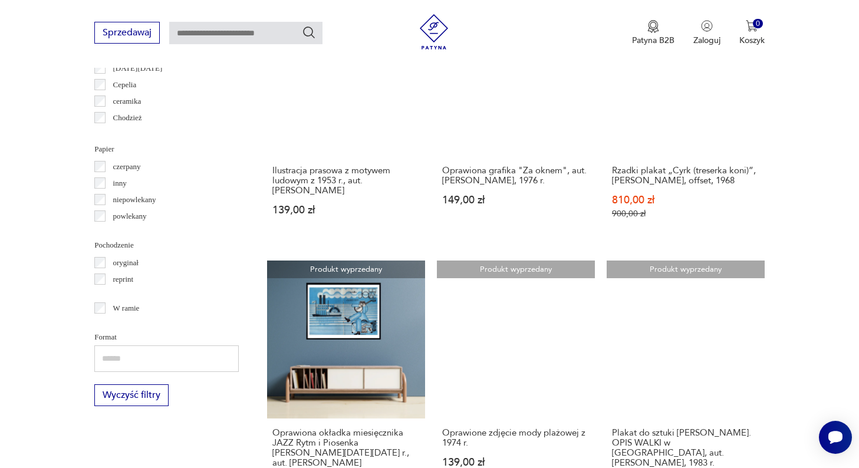
scroll to position [1323, 0]
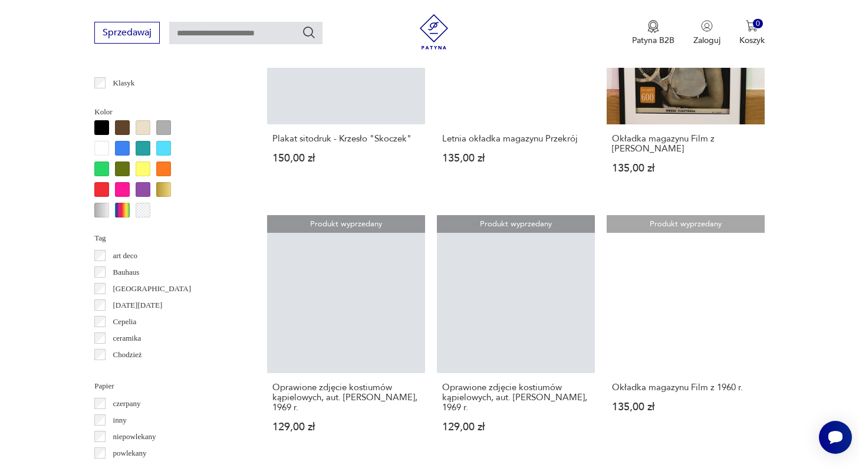
scroll to position [1047, 0]
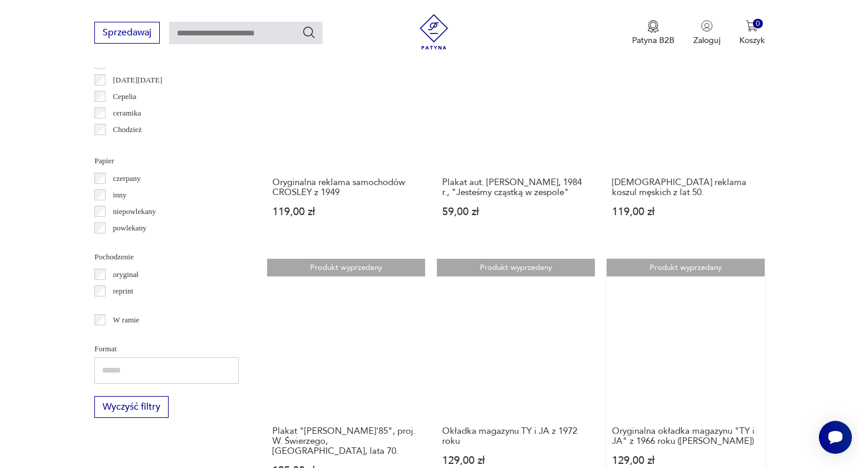
scroll to position [1268, 0]
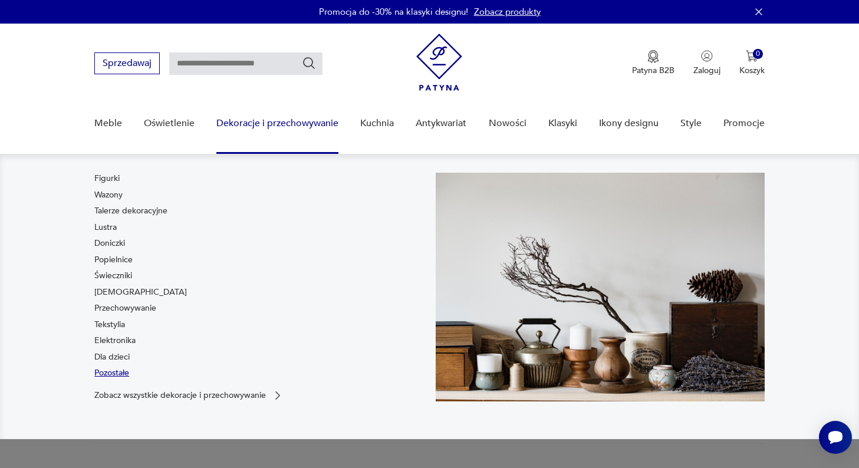
click at [112, 370] on link "Pozostałe" at bounding box center [111, 373] width 35 height 12
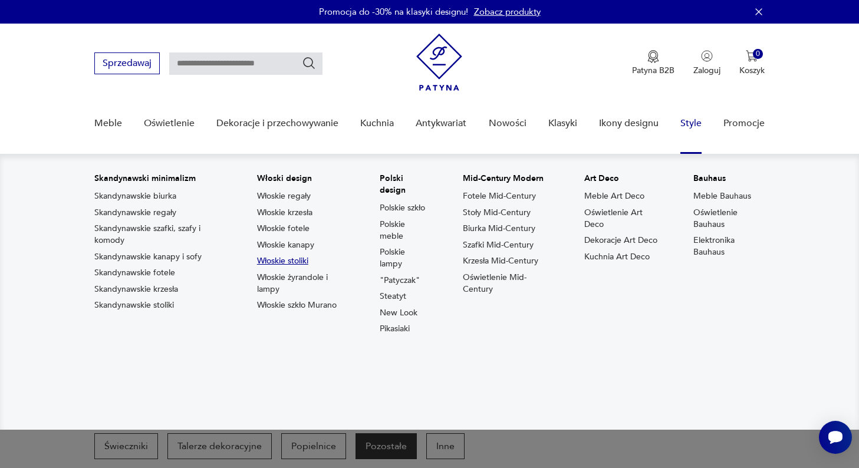
click at [285, 262] on link "Włoskie stoliki" at bounding box center [282, 261] width 51 height 12
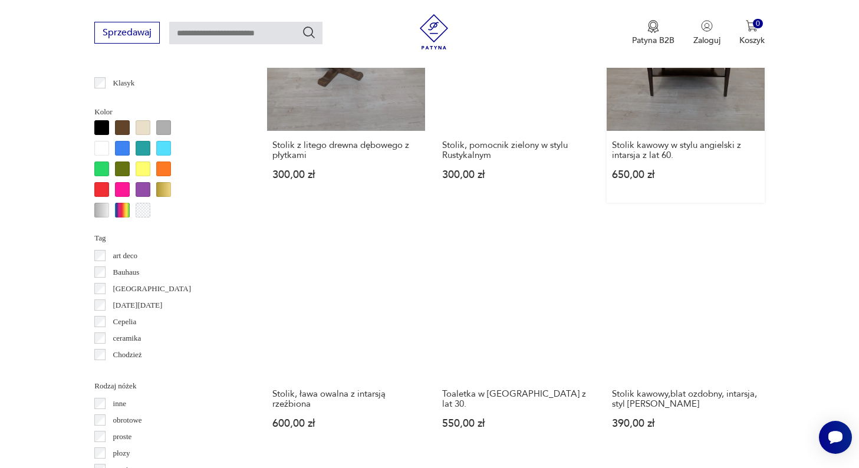
scroll to position [1057, 0]
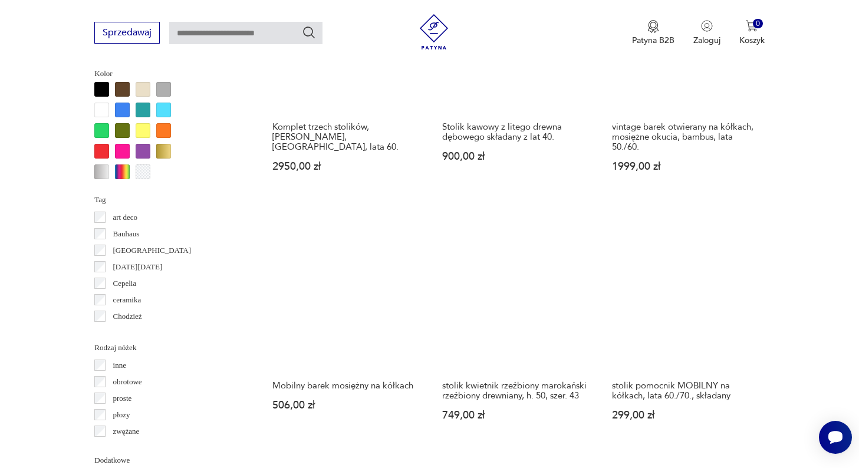
scroll to position [1094, 0]
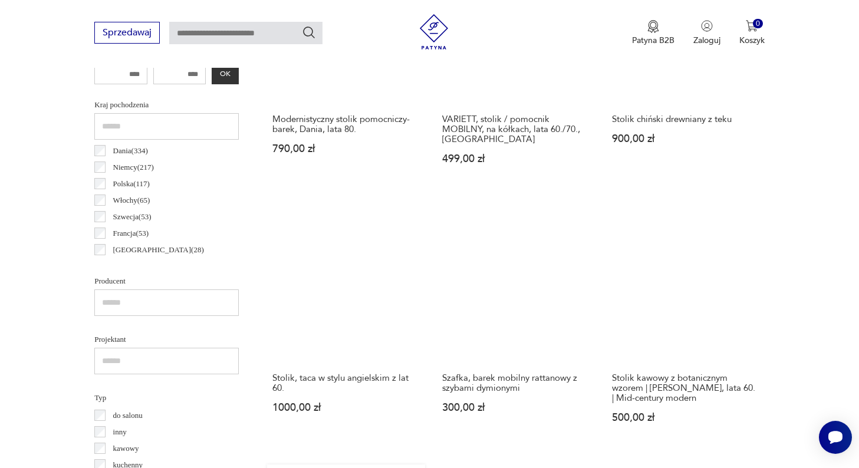
scroll to position [584, 0]
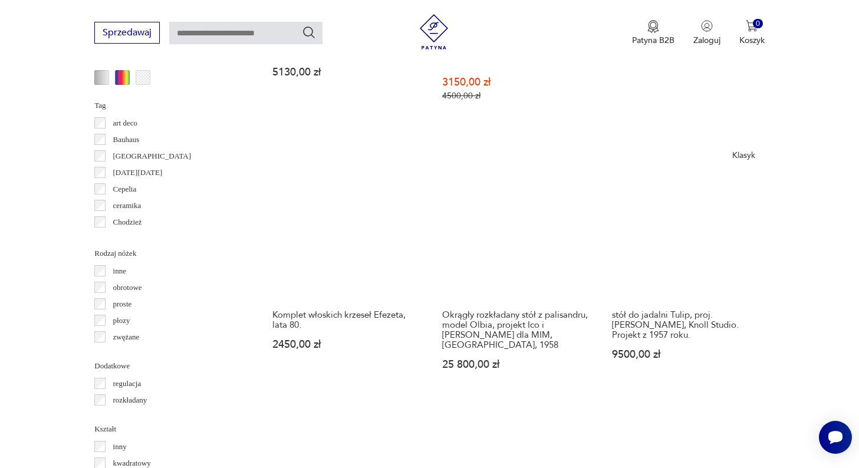
scroll to position [1194, 0]
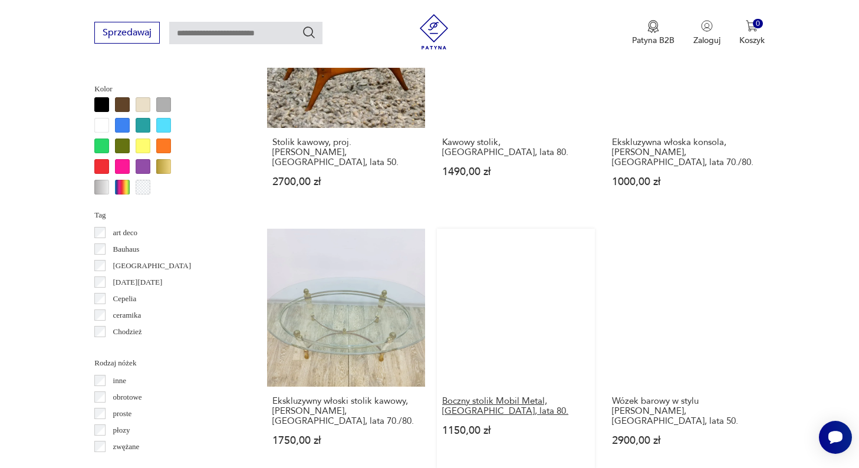
scroll to position [1078, 0]
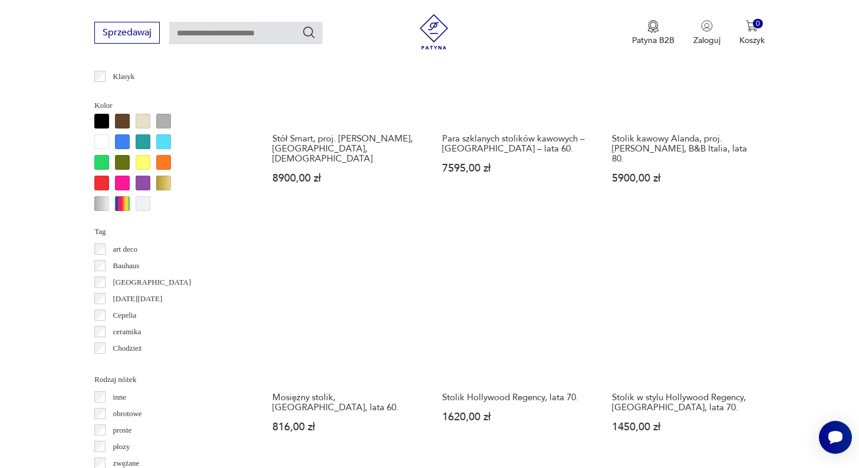
scroll to position [1065, 0]
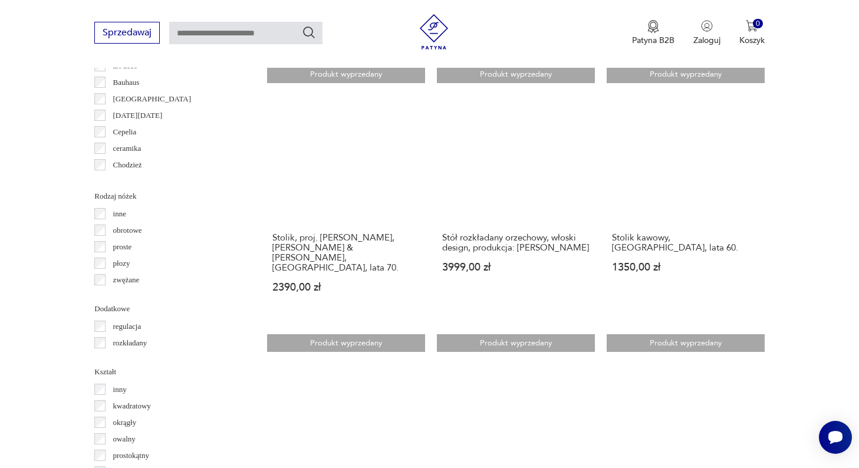
scroll to position [1259, 0]
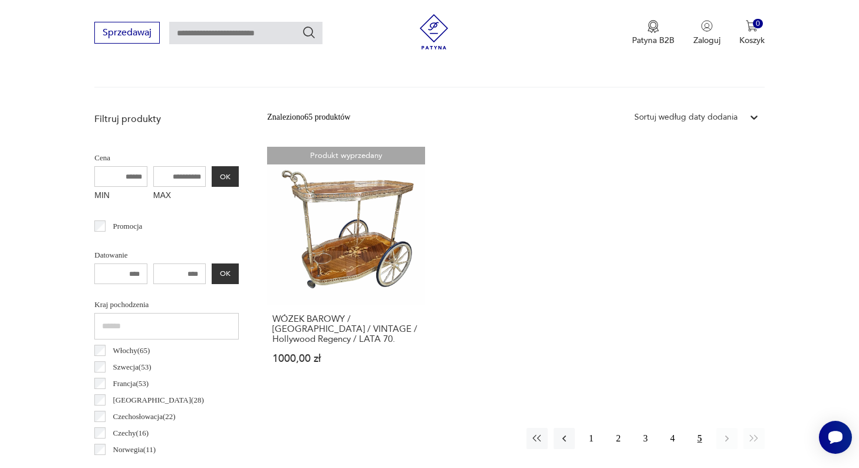
scroll to position [43, 0]
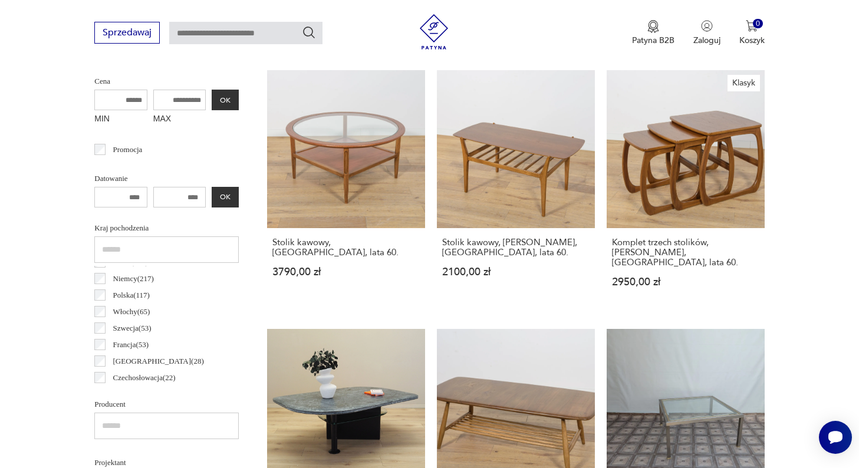
scroll to position [10, 0]
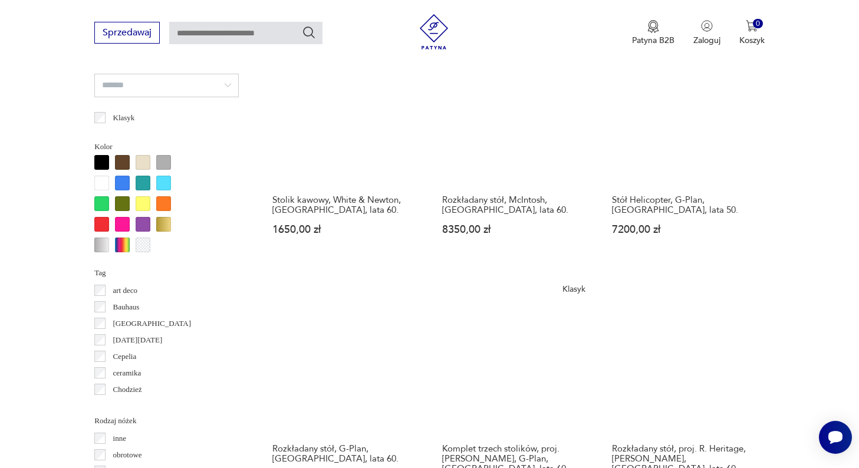
scroll to position [1021, 0]
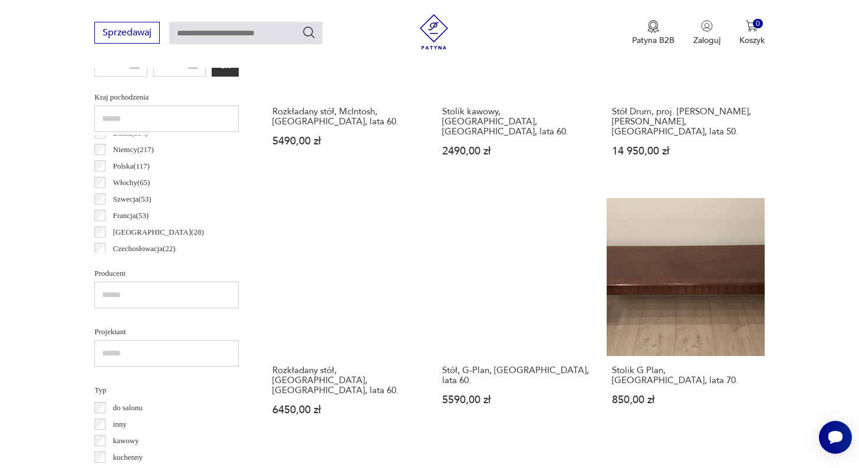
scroll to position [590, 0]
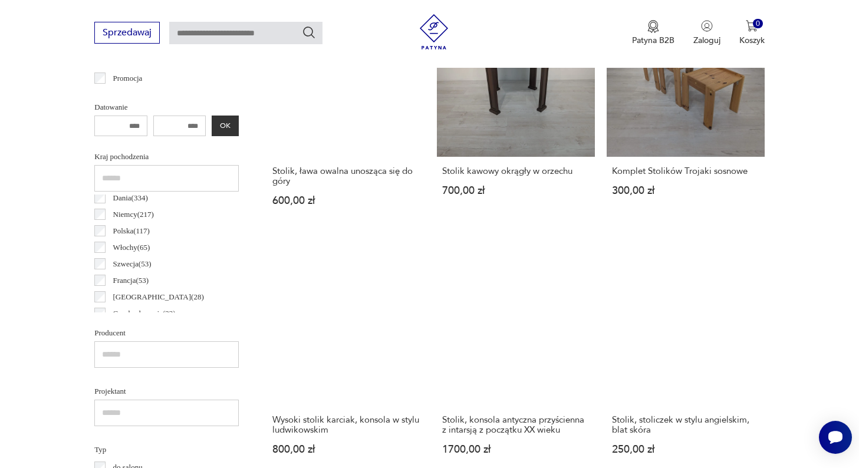
scroll to position [1, 0]
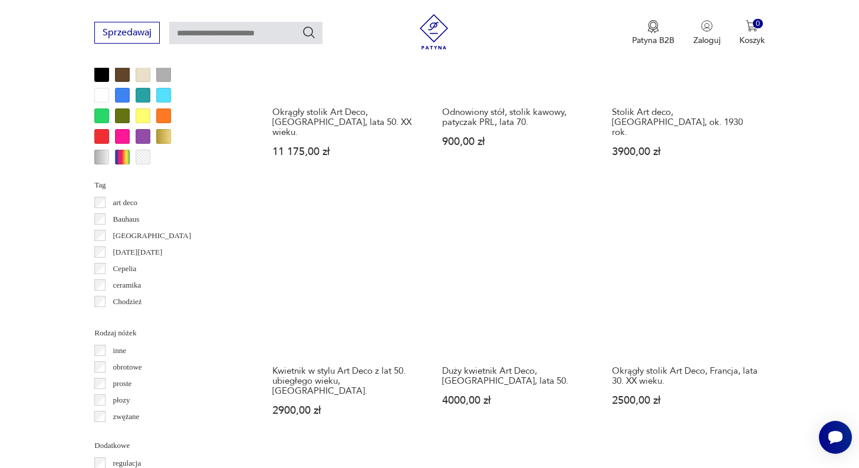
scroll to position [1109, 0]
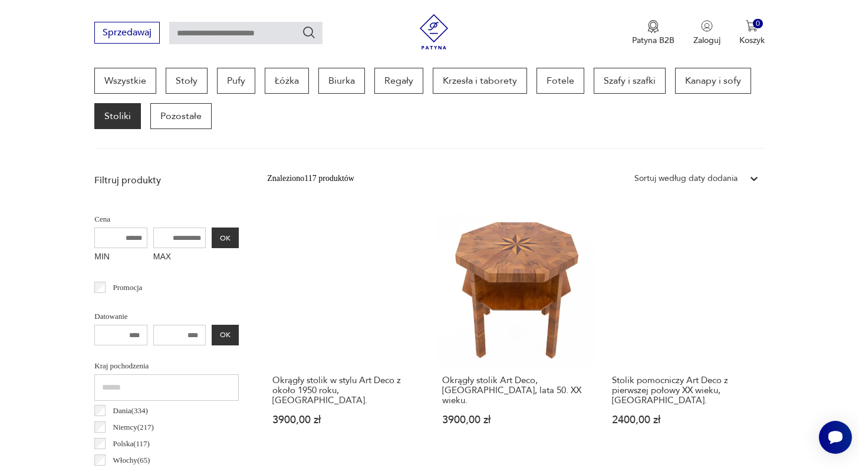
scroll to position [314, 0]
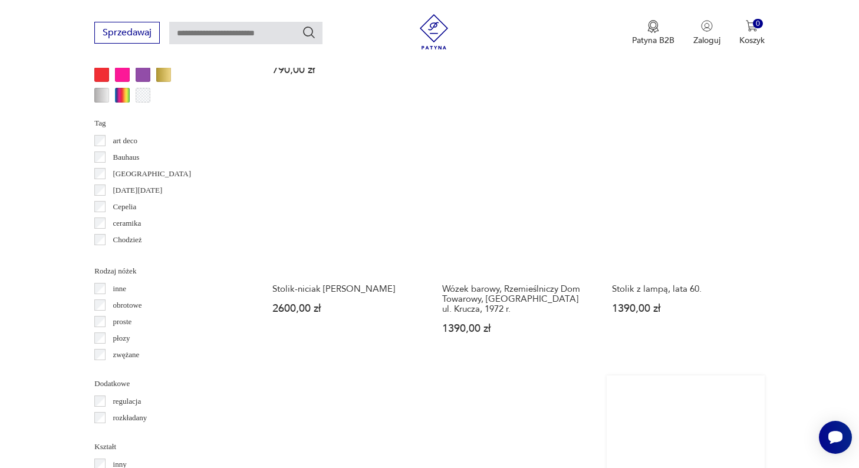
scroll to position [1177, 0]
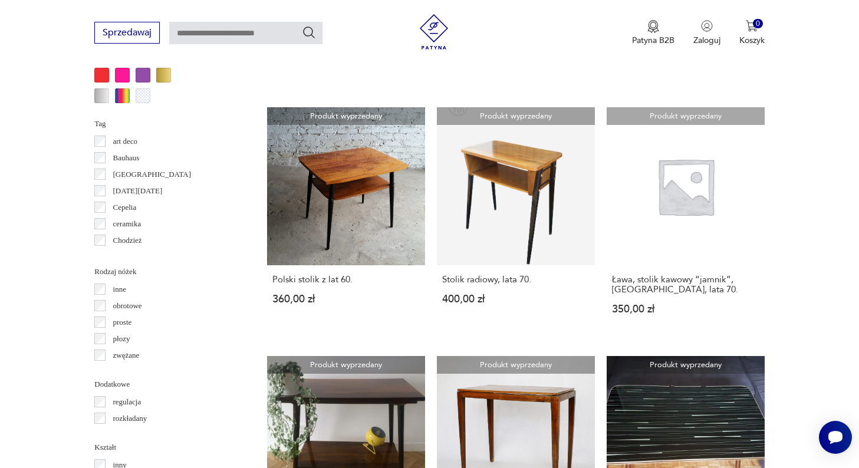
click at [122, 140] on p "art deco" at bounding box center [125, 141] width 25 height 13
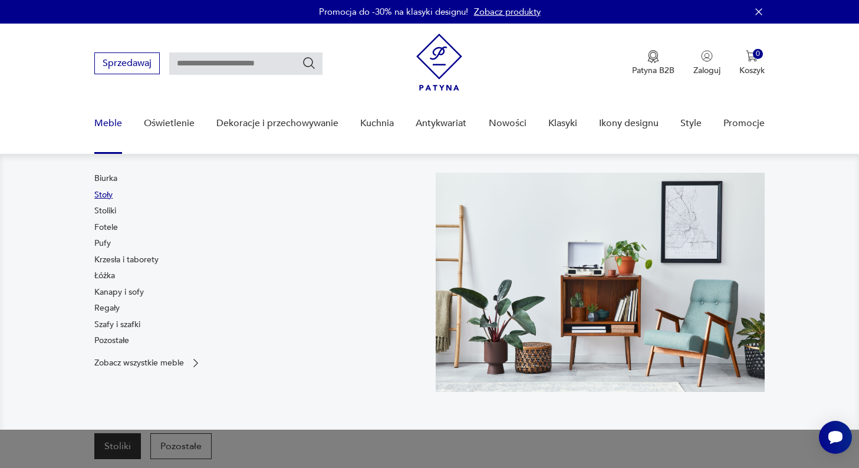
click at [103, 196] on link "Stoły" at bounding box center [103, 195] width 18 height 12
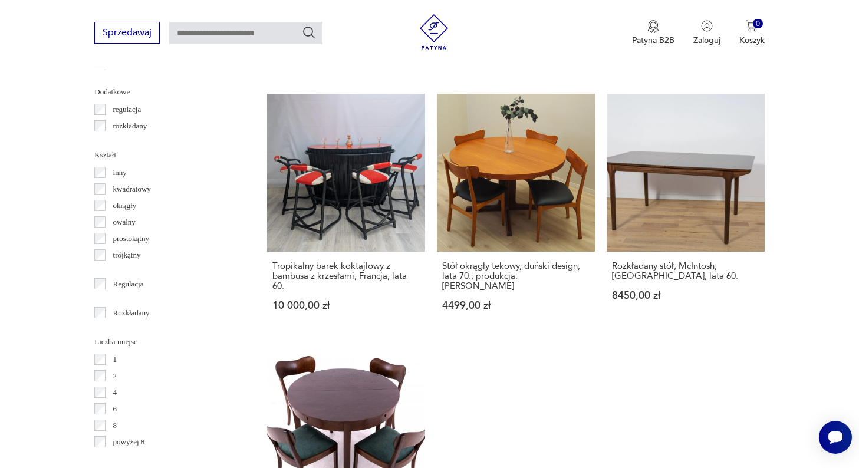
scroll to position [1463, 0]
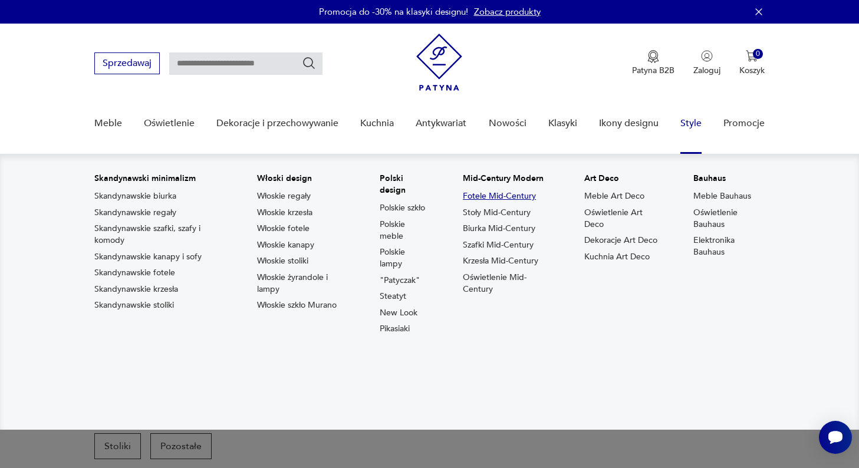
click at [511, 197] on link "Fotele Mid-Century" at bounding box center [499, 196] width 73 height 12
click at [295, 230] on link "Włoskie fotele" at bounding box center [283, 229] width 52 height 12
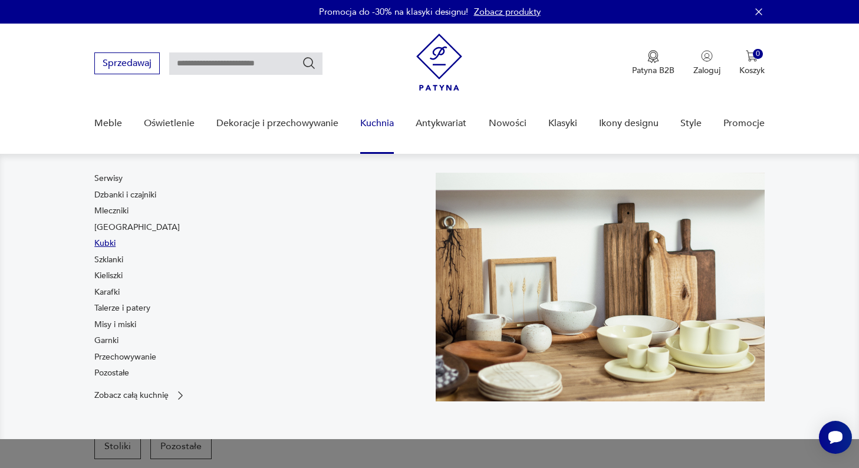
click at [110, 247] on link "Kubki" at bounding box center [104, 244] width 21 height 12
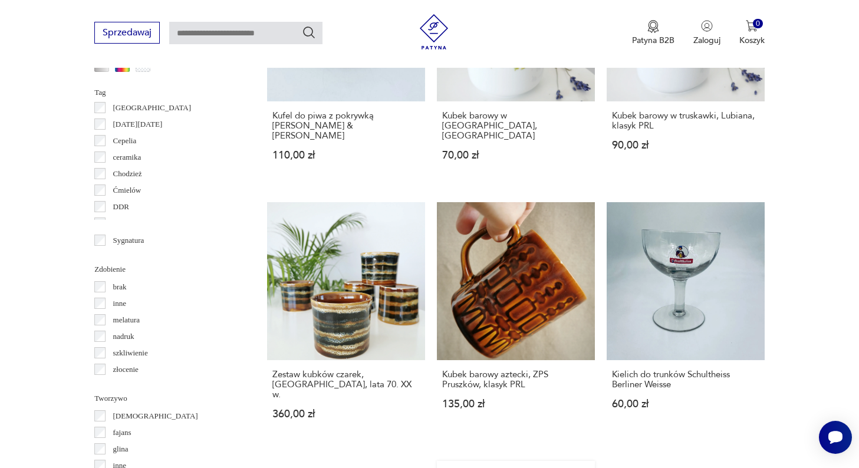
scroll to position [1107, 0]
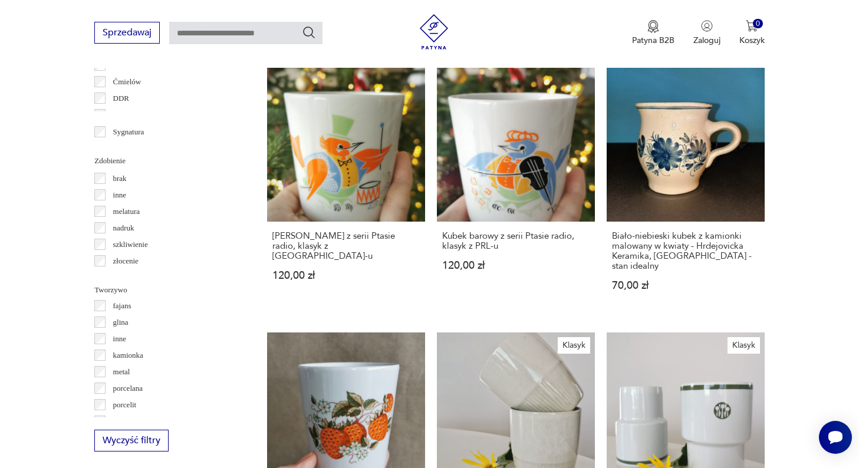
scroll to position [18, 0]
click at [130, 358] on p "kamionka" at bounding box center [128, 356] width 30 height 13
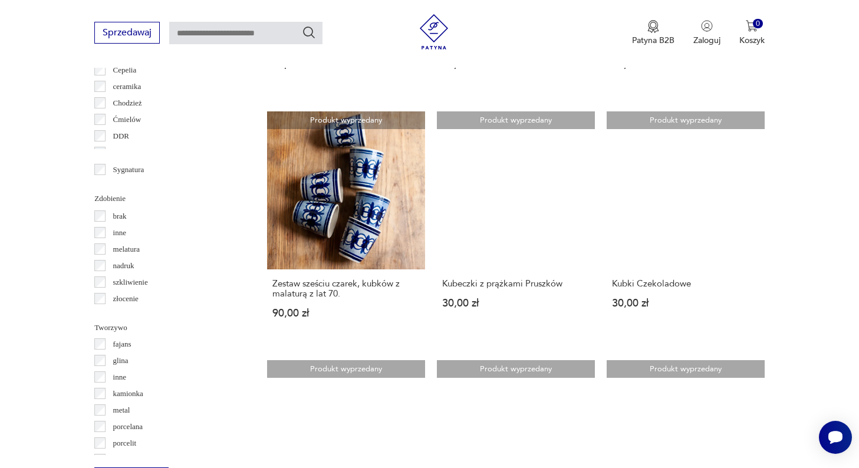
scroll to position [1263, 0]
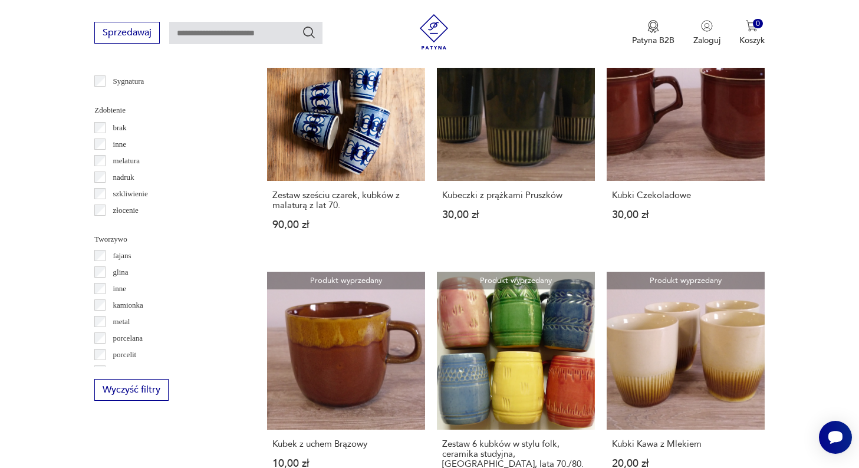
click at [116, 274] on p "glina" at bounding box center [120, 272] width 15 height 13
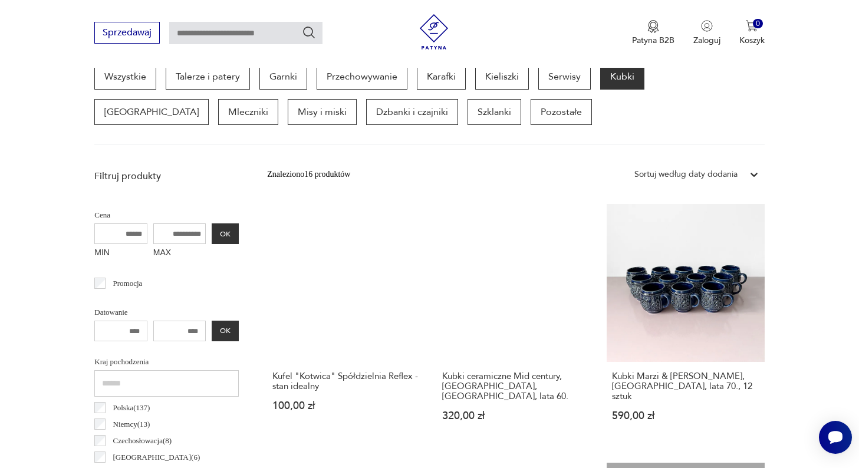
scroll to position [314, 0]
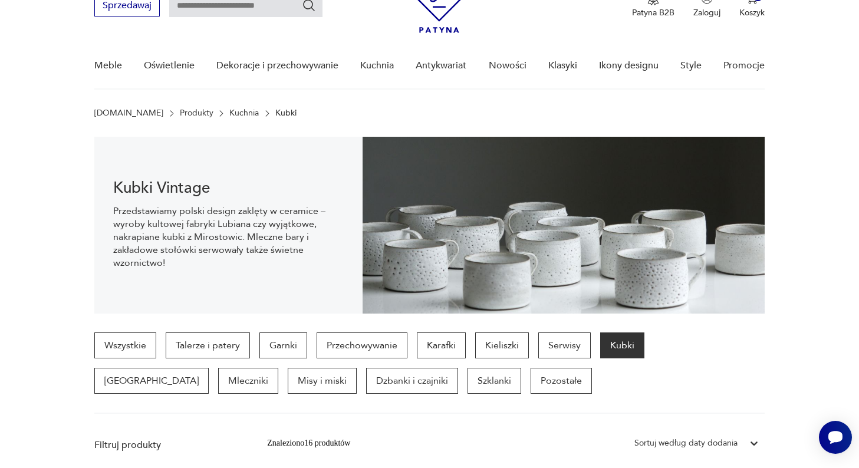
scroll to position [56, 0]
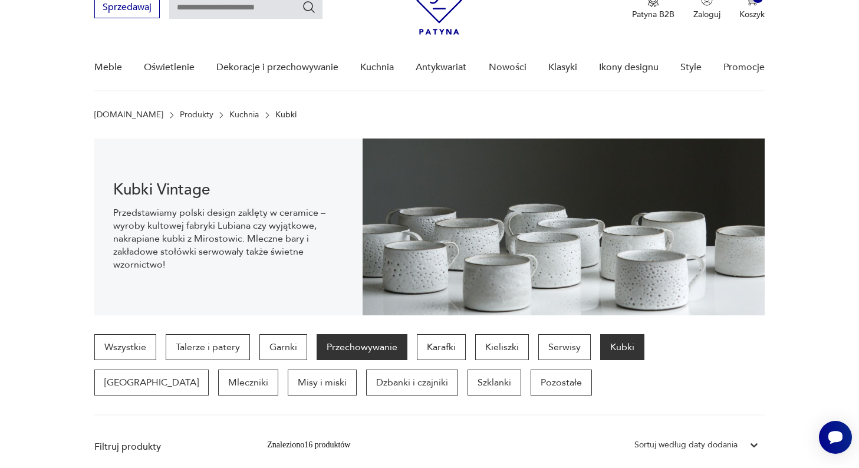
click at [350, 355] on p "Przechowywanie" at bounding box center [362, 347] width 91 height 26
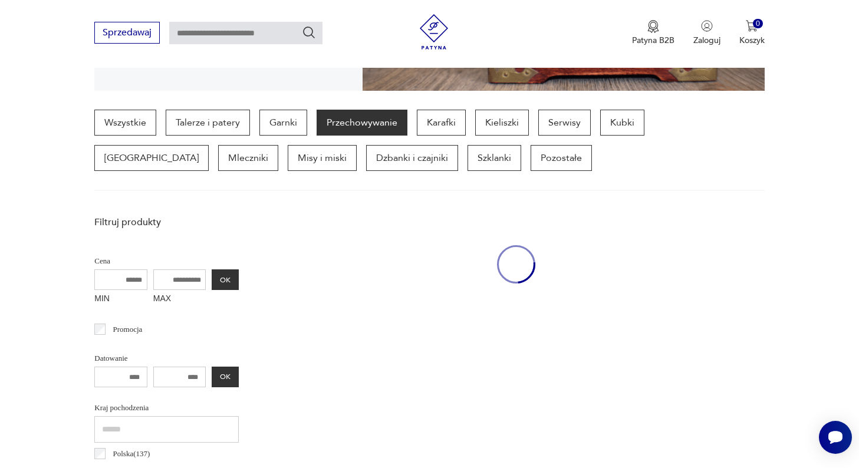
scroll to position [314, 0]
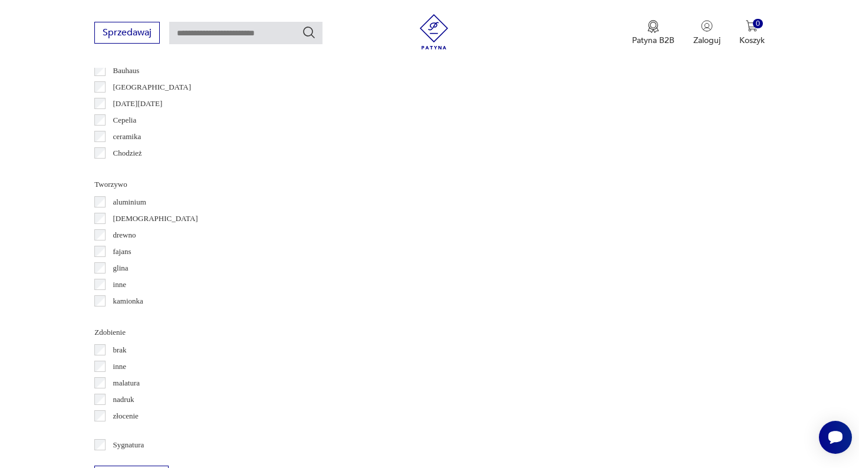
scroll to position [1320, 0]
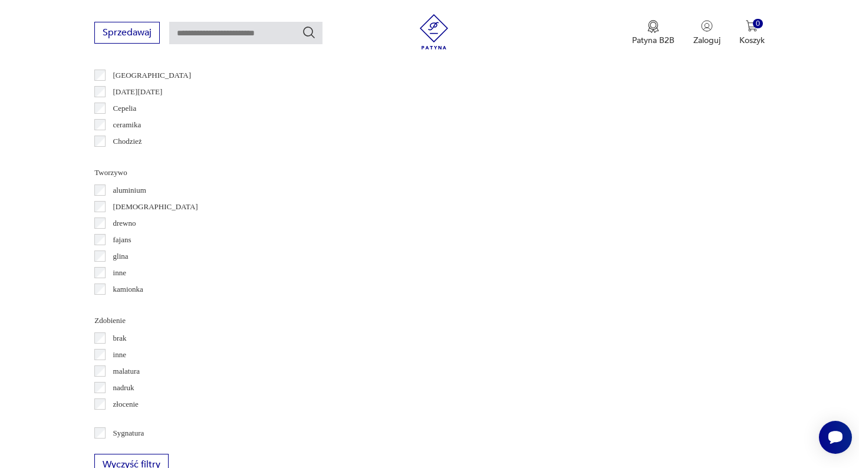
click at [141, 287] on p "kamionka" at bounding box center [128, 289] width 30 height 13
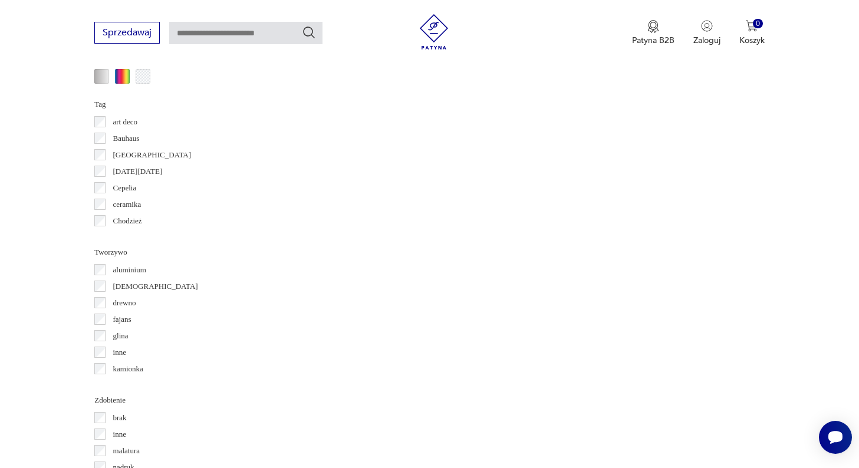
scroll to position [1255, 0]
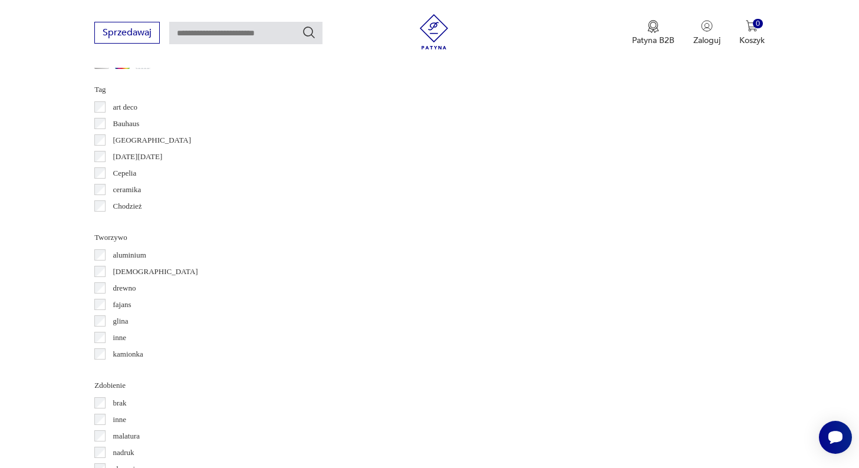
click at [117, 327] on p "glina" at bounding box center [120, 321] width 15 height 13
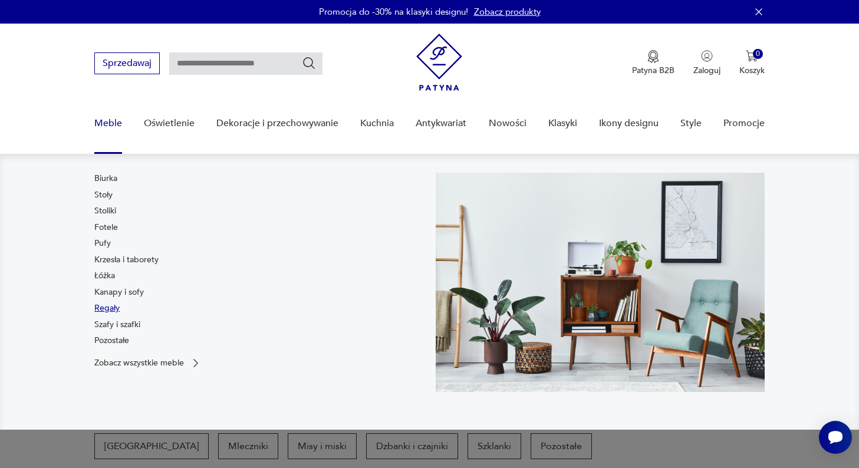
click at [106, 307] on link "Regały" at bounding box center [106, 308] width 25 height 12
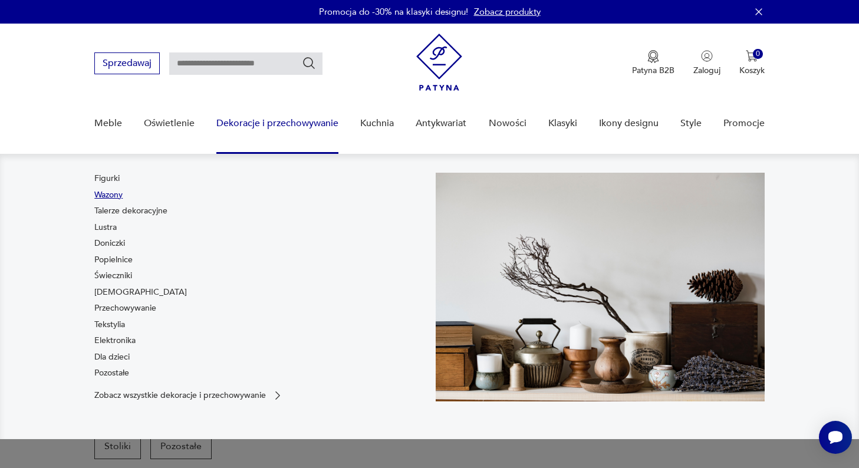
click at [107, 193] on link "Wazony" at bounding box center [108, 195] width 28 height 12
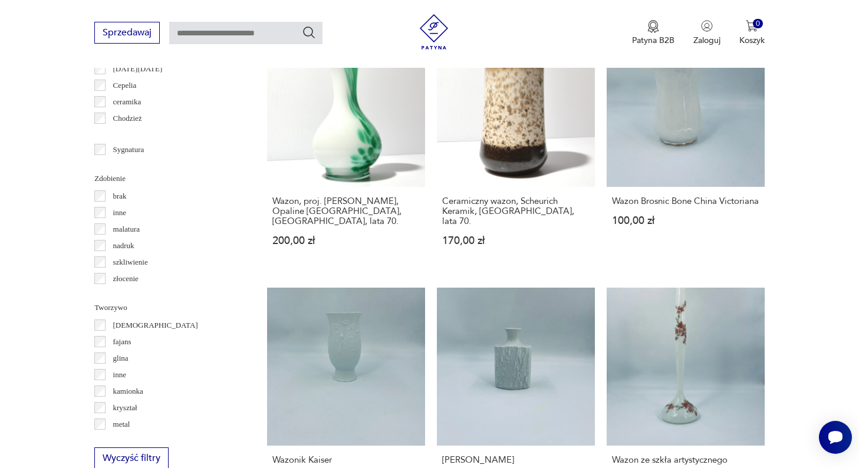
scroll to position [1298, 0]
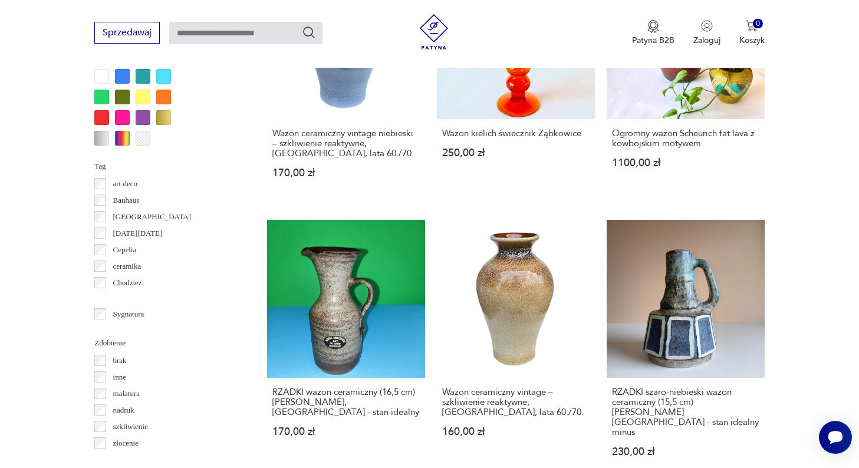
scroll to position [1128, 0]
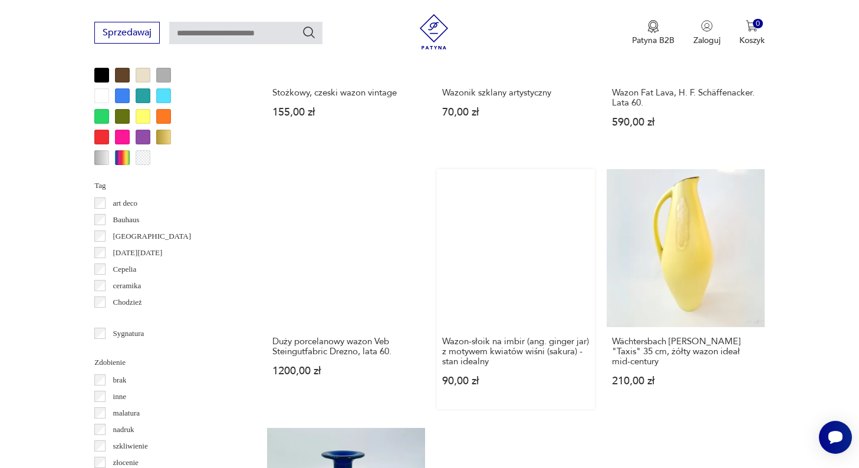
scroll to position [1110, 0]
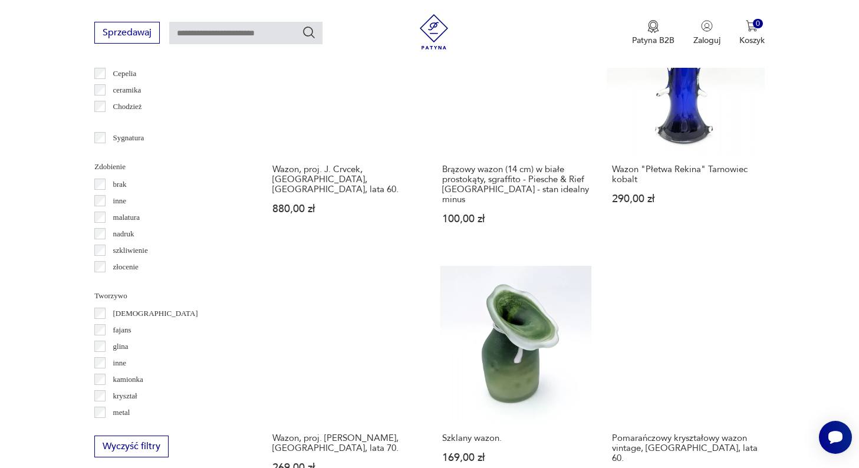
scroll to position [1311, 0]
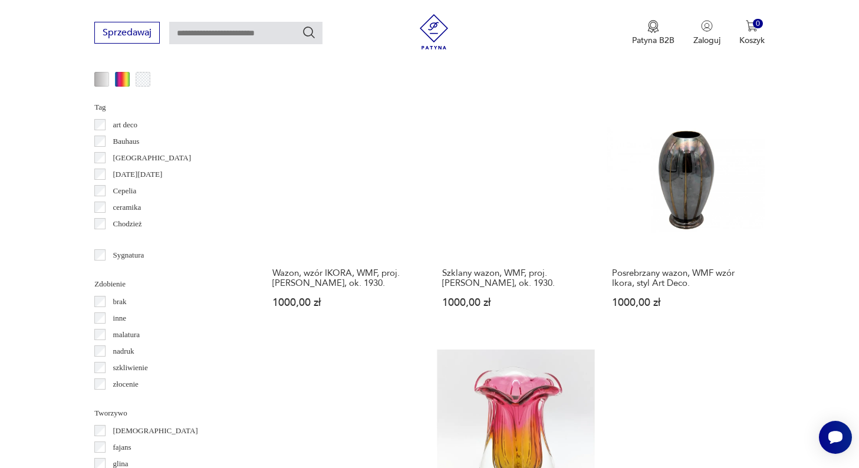
scroll to position [1285, 0]
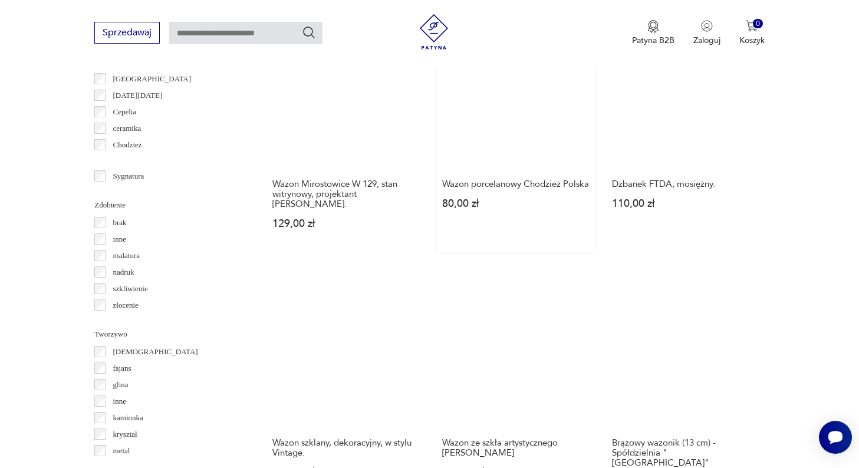
scroll to position [1285, 0]
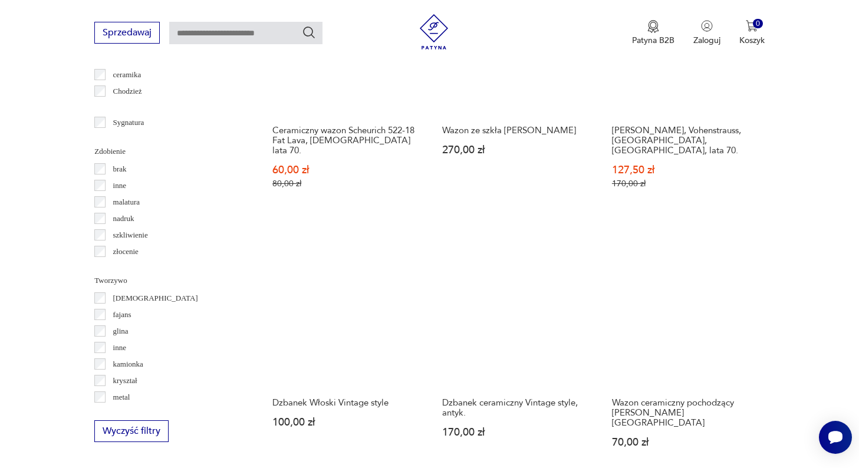
scroll to position [1328, 0]
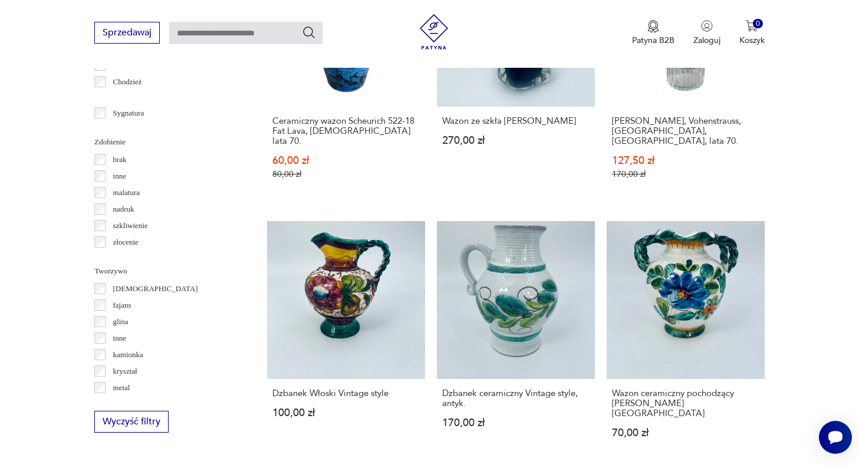
click at [119, 374] on p "kryształ" at bounding box center [125, 371] width 24 height 13
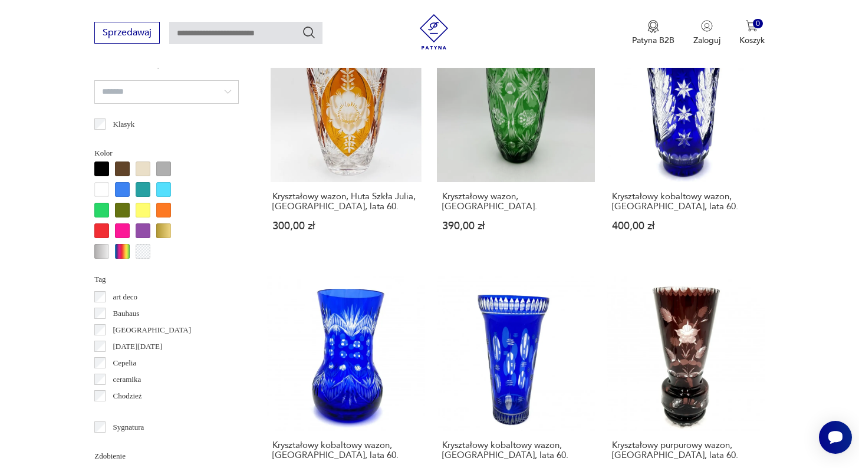
scroll to position [16, 0]
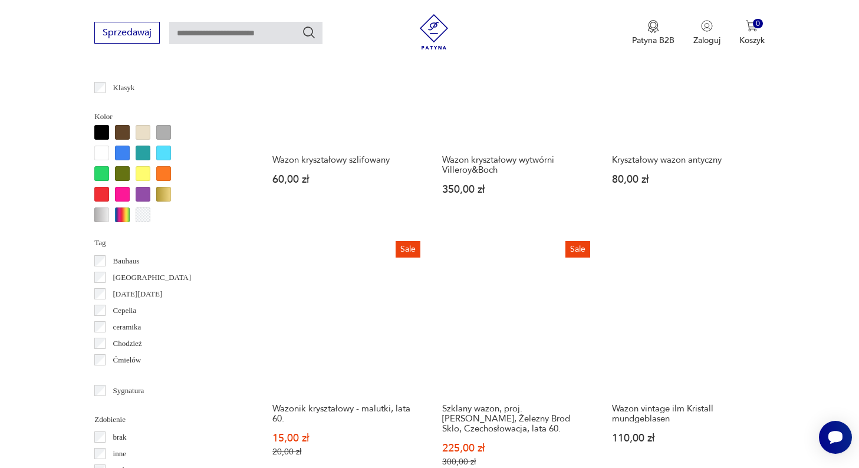
scroll to position [1050, 0]
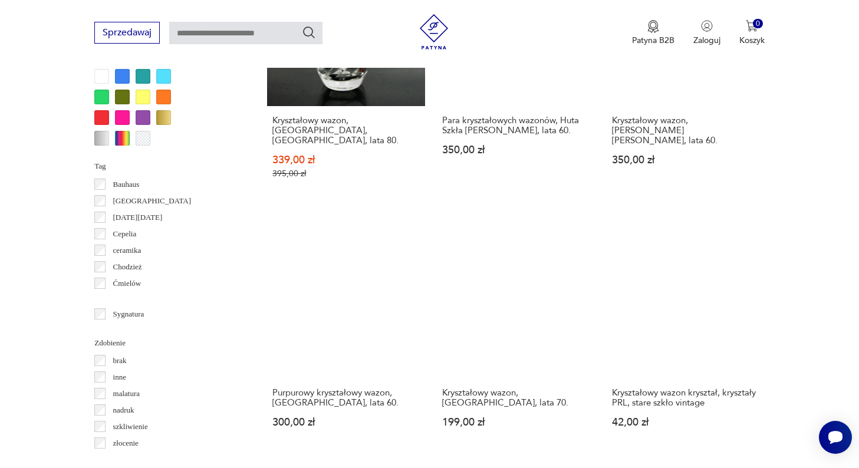
scroll to position [1131, 0]
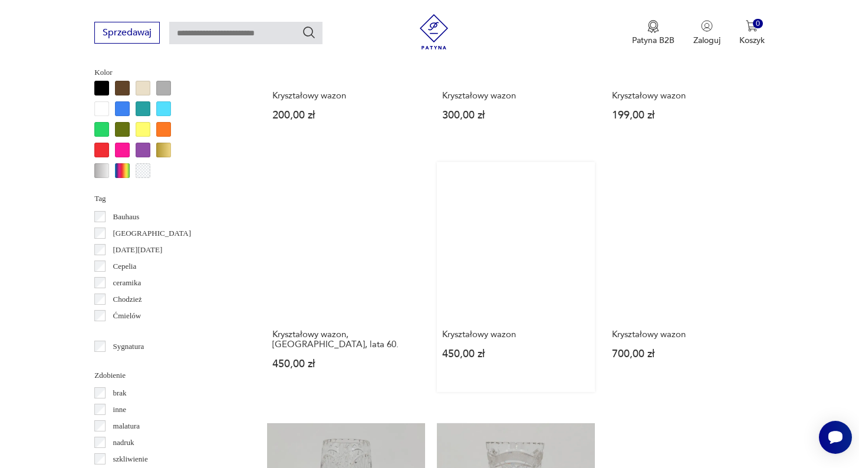
scroll to position [1193, 0]
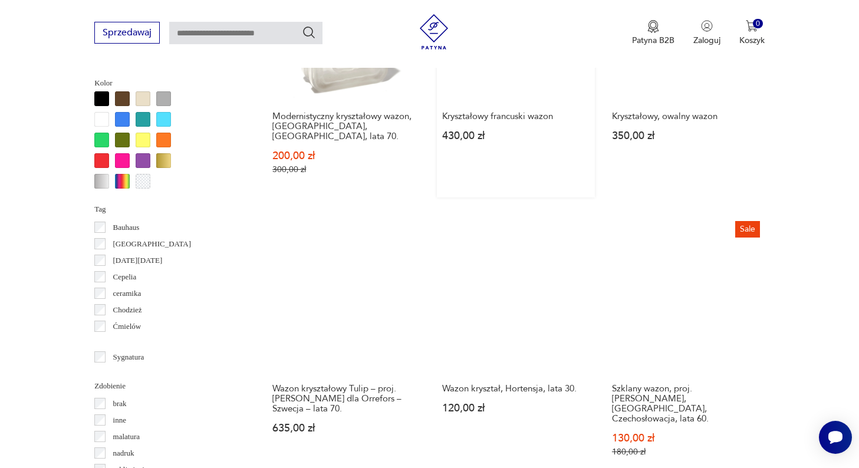
scroll to position [1085, 0]
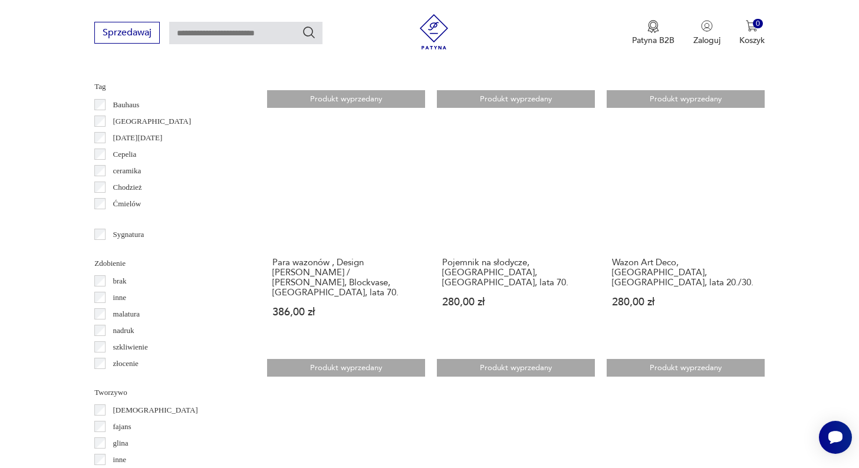
scroll to position [1215, 0]
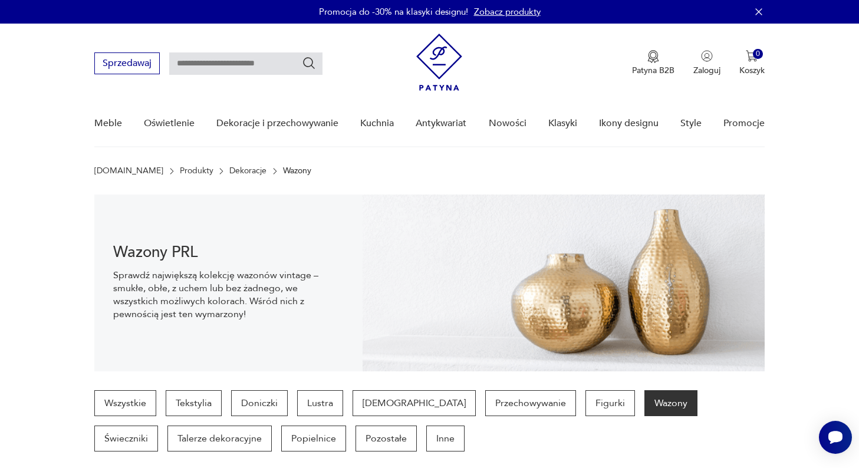
click at [432, 79] on img at bounding box center [439, 62] width 46 height 57
